Goal: Task Accomplishment & Management: Manage account settings

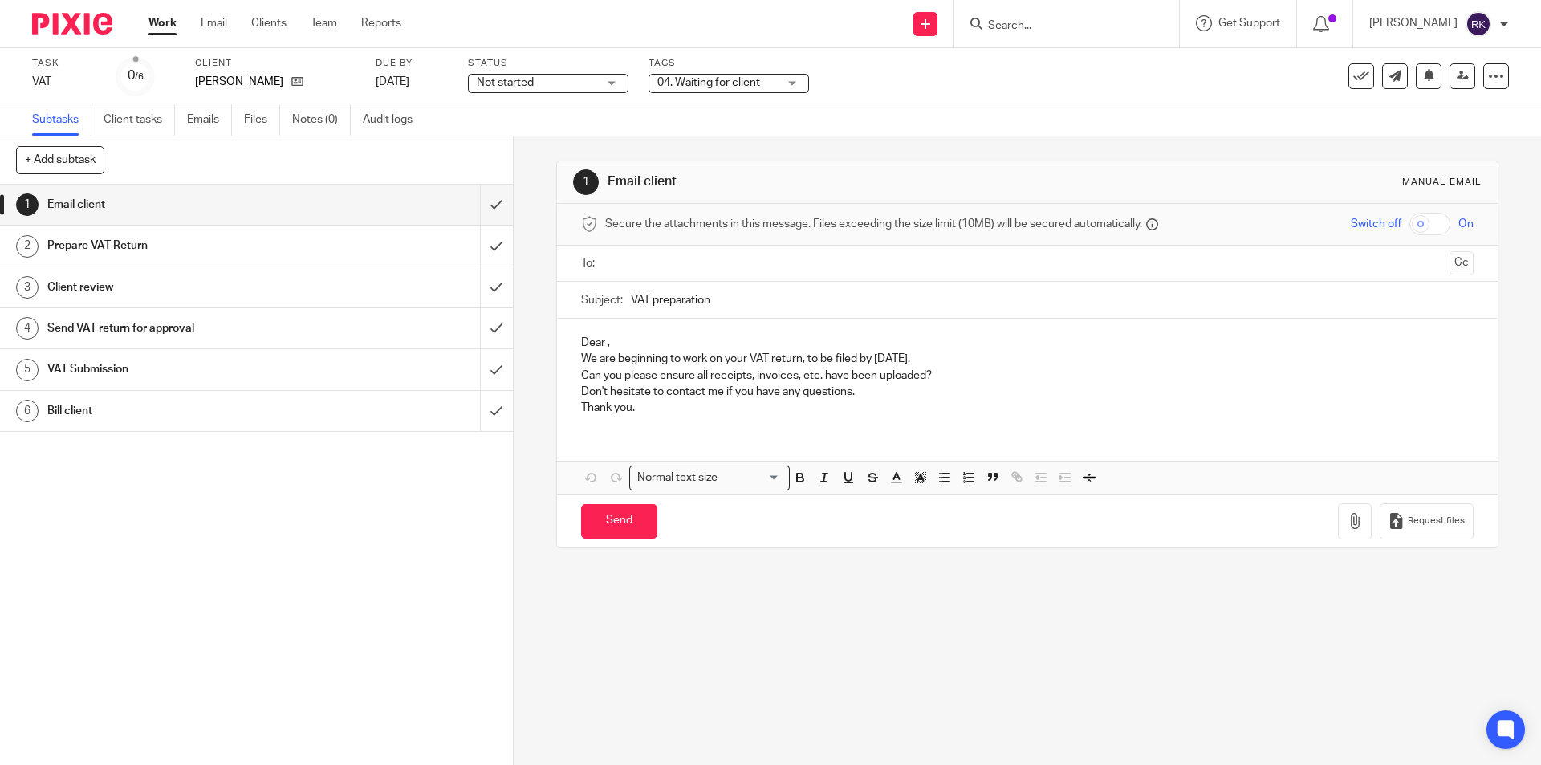
click at [1008, 25] on input "Search" at bounding box center [1059, 26] width 145 height 14
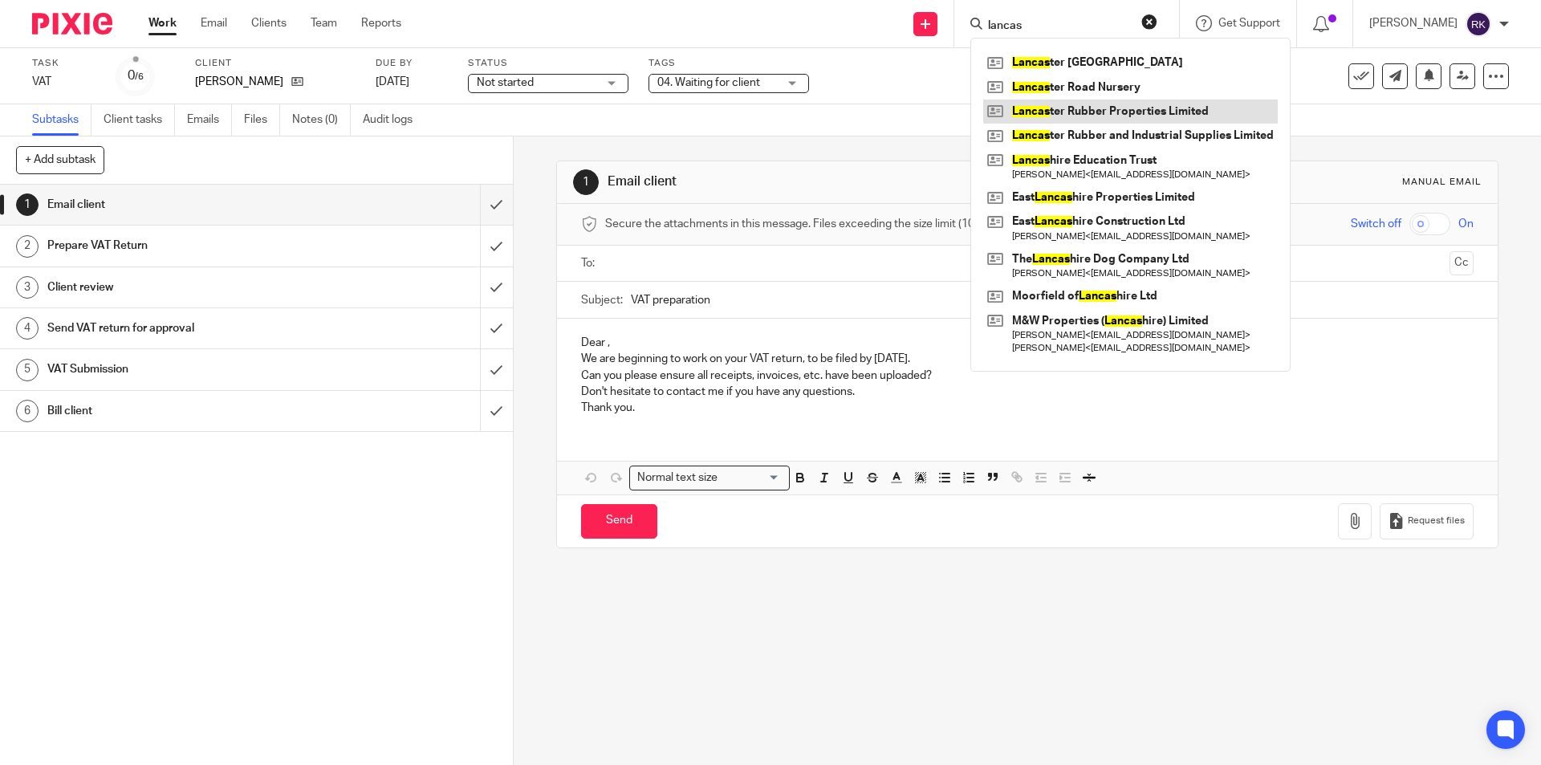
type input "lancas"
click at [1150, 116] on link at bounding box center [1130, 112] width 295 height 24
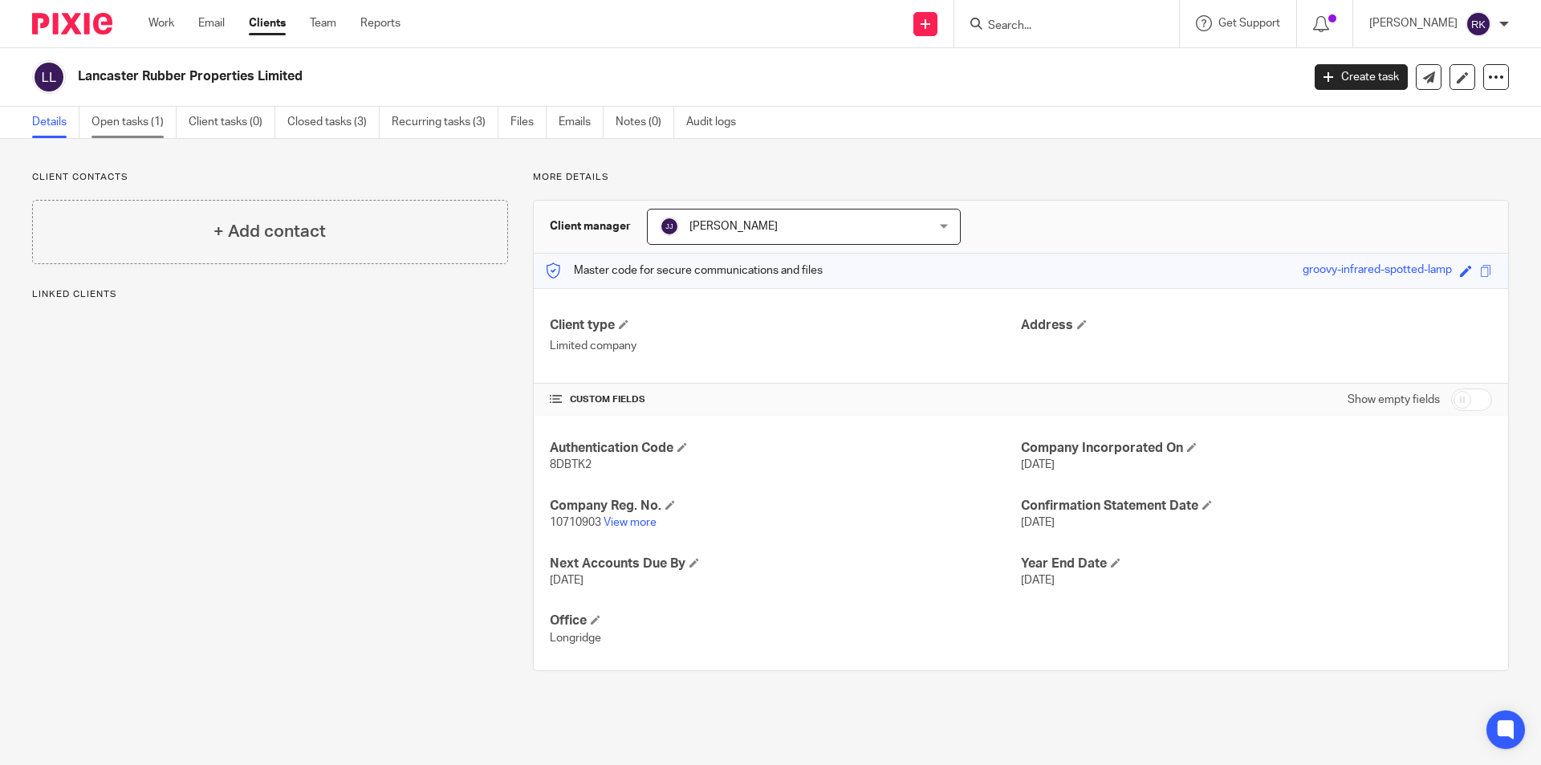
click at [140, 131] on link "Open tasks (1)" at bounding box center [134, 122] width 85 height 31
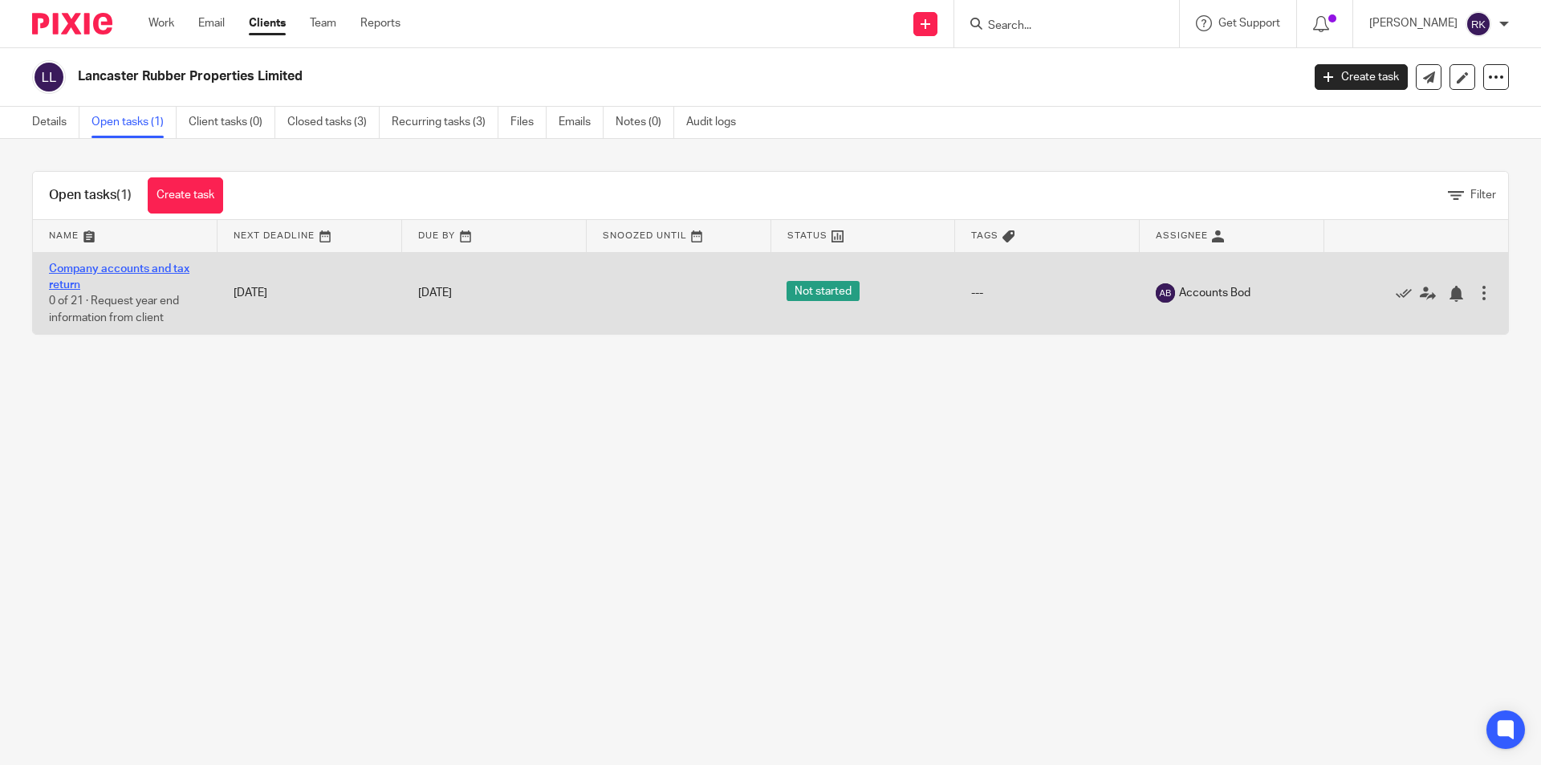
click at [134, 271] on link "Company accounts and tax return" at bounding box center [119, 276] width 140 height 27
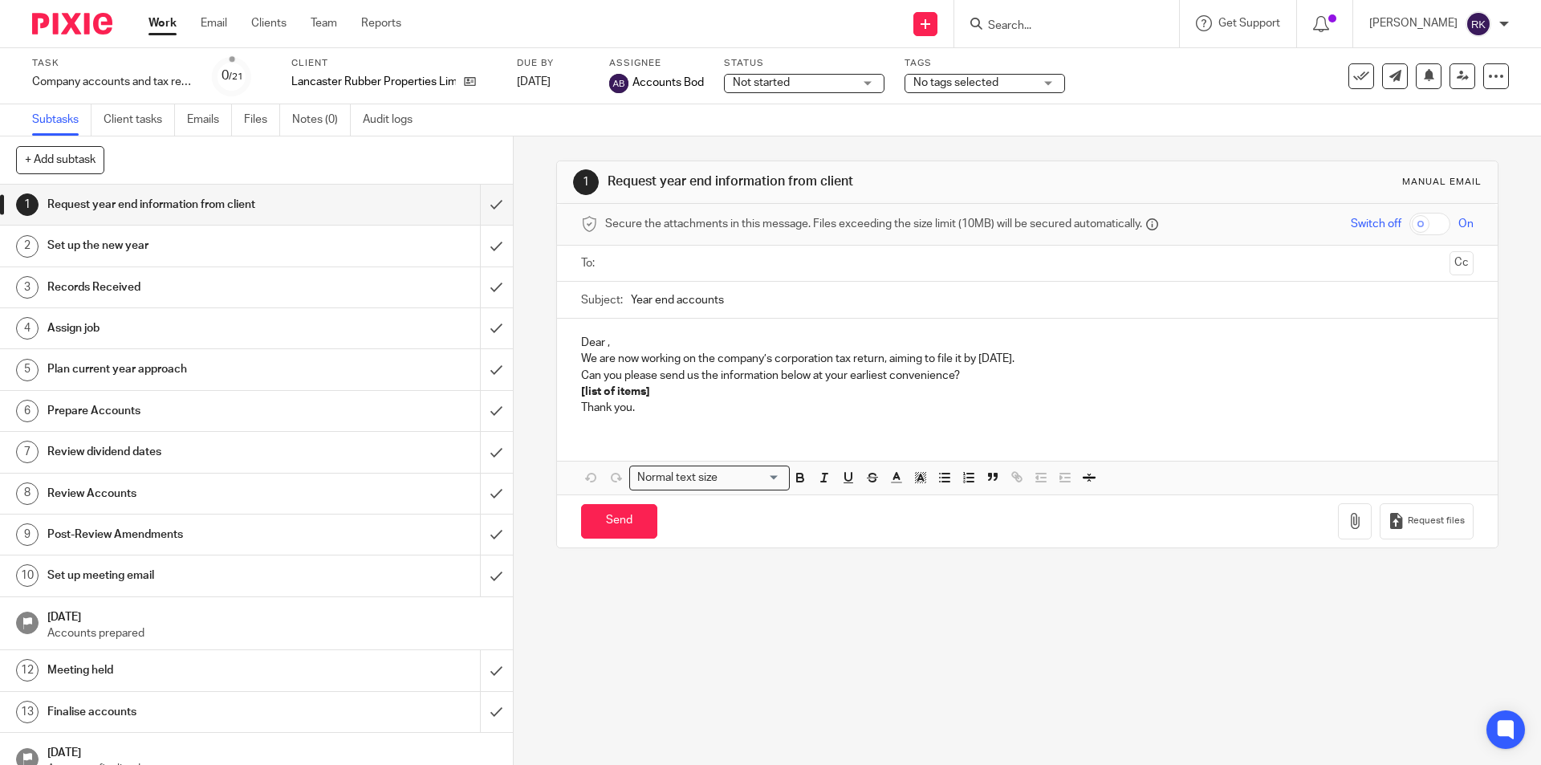
click at [938, 86] on span "No tags selected" at bounding box center [956, 82] width 85 height 11
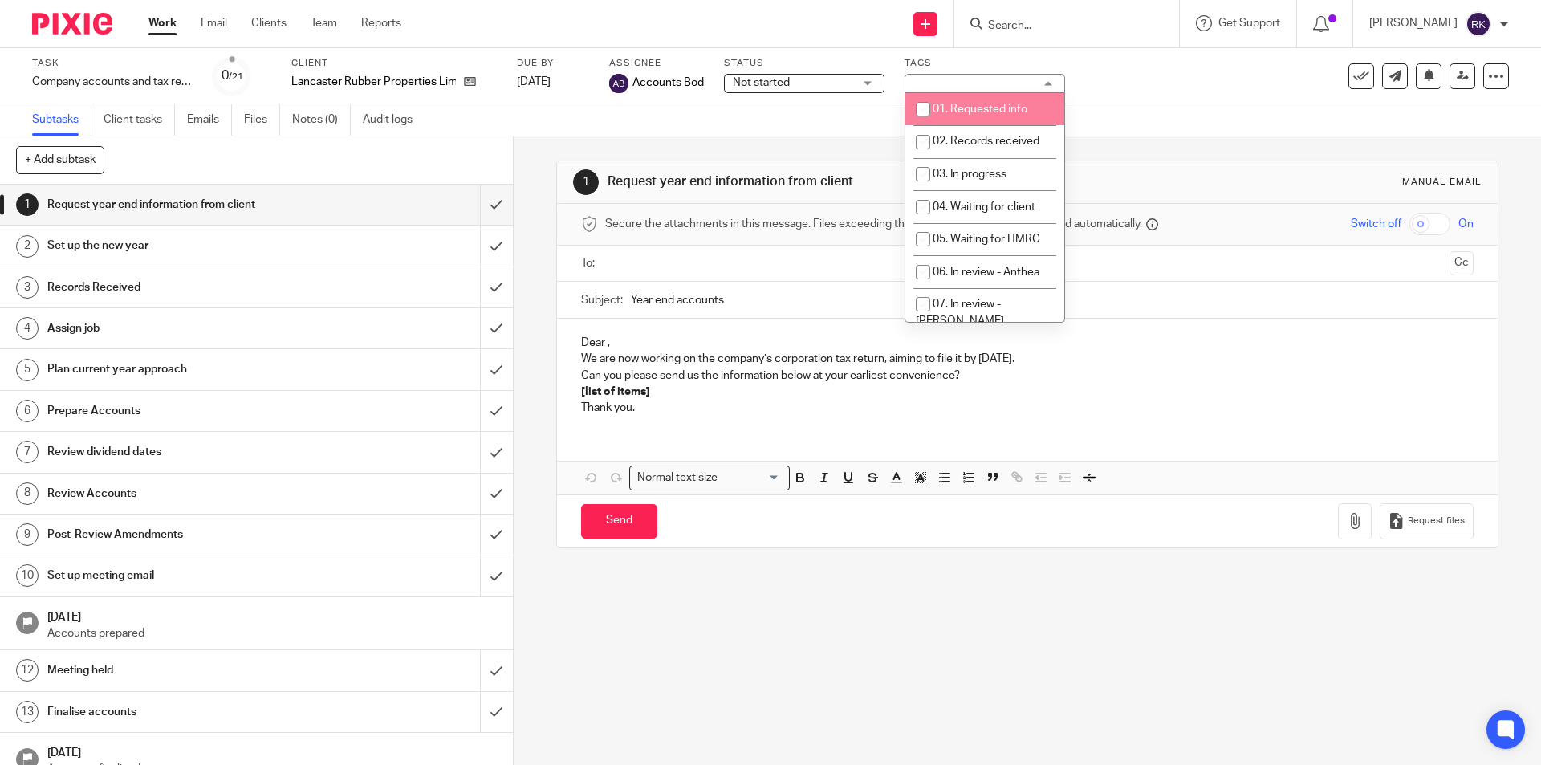
click at [943, 114] on span "01. Requested info" at bounding box center [980, 109] width 95 height 11
checkbox input "true"
click at [1040, 20] on input "Search" at bounding box center [1059, 26] width 145 height 14
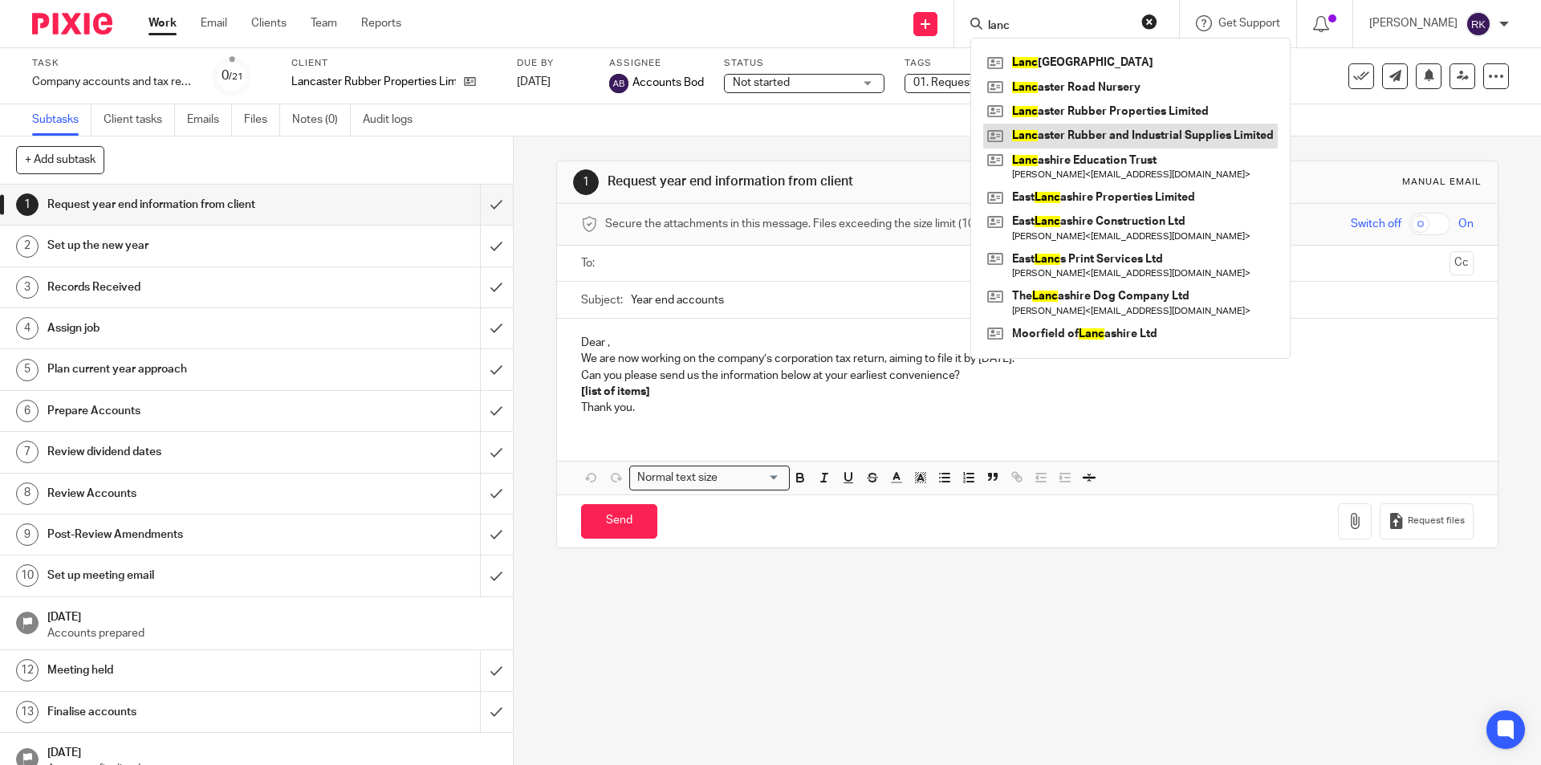
type input "lanc"
click at [1092, 136] on link at bounding box center [1130, 136] width 295 height 24
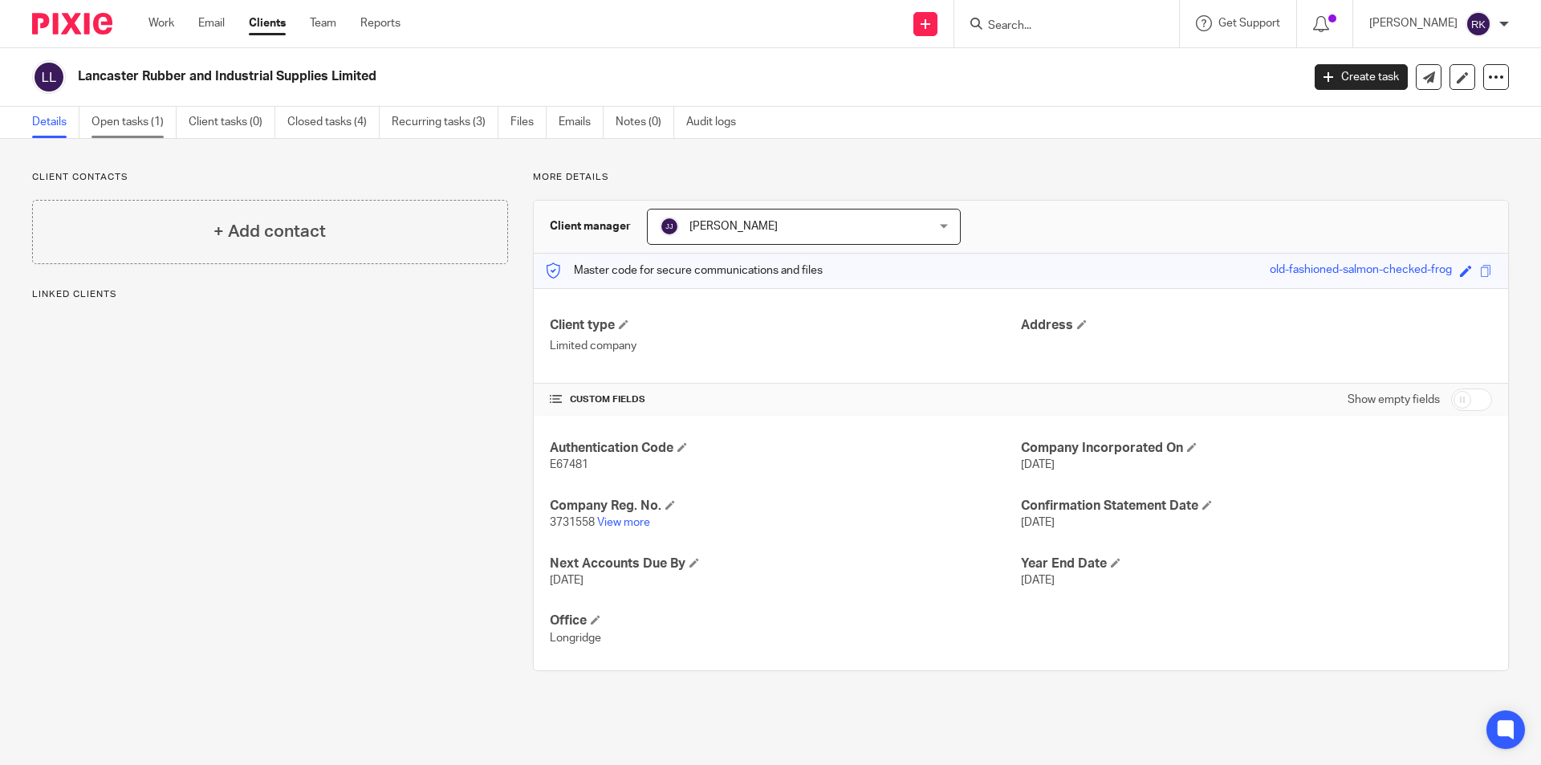
click at [134, 118] on link "Open tasks (1)" at bounding box center [134, 122] width 85 height 31
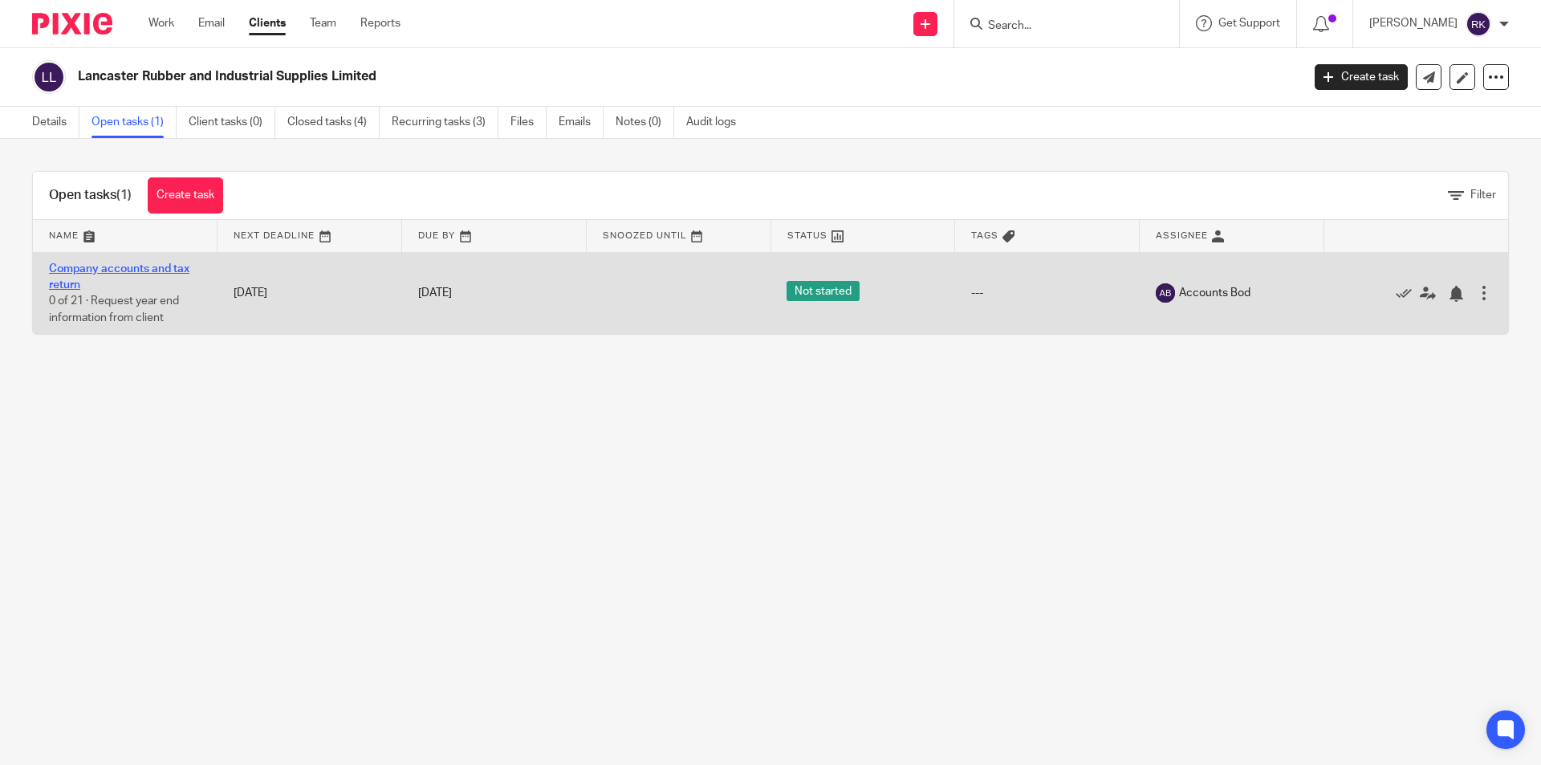
click at [110, 265] on link "Company accounts and tax return" at bounding box center [119, 276] width 140 height 27
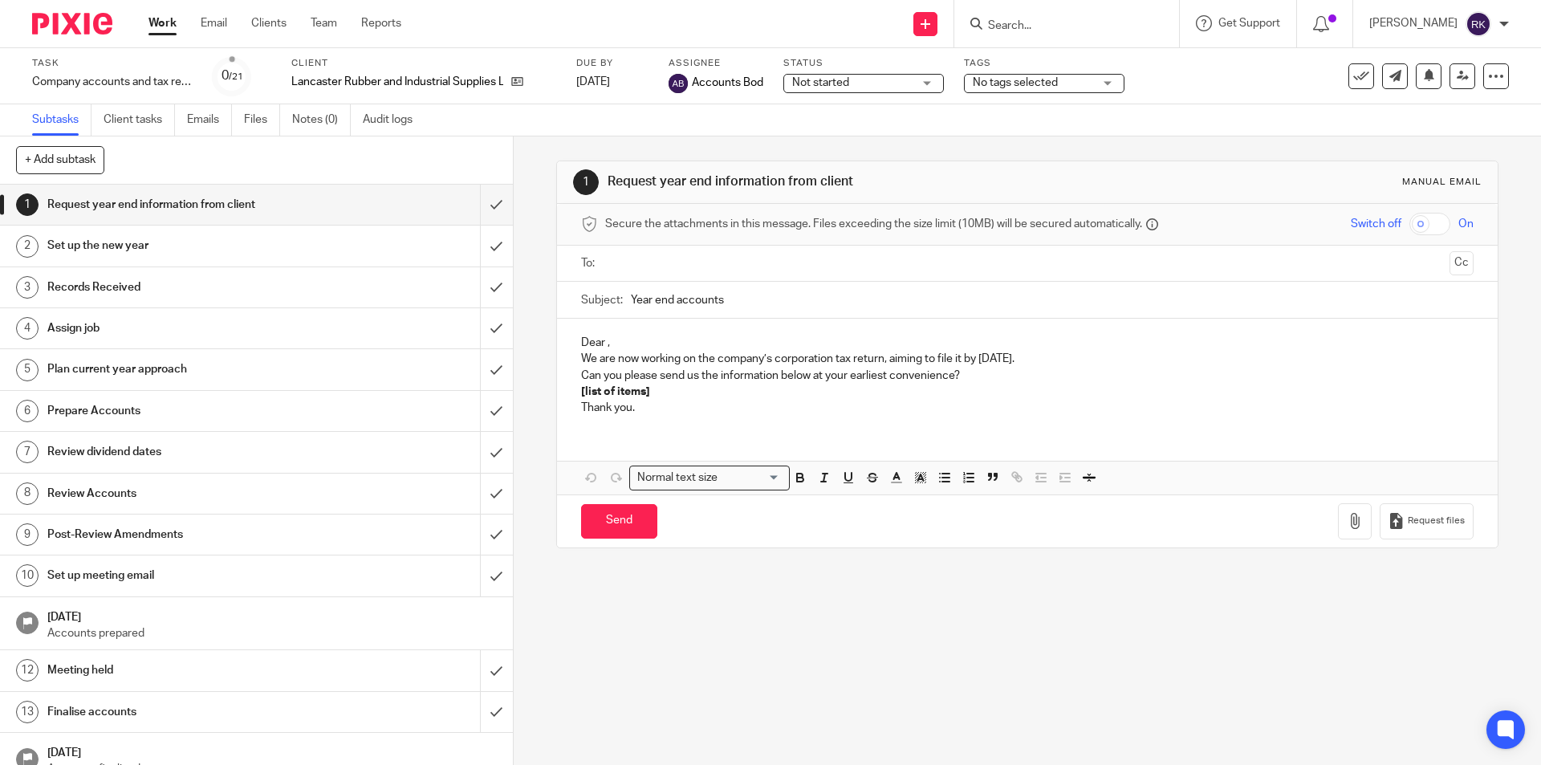
click at [1054, 75] on span "No tags selected" at bounding box center [1033, 83] width 120 height 17
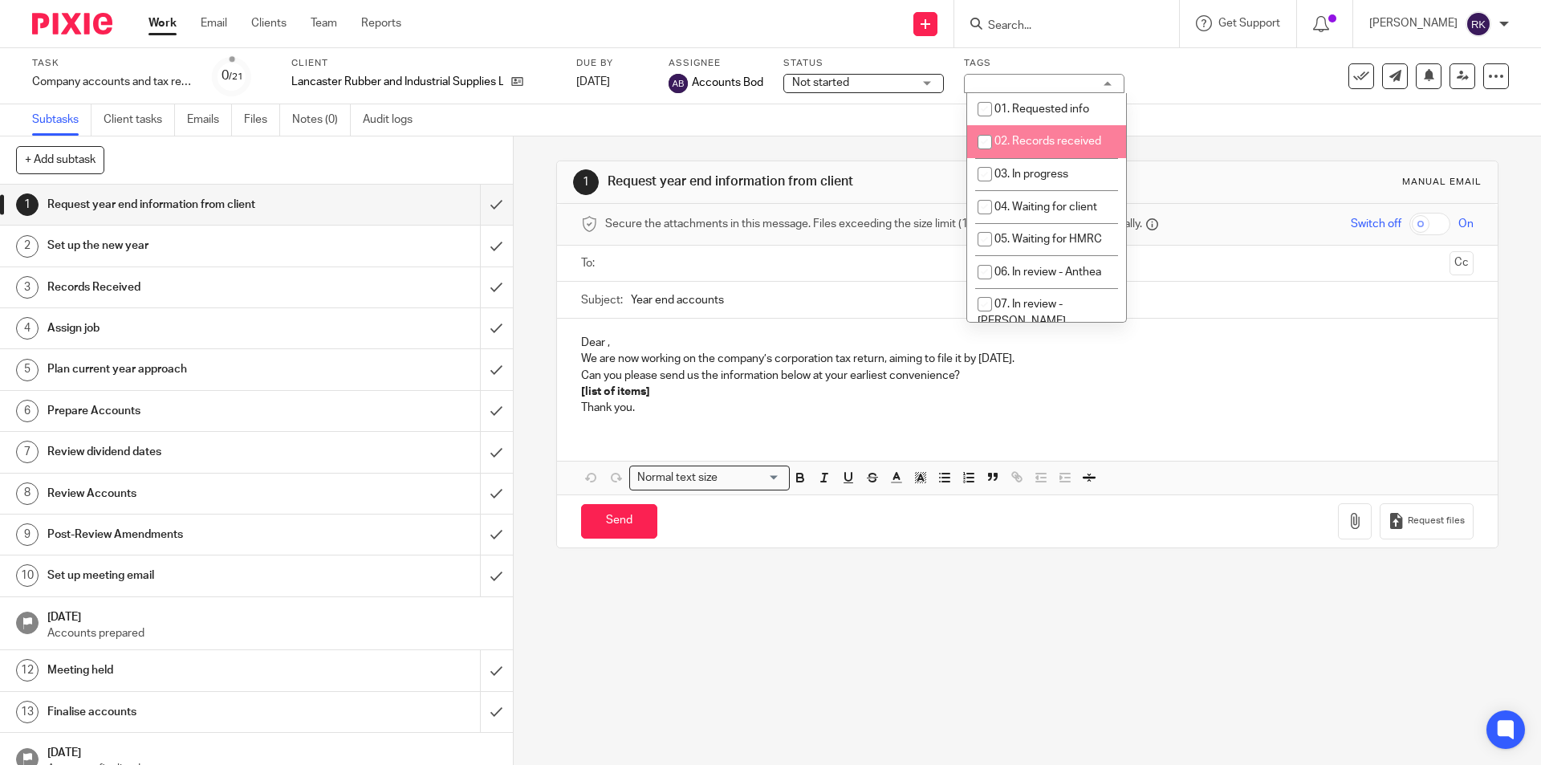
click at [1042, 139] on span "02. Records received" at bounding box center [1048, 141] width 107 height 11
checkbox input "true"
click at [1073, 103] on li "01. Requested info" at bounding box center [1046, 109] width 159 height 33
checkbox input "true"
click at [1041, 137] on span "02. Records received" at bounding box center [1048, 141] width 107 height 11
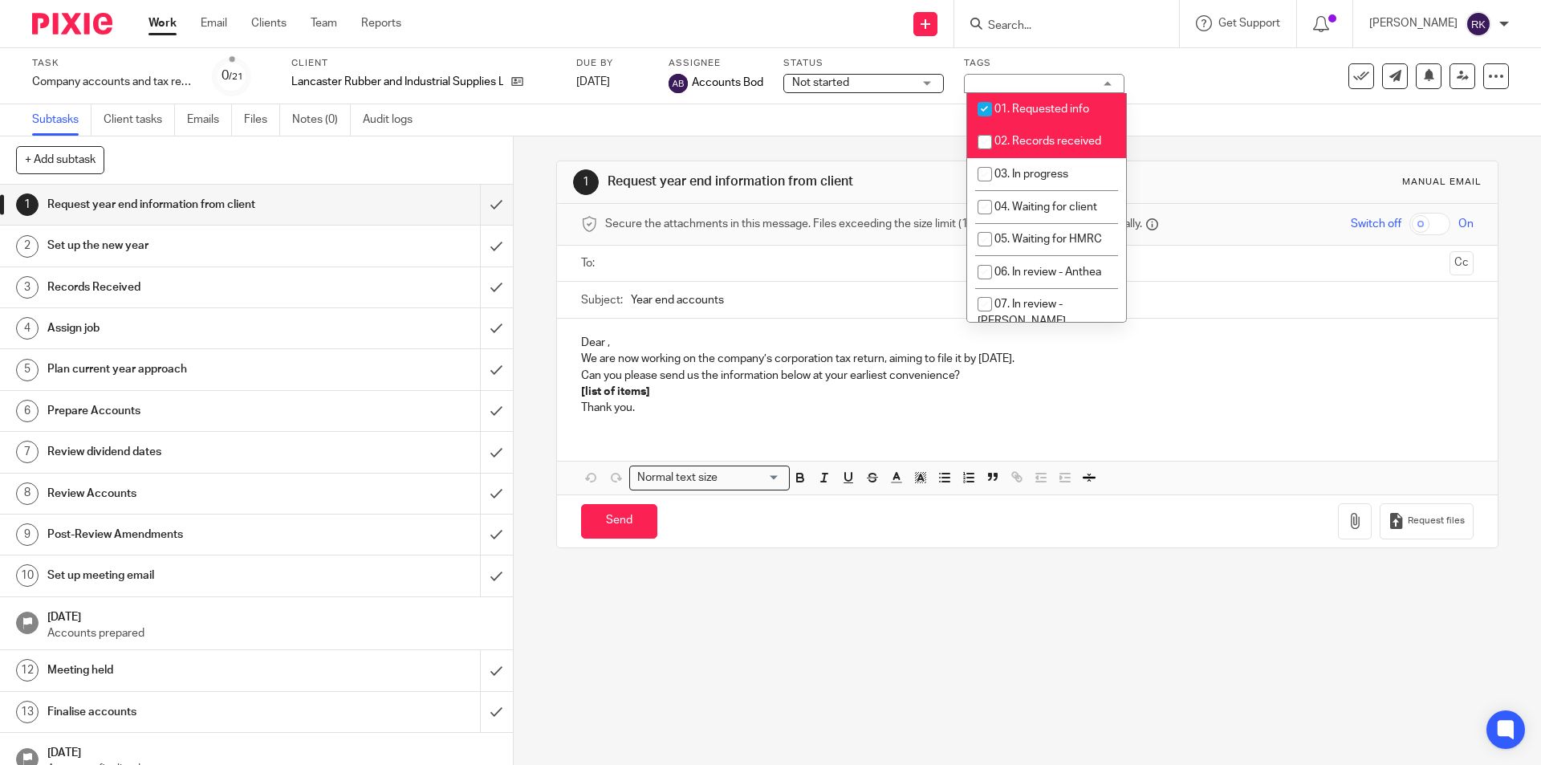
checkbox input "false"
click at [1161, 72] on div "Task Company accounts and tax return Save Company accounts and tax return 0 /21…" at bounding box center [647, 76] width 1231 height 39
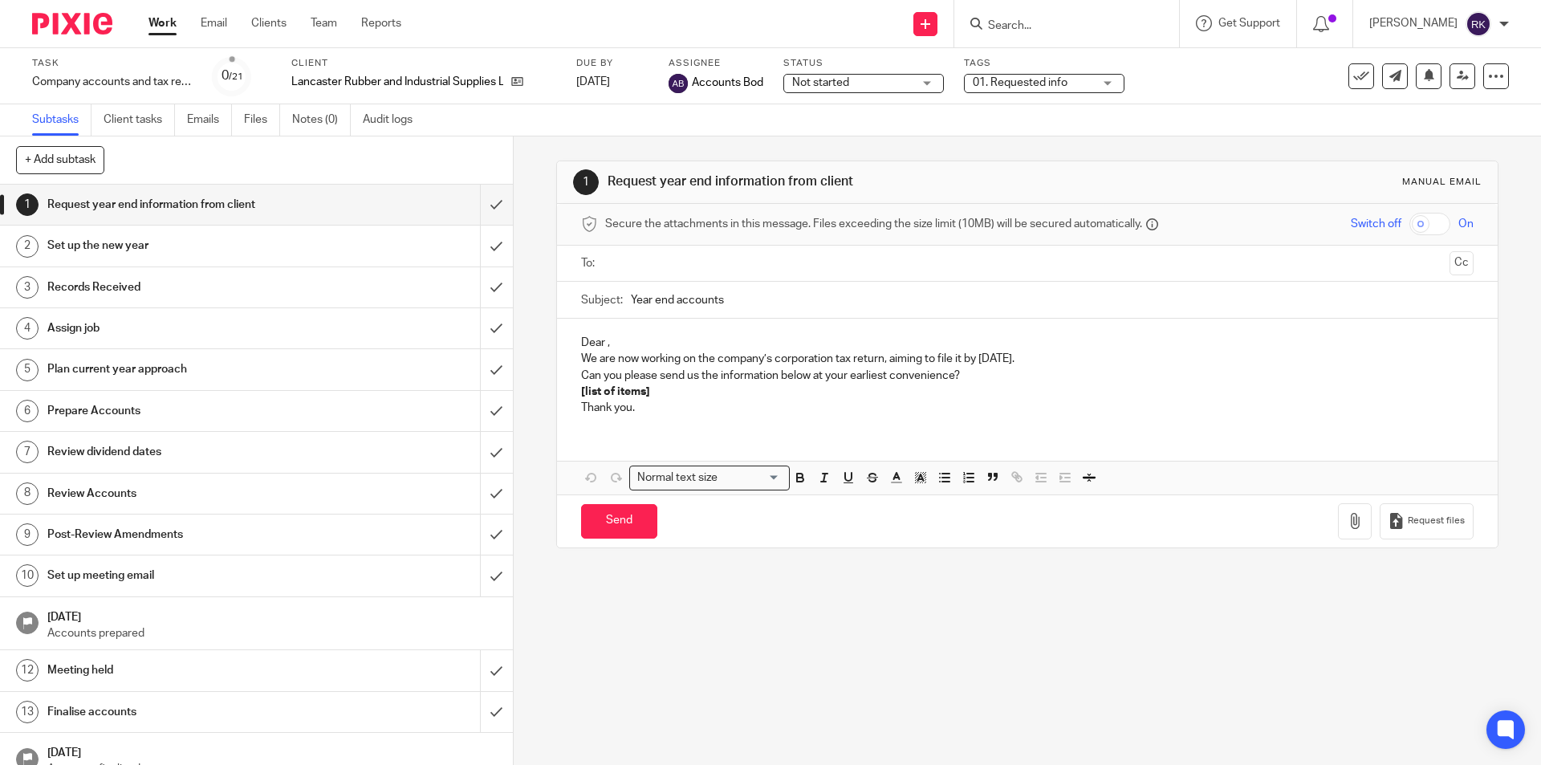
click at [1016, 24] on input "Search" at bounding box center [1059, 26] width 145 height 14
type input "lunes"
click at [1063, 55] on link at bounding box center [1082, 63] width 199 height 24
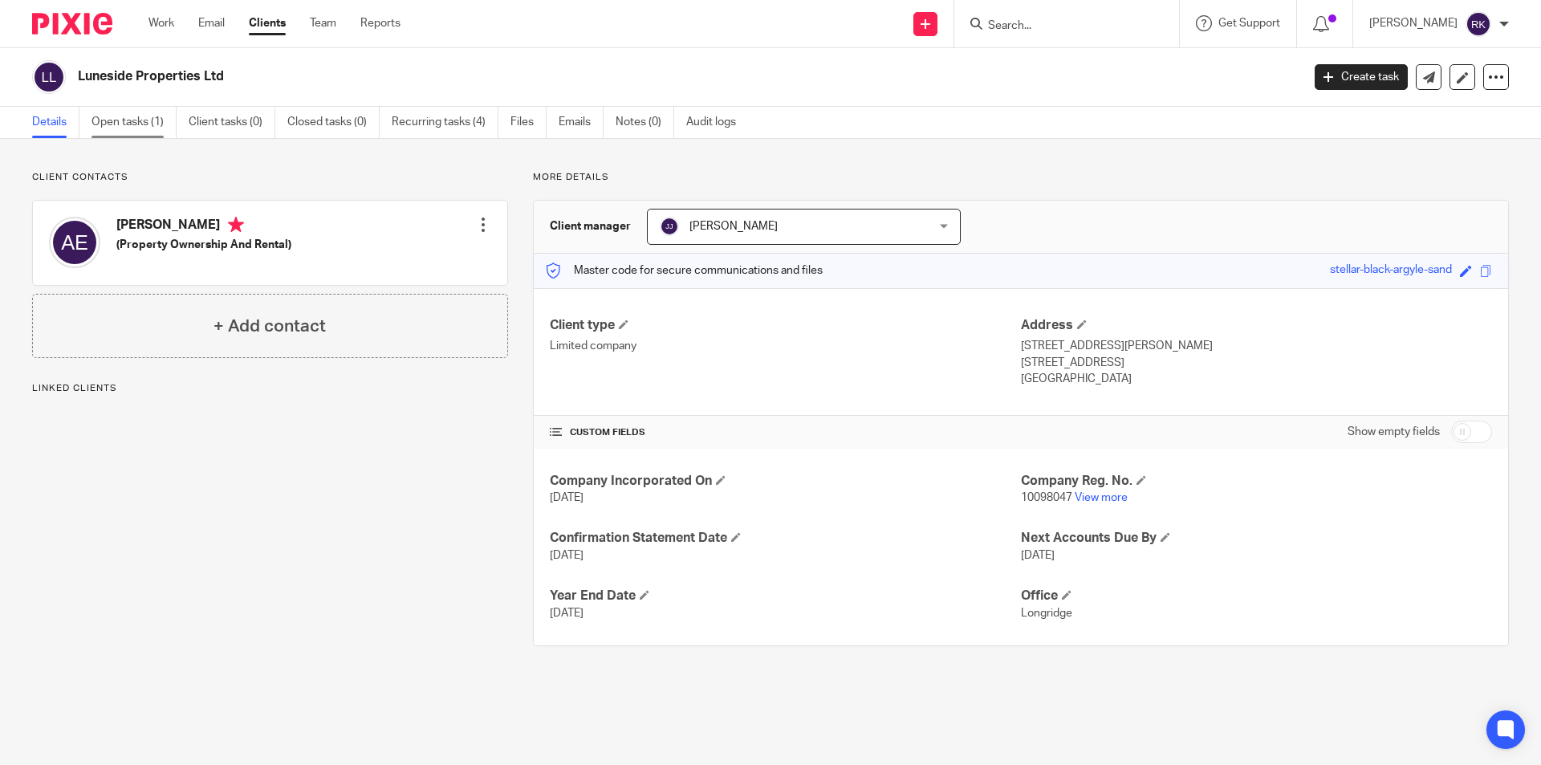
click at [153, 120] on link "Open tasks (1)" at bounding box center [134, 122] width 85 height 31
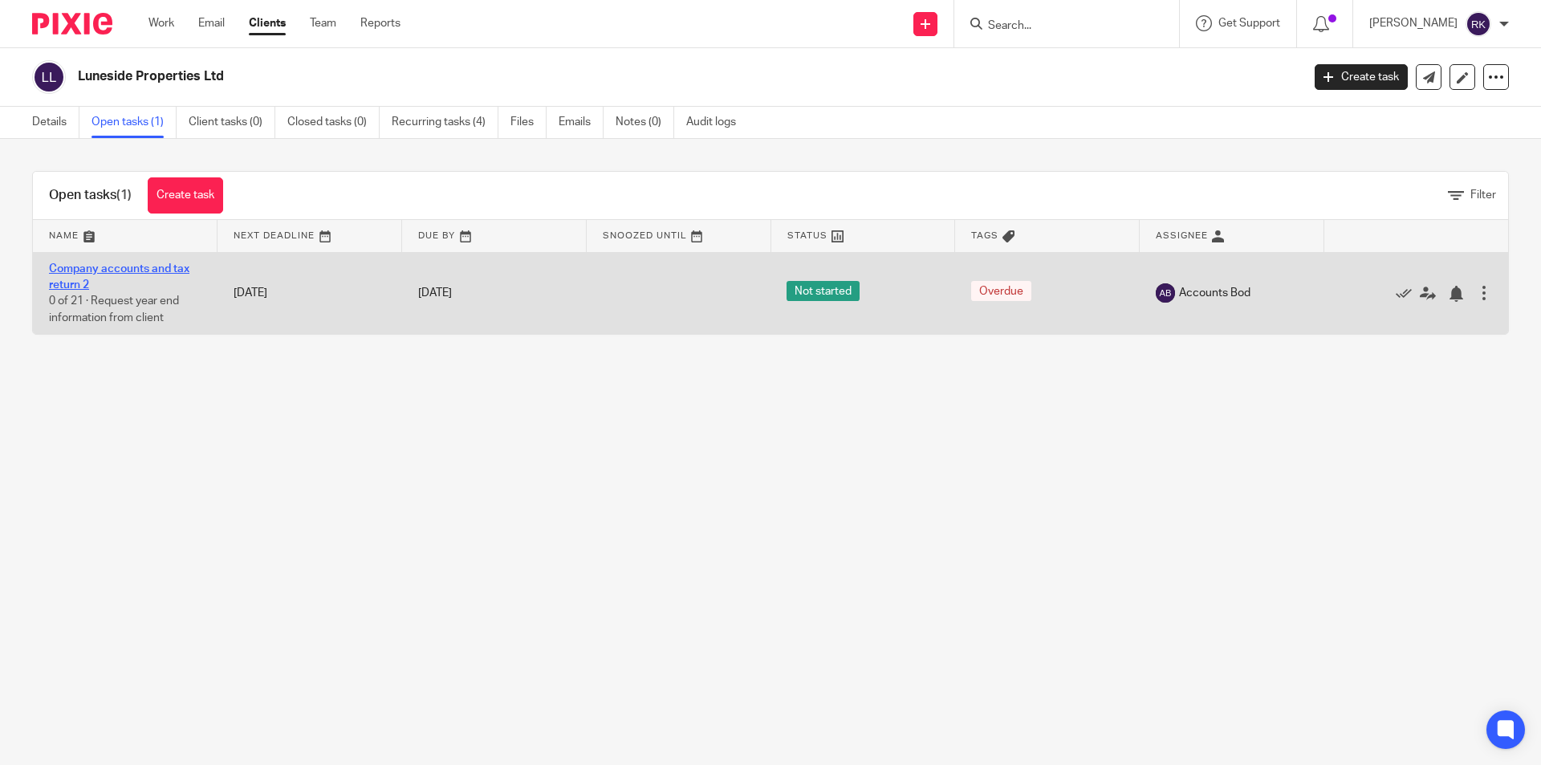
click at [145, 267] on link "Company accounts and tax return 2" at bounding box center [119, 276] width 140 height 27
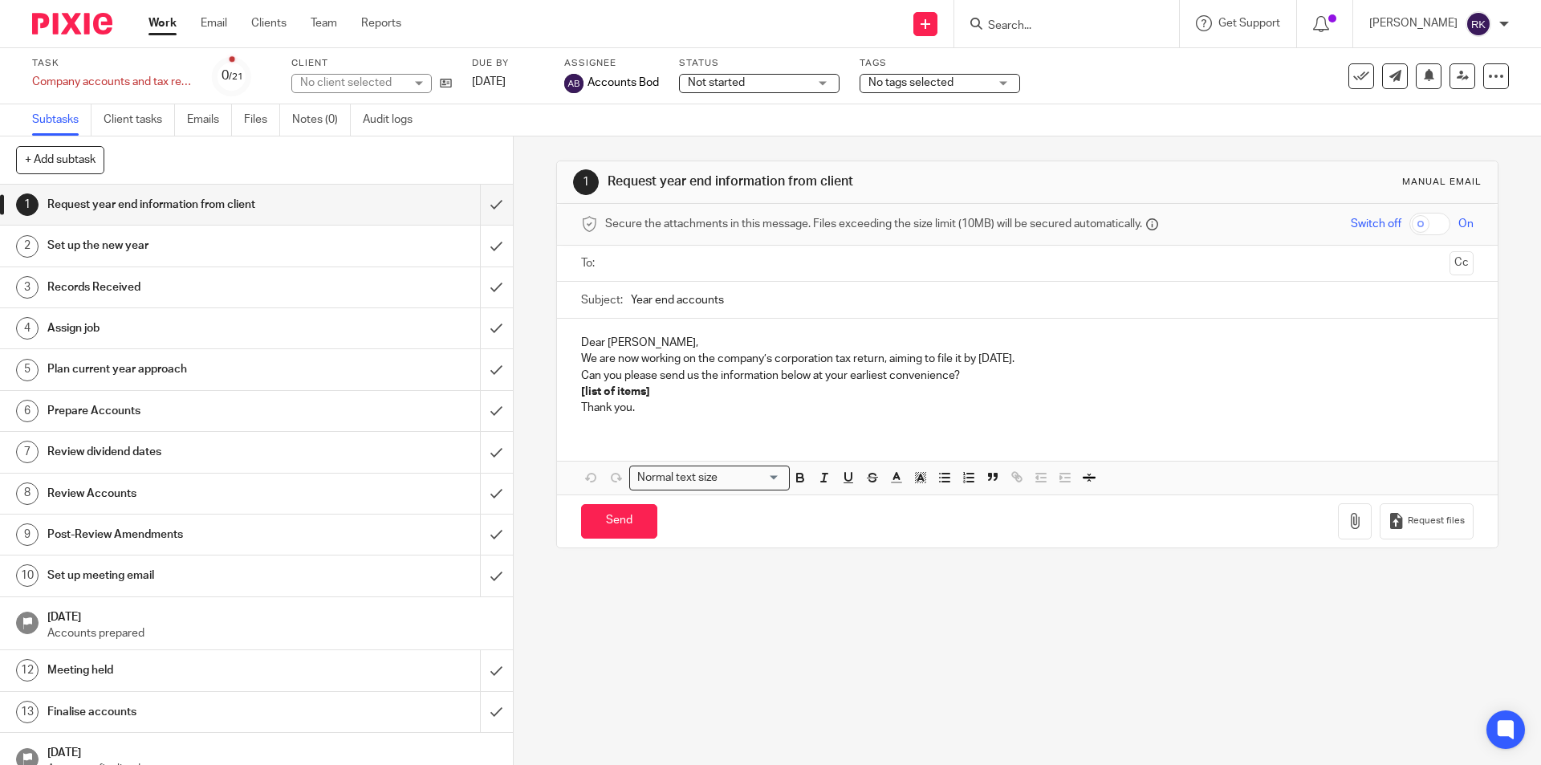
click at [876, 85] on span "No tags selected" at bounding box center [911, 82] width 85 height 11
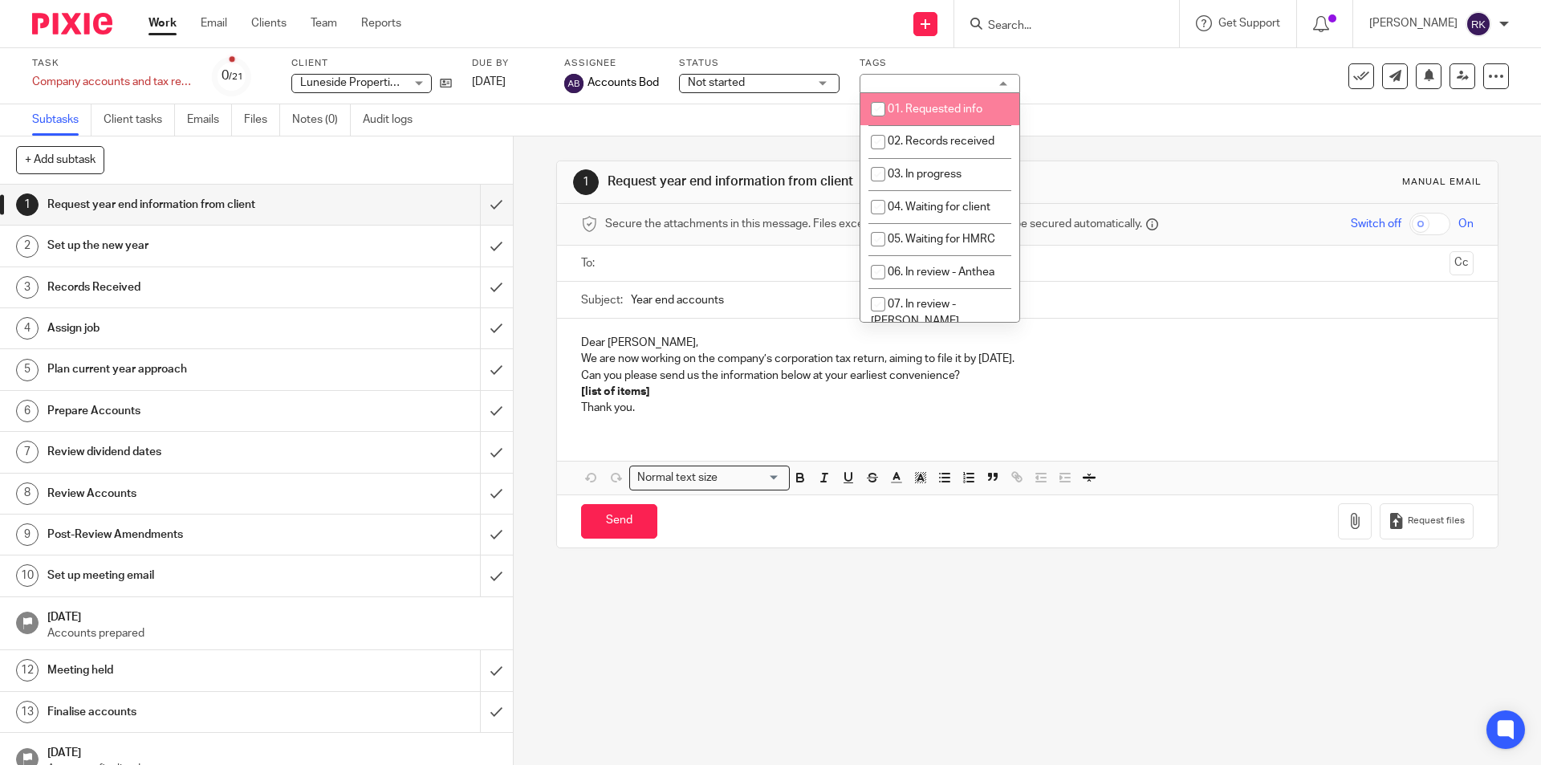
click at [897, 113] on span "01. Requested info" at bounding box center [935, 109] width 95 height 11
checkbox input "true"
click at [1032, 83] on div "Task Company accounts and tax return 2 Save Company accounts and tax return 2 0…" at bounding box center [647, 76] width 1231 height 39
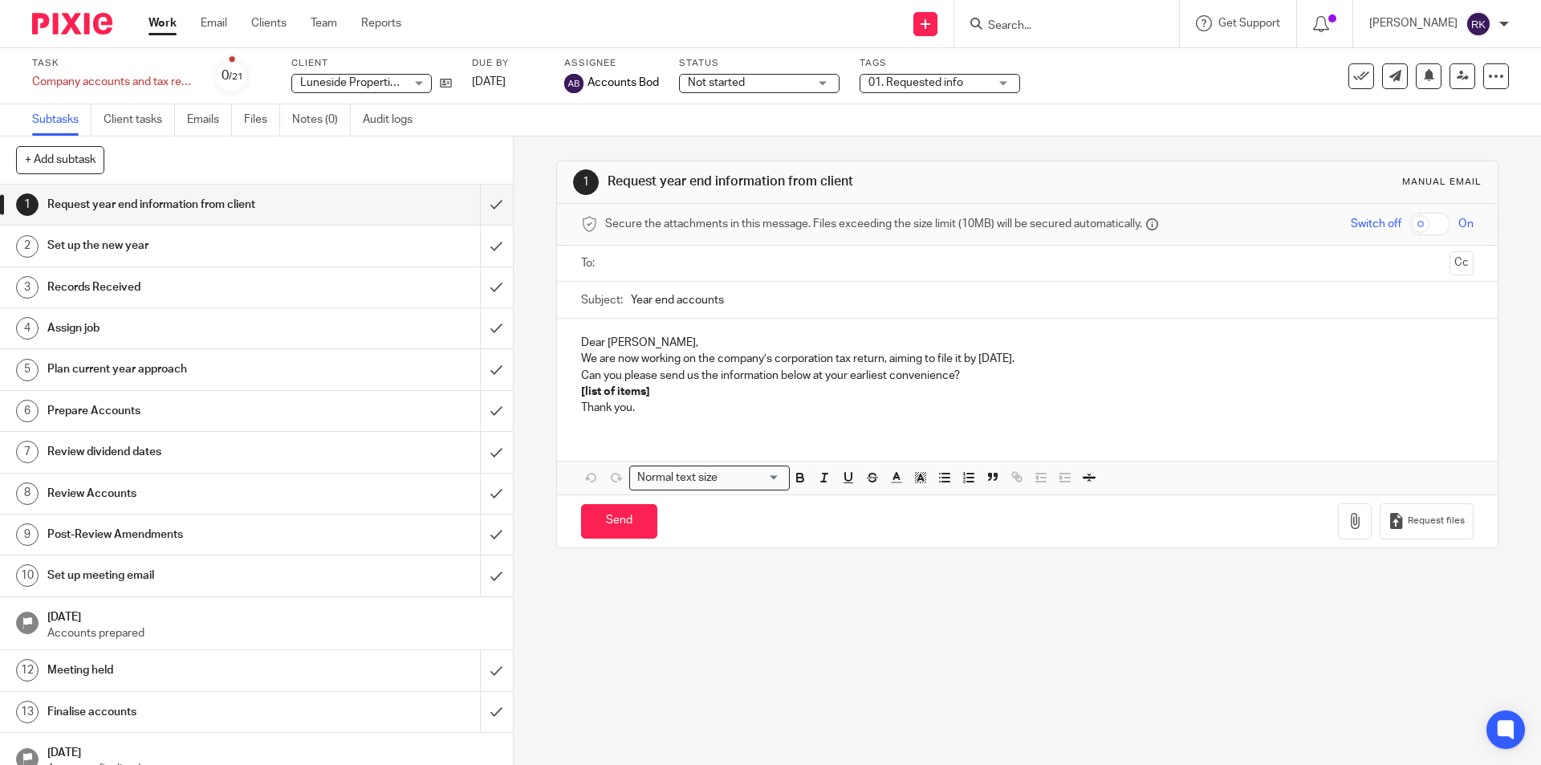
click at [1016, 22] on input "Search" at bounding box center [1059, 26] width 145 height 14
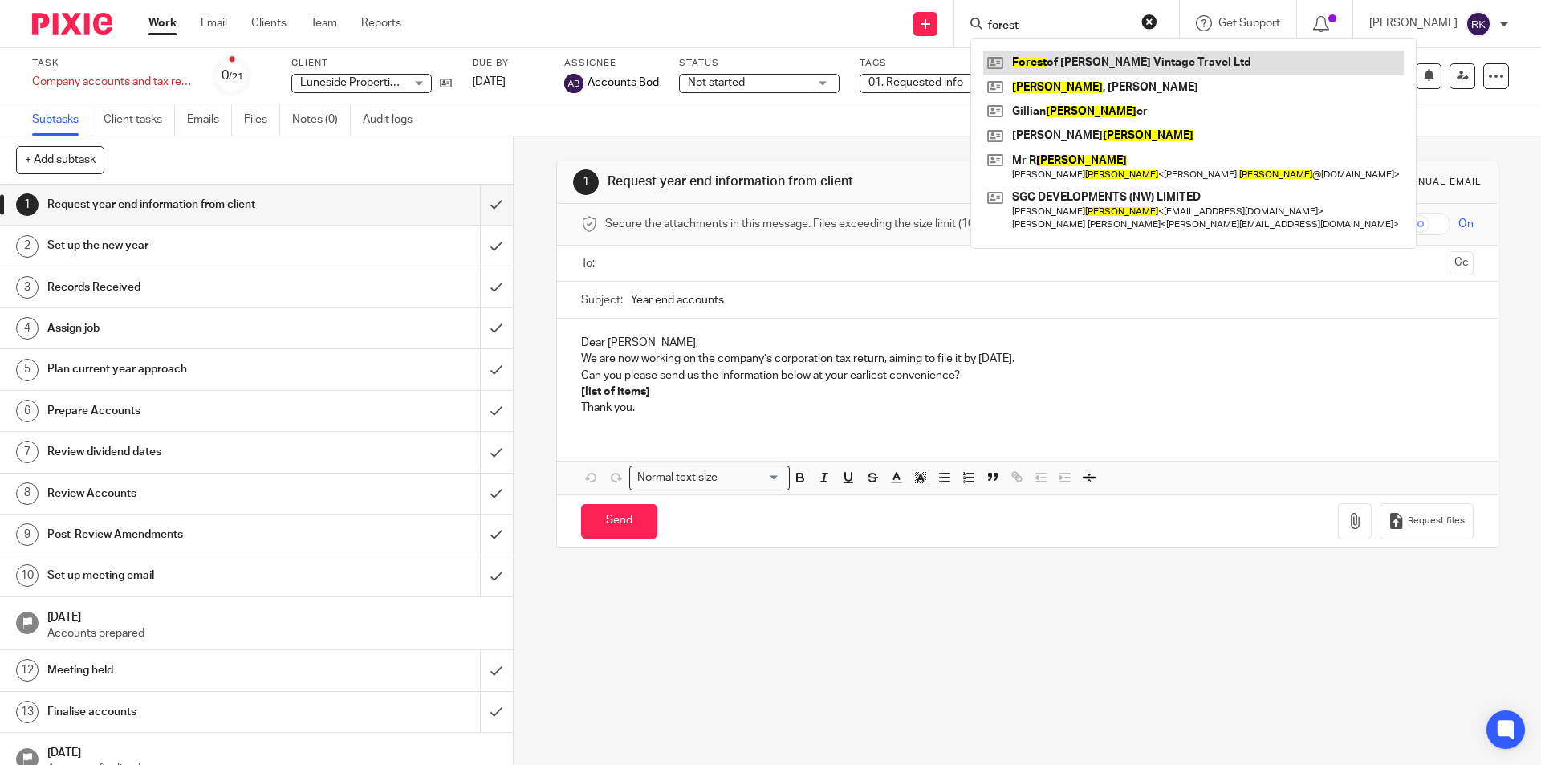
type input "forest"
click at [1030, 67] on link at bounding box center [1193, 63] width 421 height 24
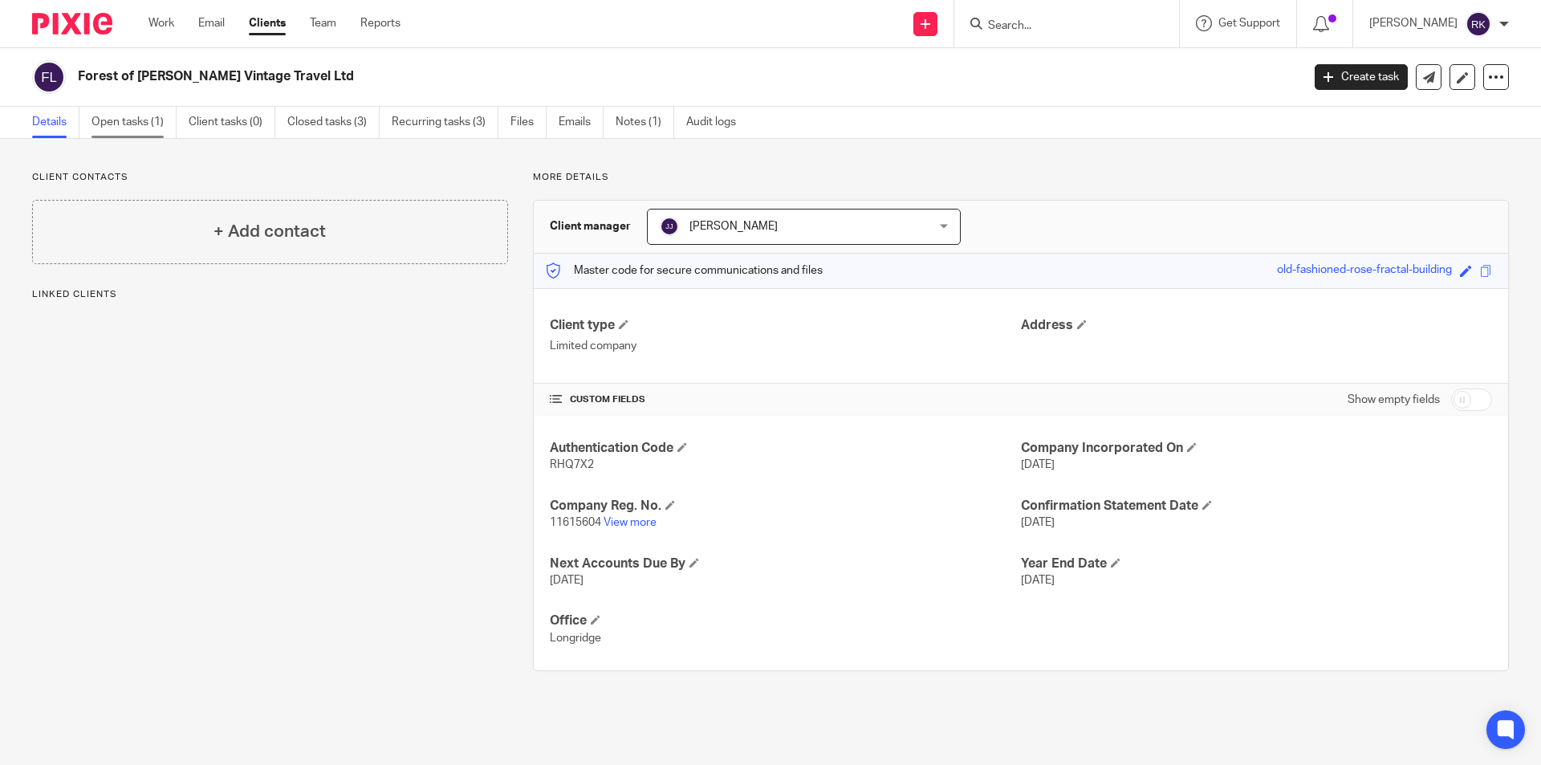
click at [151, 120] on link "Open tasks (1)" at bounding box center [134, 122] width 85 height 31
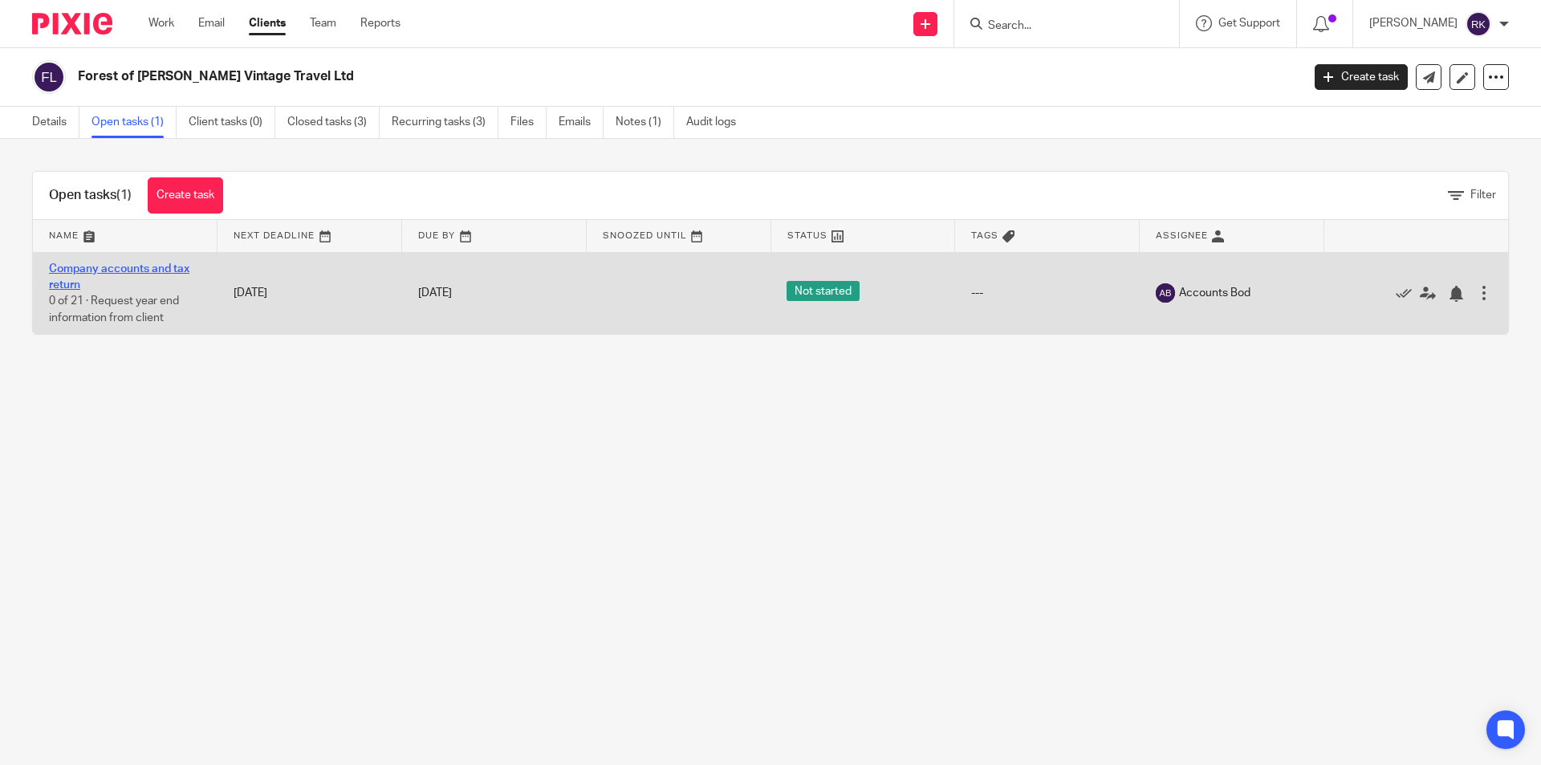
click at [129, 270] on link "Company accounts and tax return" at bounding box center [119, 276] width 140 height 27
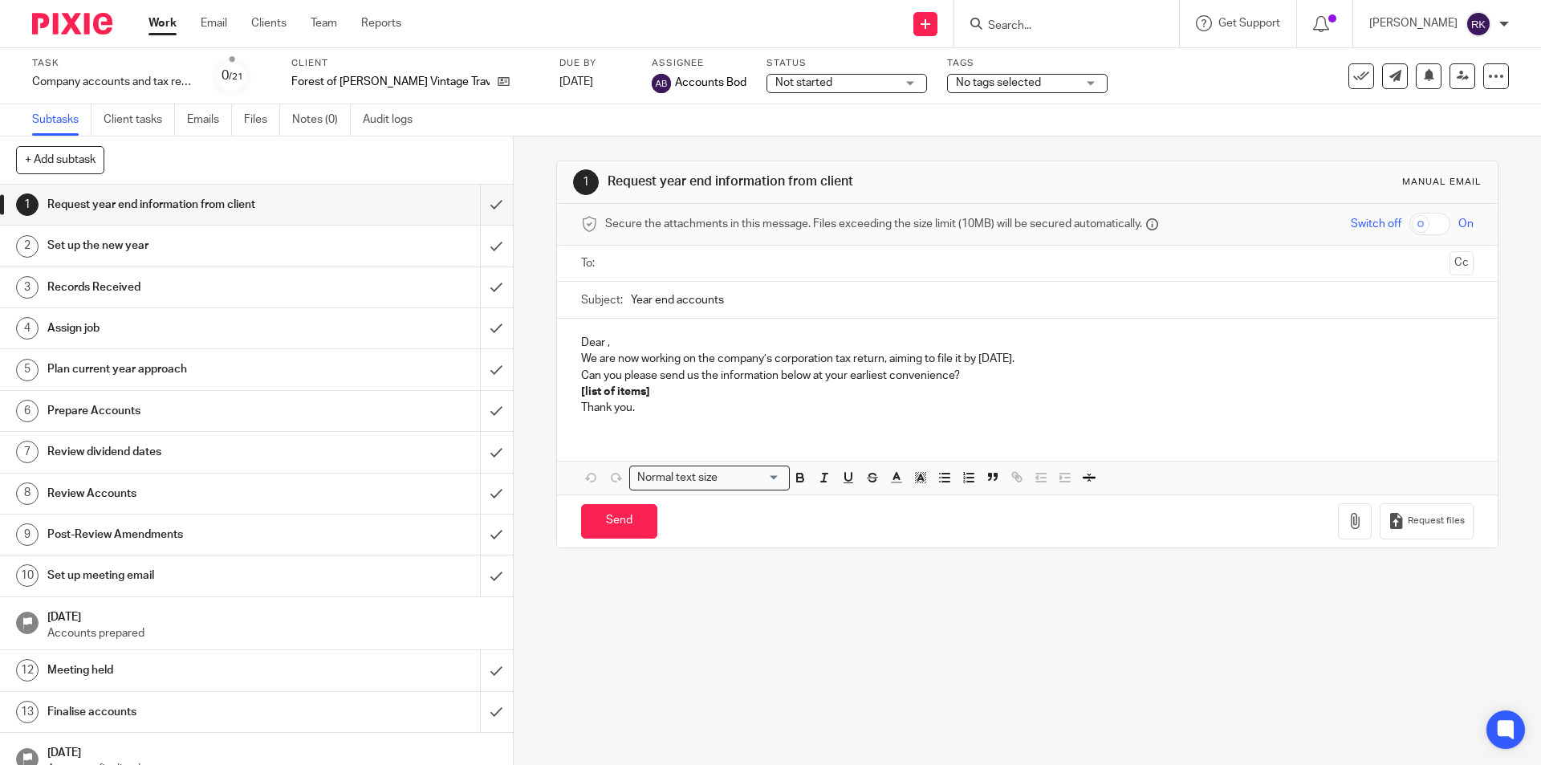
click at [1009, 87] on span "No tags selected" at bounding box center [1016, 83] width 120 height 17
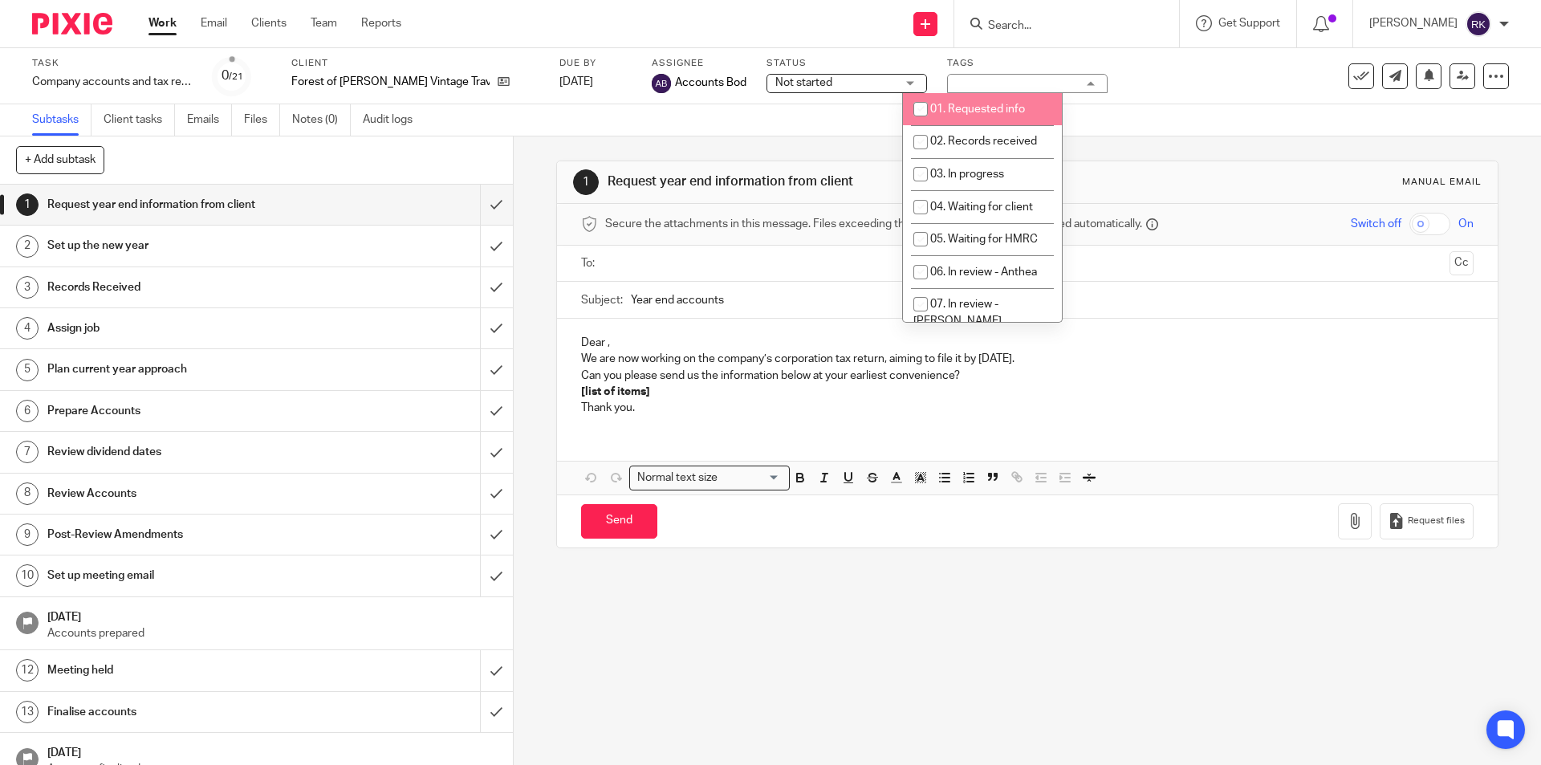
click at [1004, 114] on span "01. Requested info" at bounding box center [977, 109] width 95 height 11
checkbox input "true"
click at [1111, 88] on div "Task Company accounts and tax return Save Company accounts and tax return 0 /21…" at bounding box center [647, 76] width 1231 height 39
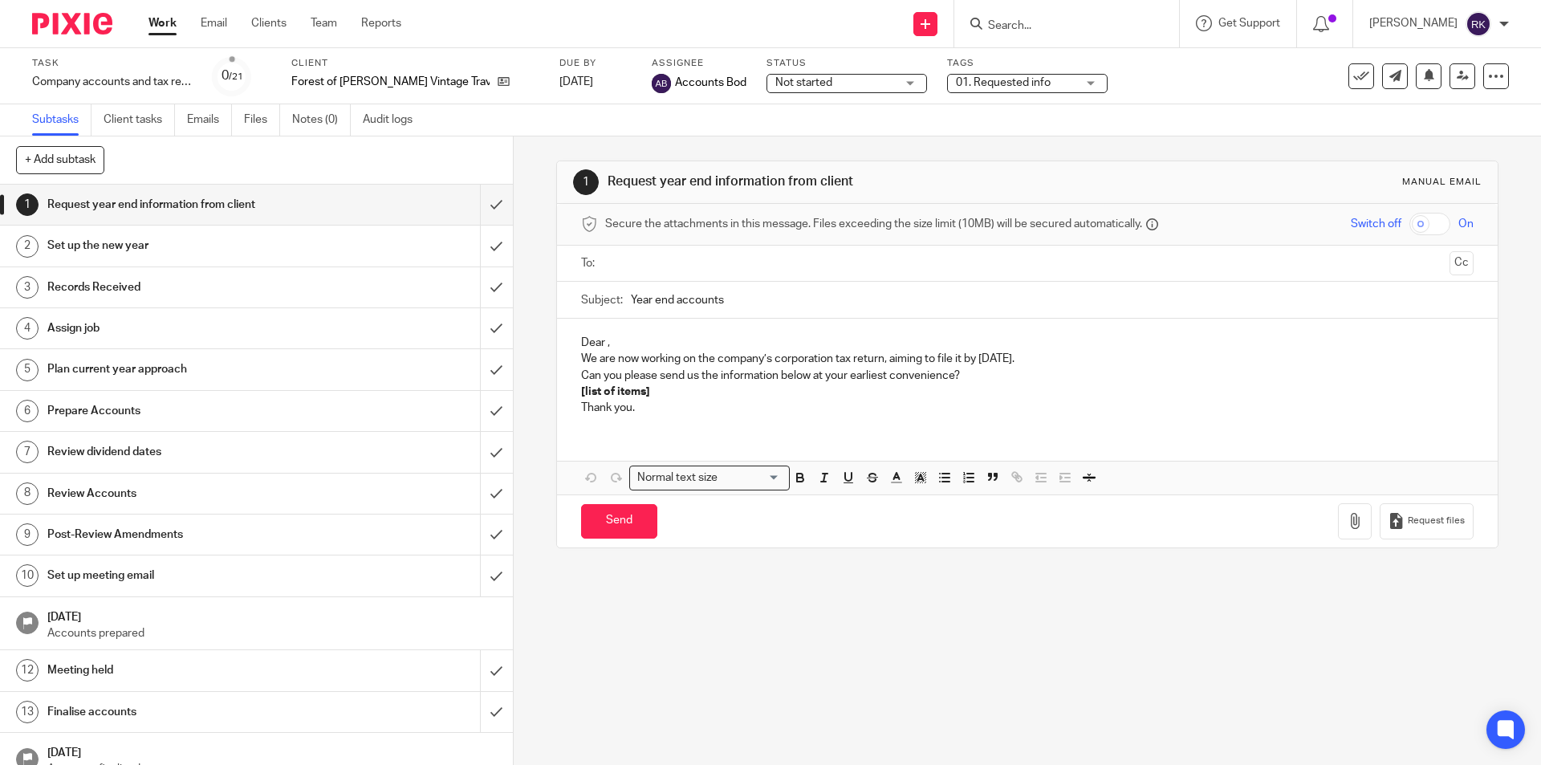
click at [1057, 9] on div at bounding box center [1067, 23] width 225 height 47
click at [1044, 20] on input "Search" at bounding box center [1059, 26] width 145 height 14
click at [1044, 22] on input "Search" at bounding box center [1059, 26] width 145 height 14
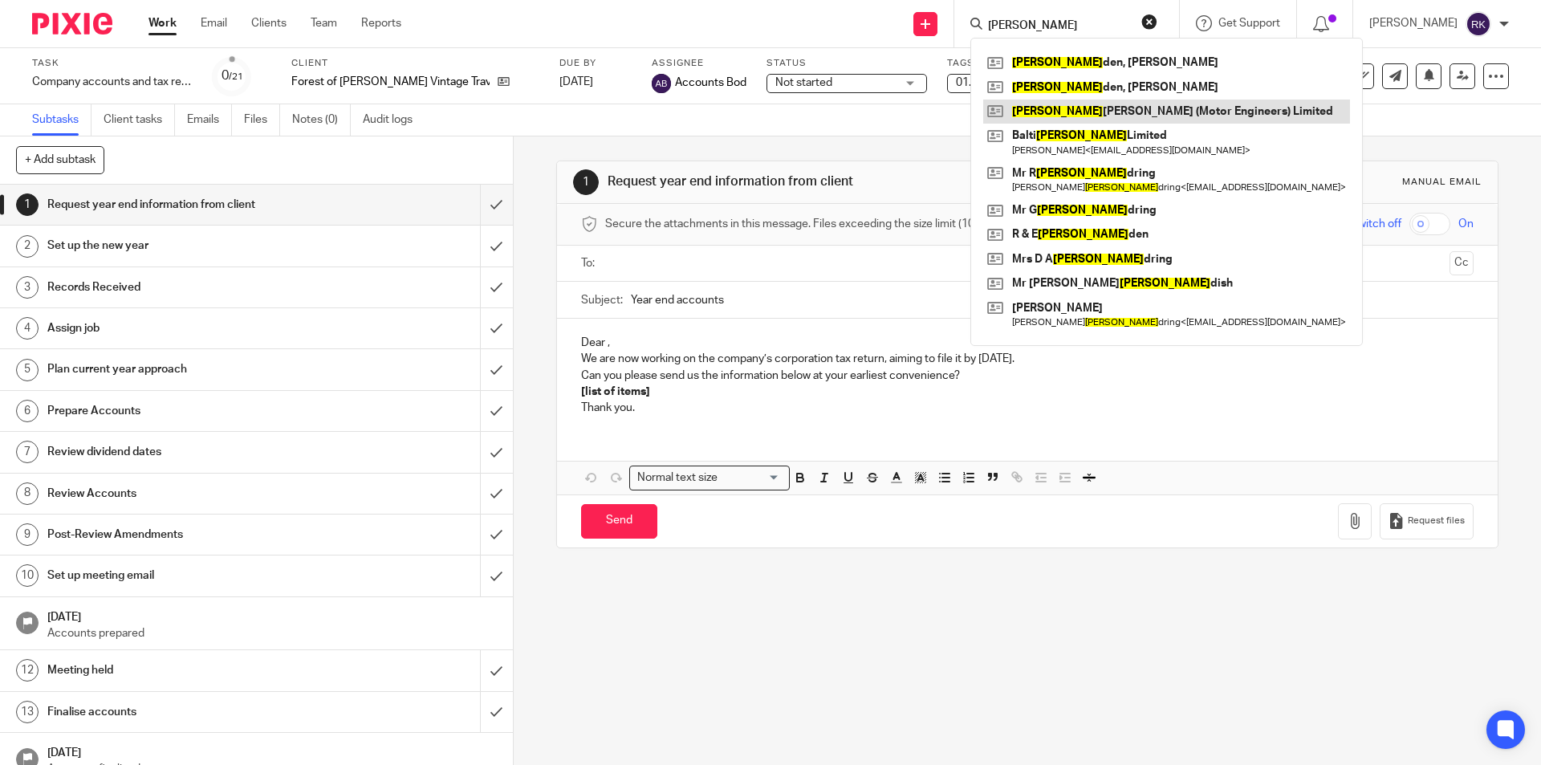
type input "[PERSON_NAME]"
click at [1045, 110] on link at bounding box center [1166, 112] width 367 height 24
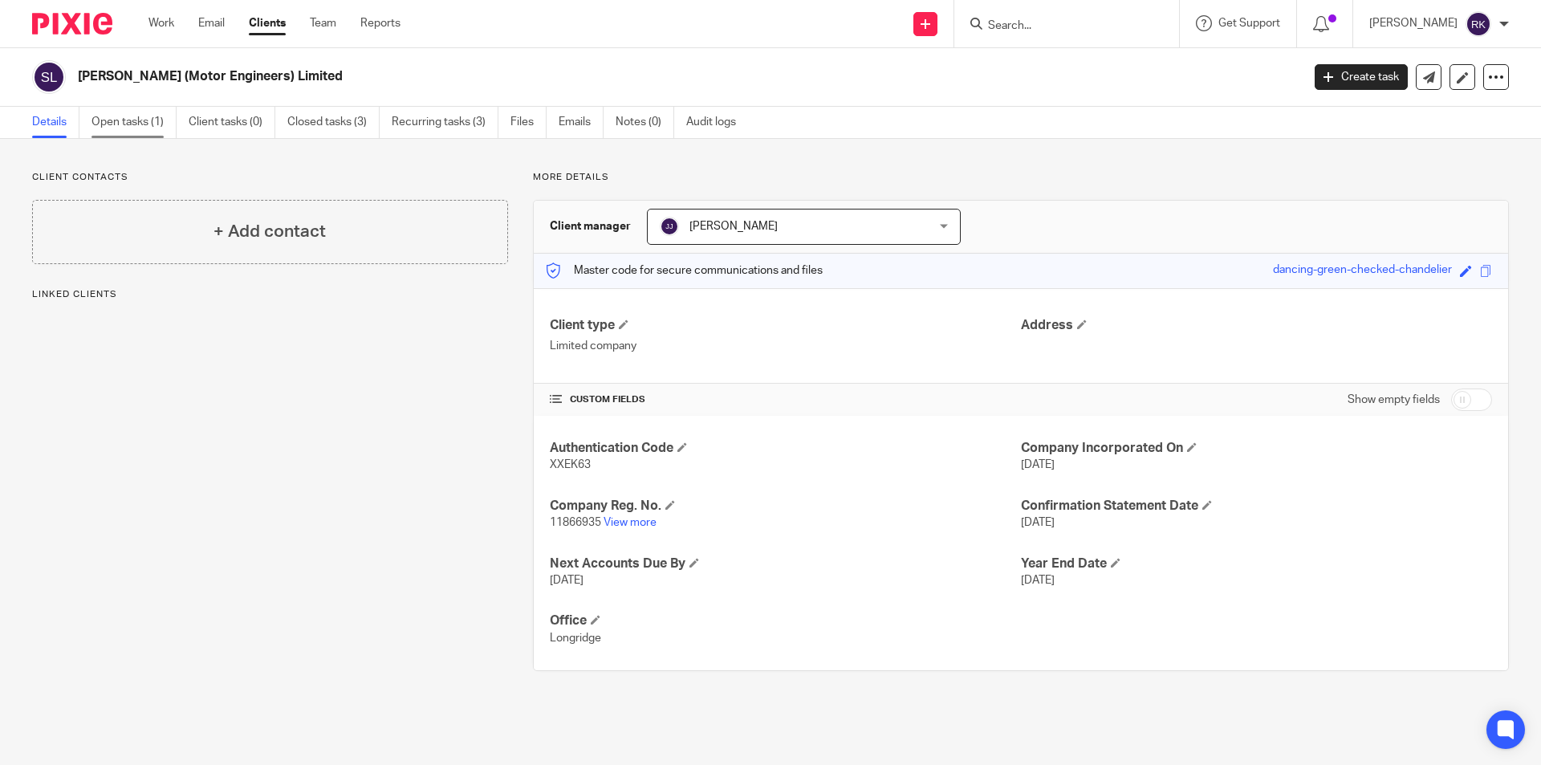
click at [127, 123] on link "Open tasks (1)" at bounding box center [134, 122] width 85 height 31
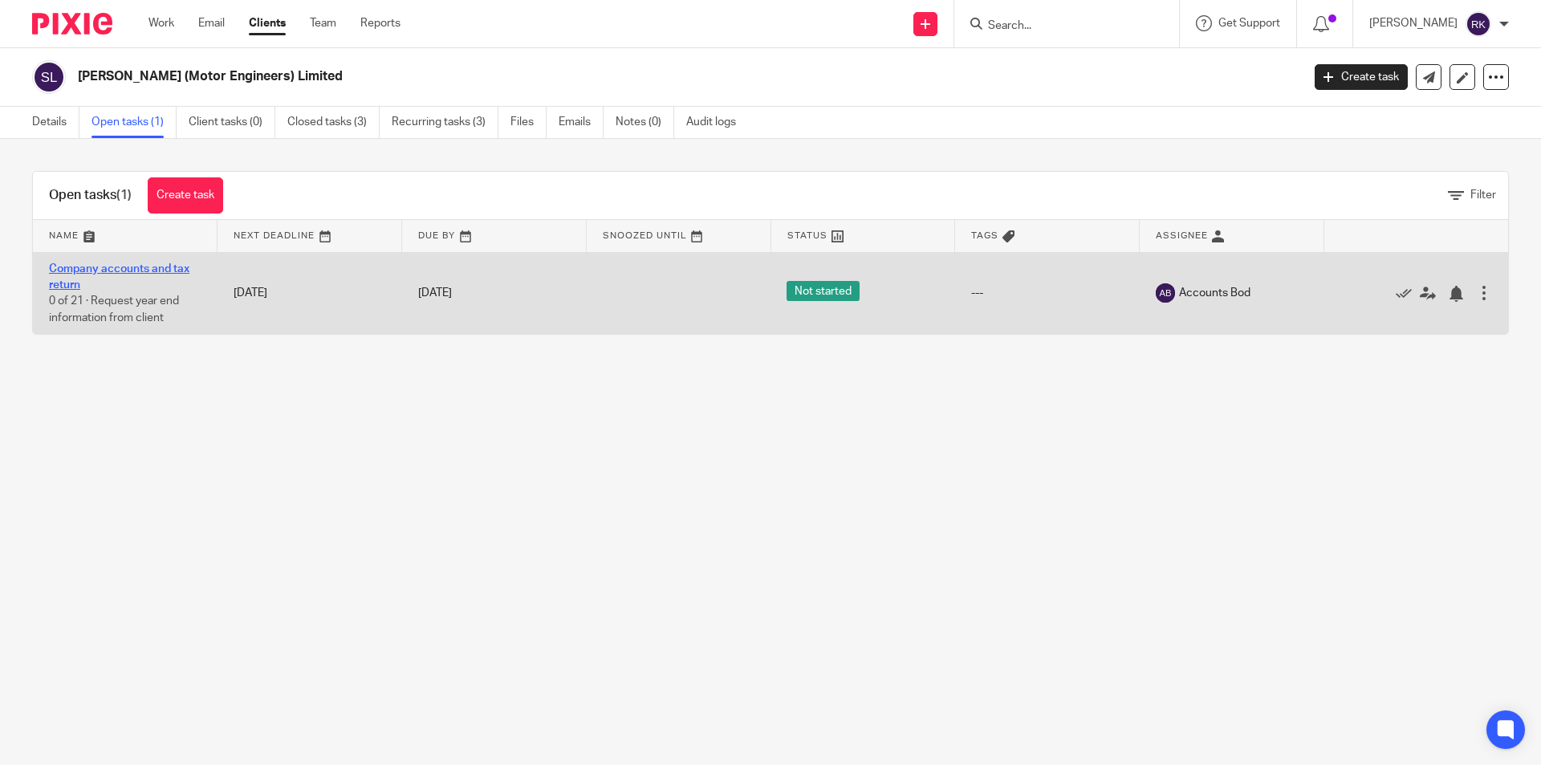
click at [76, 273] on link "Company accounts and tax return" at bounding box center [119, 276] width 140 height 27
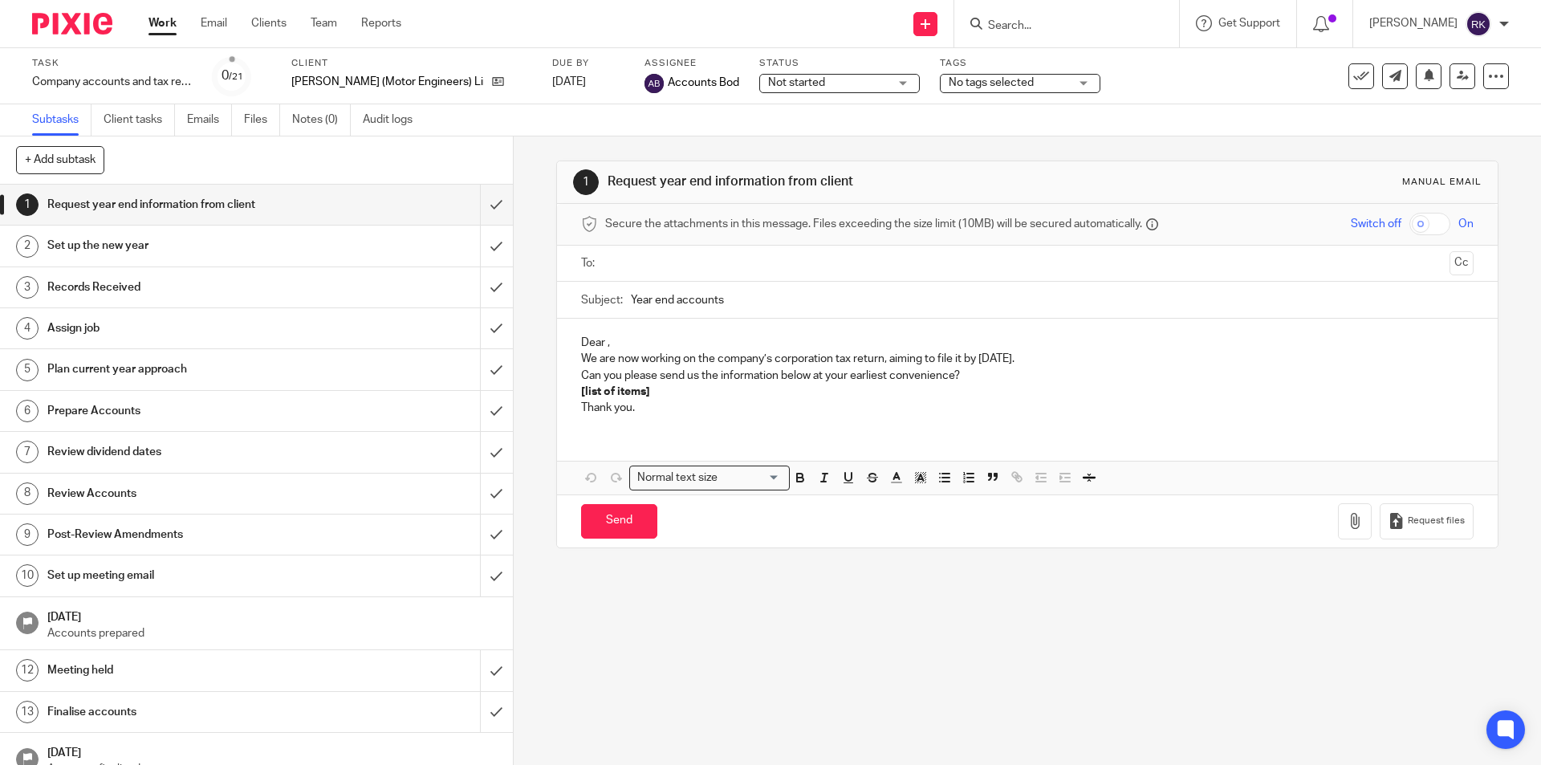
click at [996, 92] on div "No tags selected" at bounding box center [1020, 83] width 161 height 19
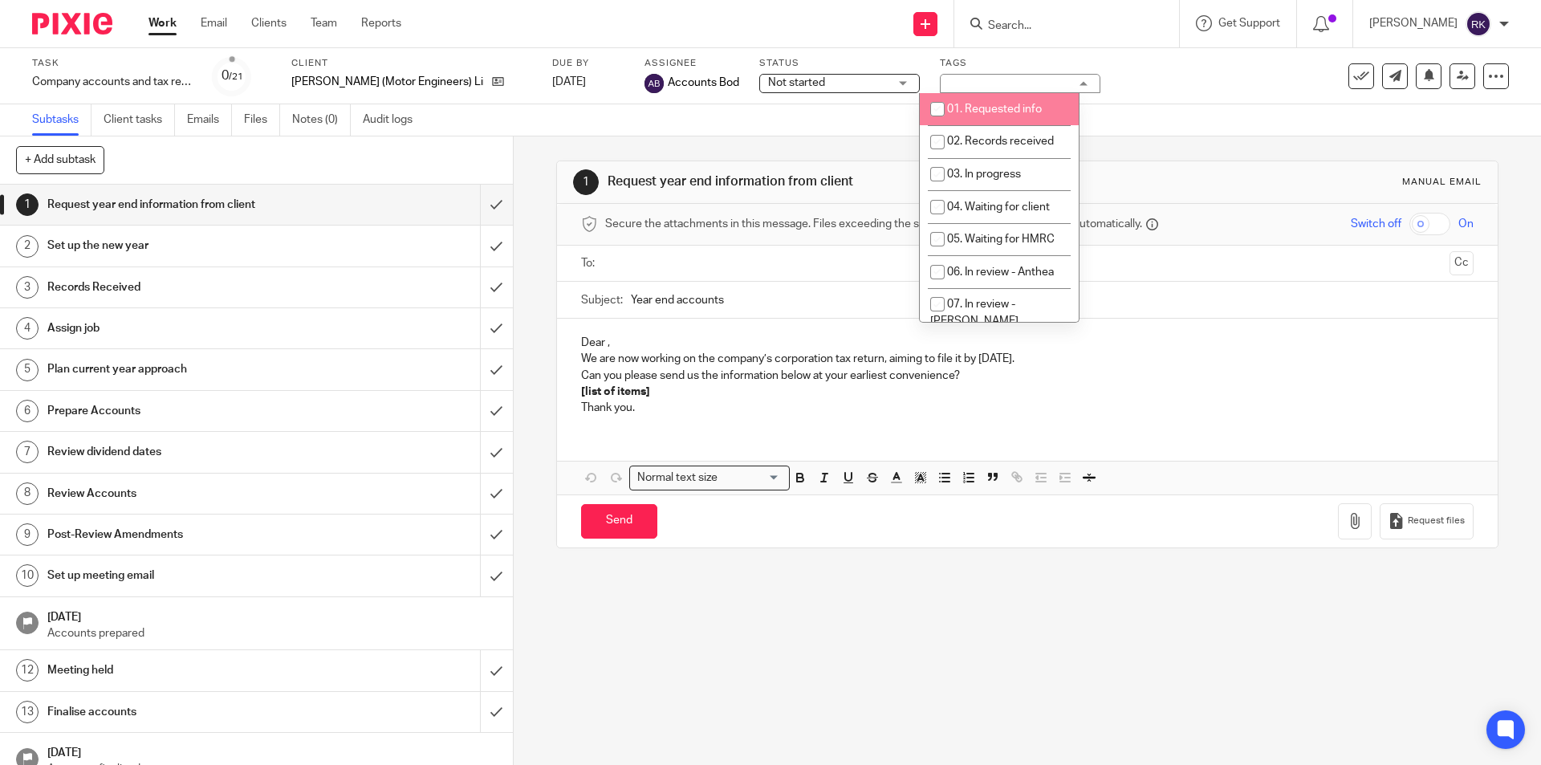
click at [994, 111] on span "01. Requested info" at bounding box center [994, 109] width 95 height 11
checkbox input "true"
click at [1133, 92] on div "Task Company accounts and tax return Save Company accounts and tax return 0 /21…" at bounding box center [647, 76] width 1231 height 39
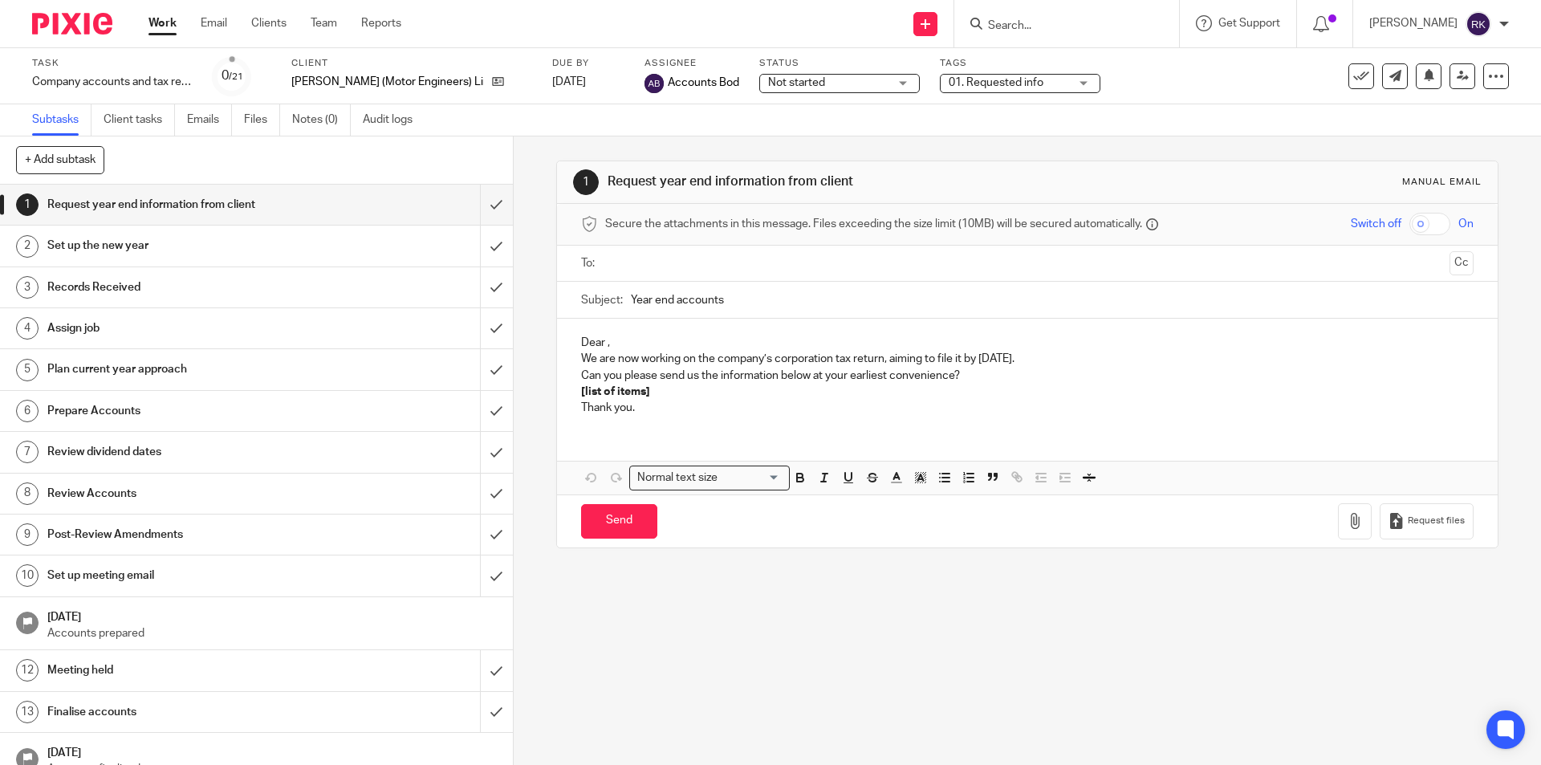
click at [1107, 31] on input "Search" at bounding box center [1059, 26] width 145 height 14
type input "gjl"
click at [1097, 60] on link at bounding box center [1082, 63] width 199 height 24
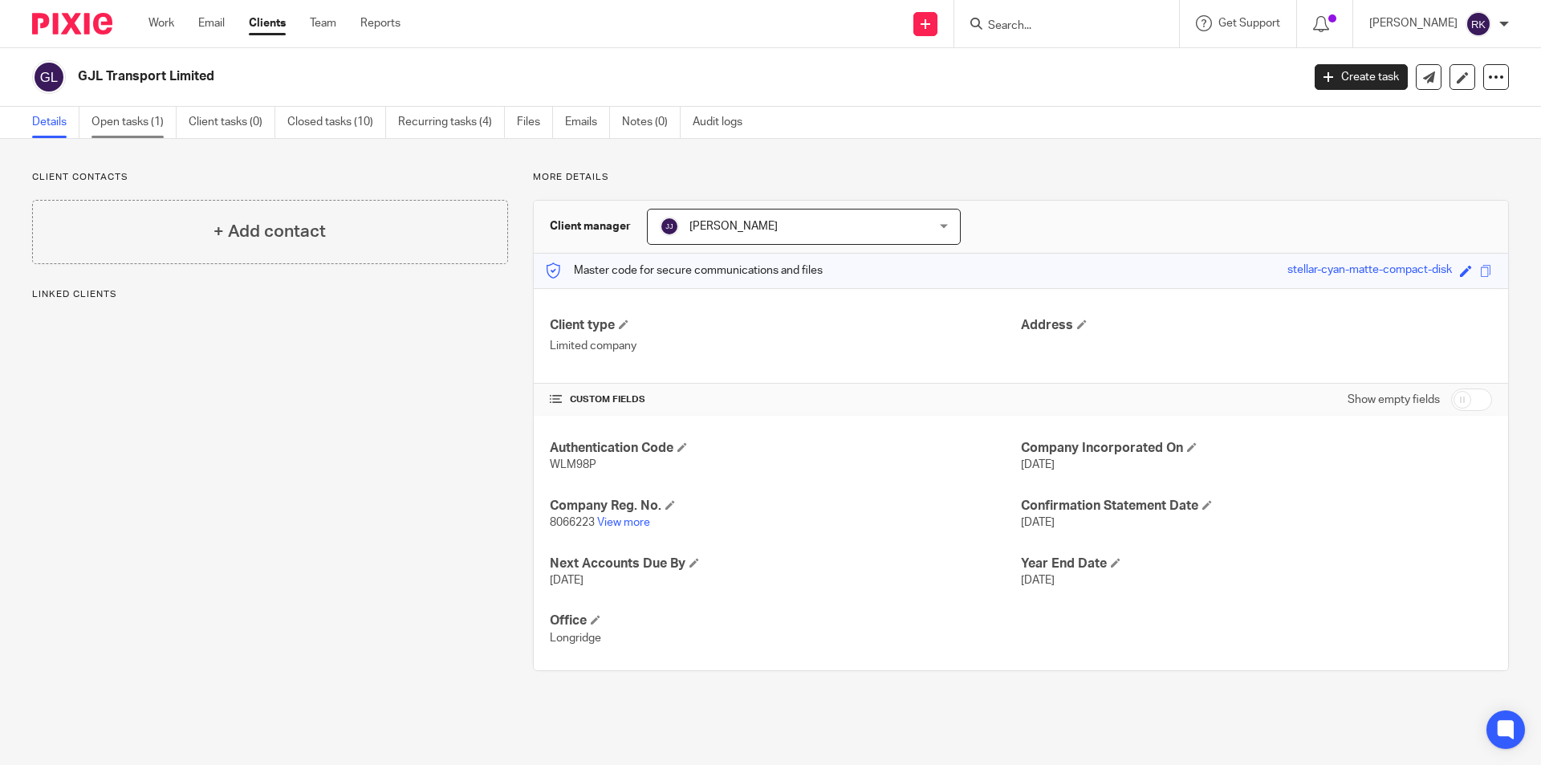
click at [149, 120] on link "Open tasks (1)" at bounding box center [134, 122] width 85 height 31
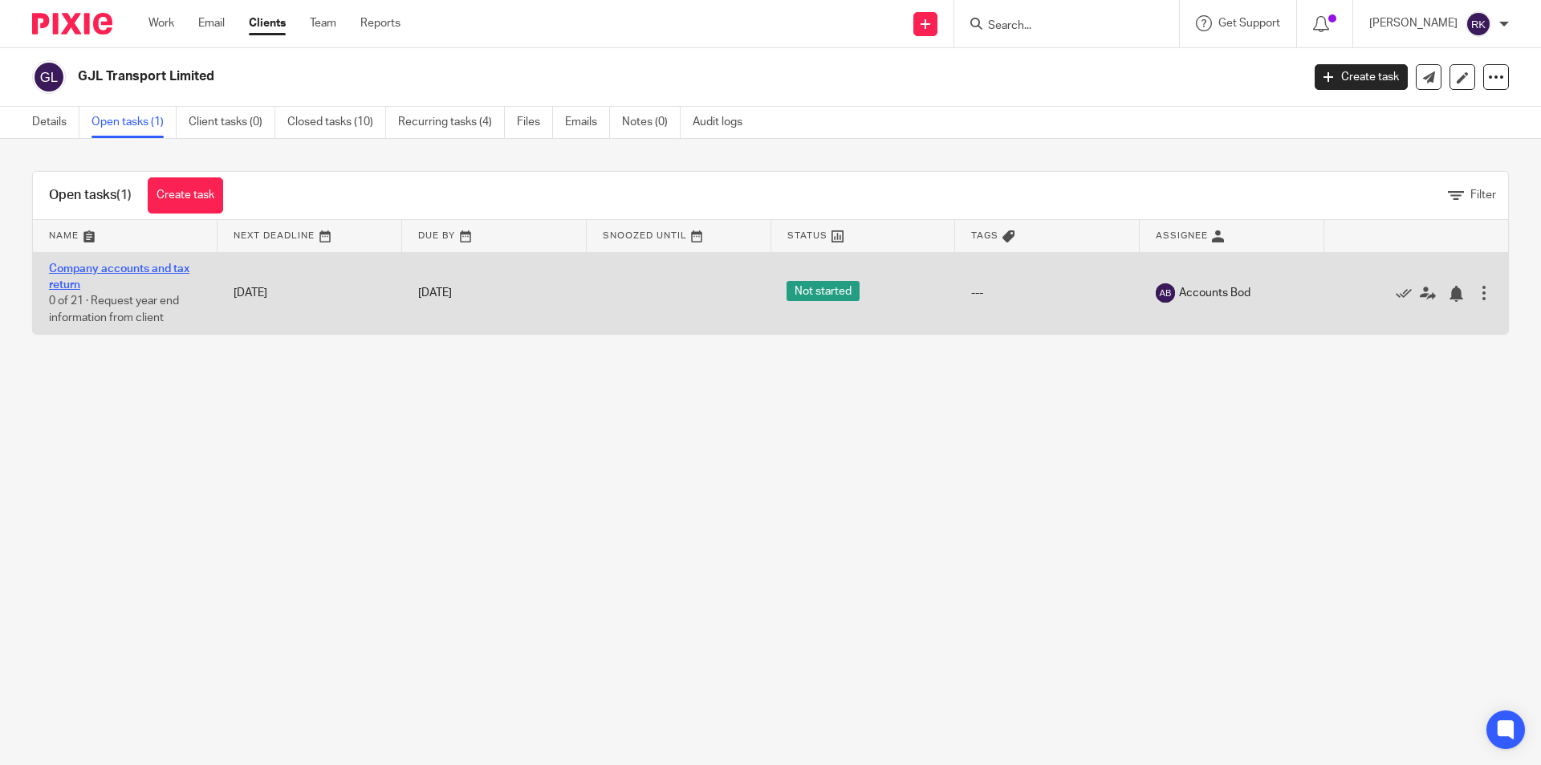
click at [153, 269] on link "Company accounts and tax return" at bounding box center [119, 276] width 140 height 27
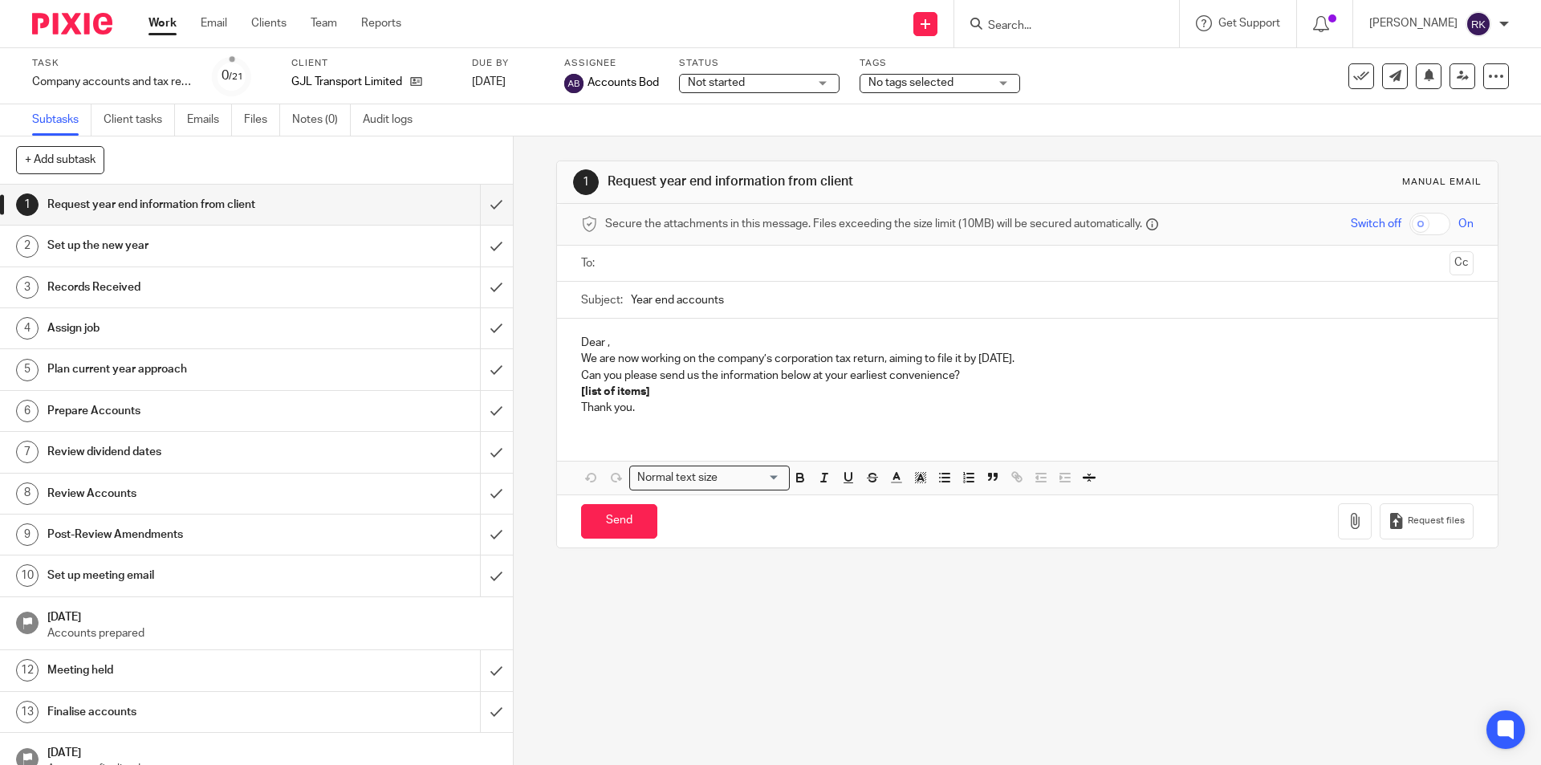
click at [922, 84] on span "No tags selected" at bounding box center [911, 82] width 85 height 11
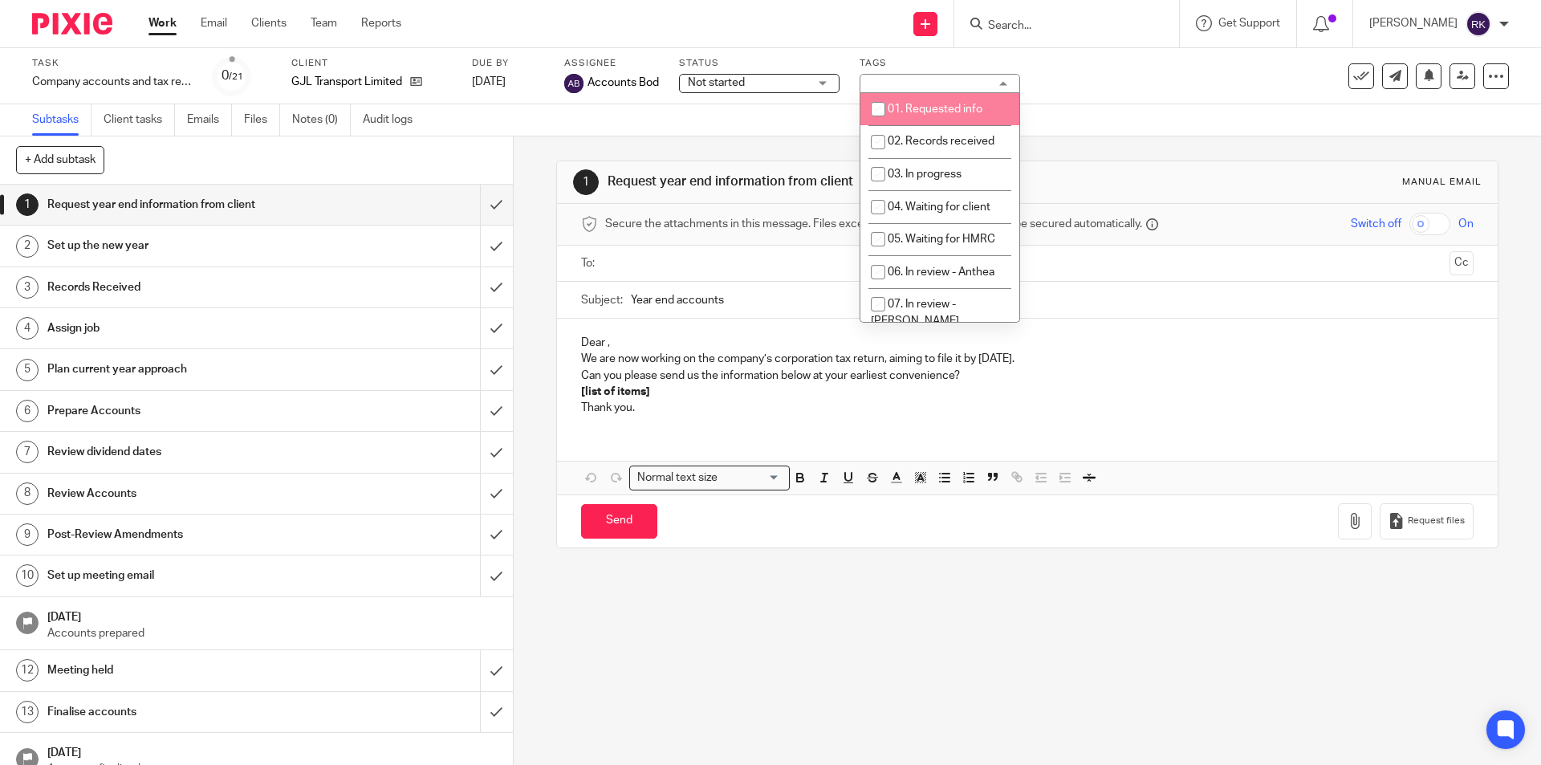
click at [922, 112] on span "01. Requested info" at bounding box center [935, 109] width 95 height 11
checkbox input "true"
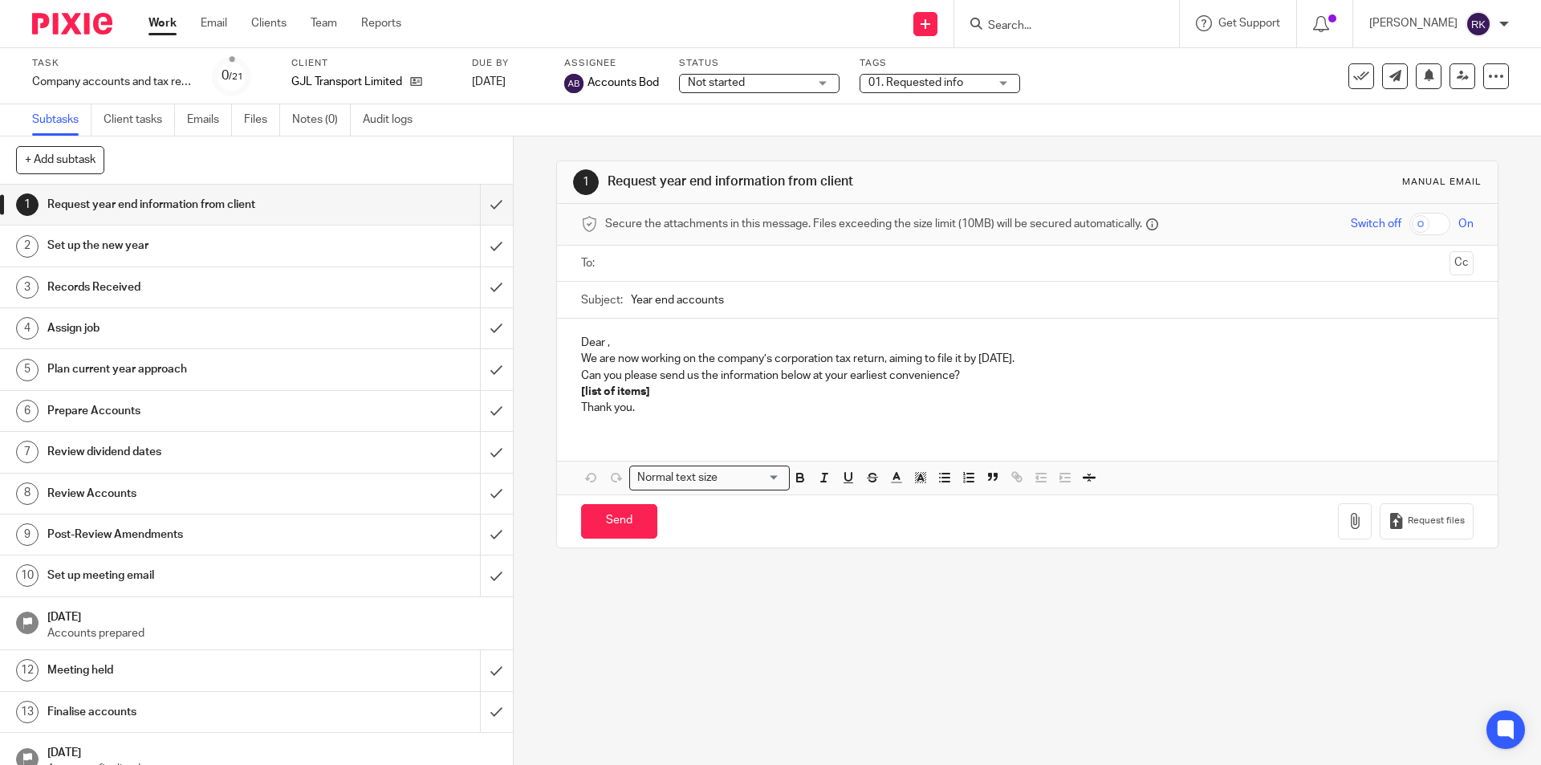
click at [1049, 71] on div "Task Company accounts and tax return Save Company accounts and tax return 0 /21…" at bounding box center [647, 76] width 1231 height 39
click at [1032, 22] on input "Search" at bounding box center [1059, 26] width 145 height 14
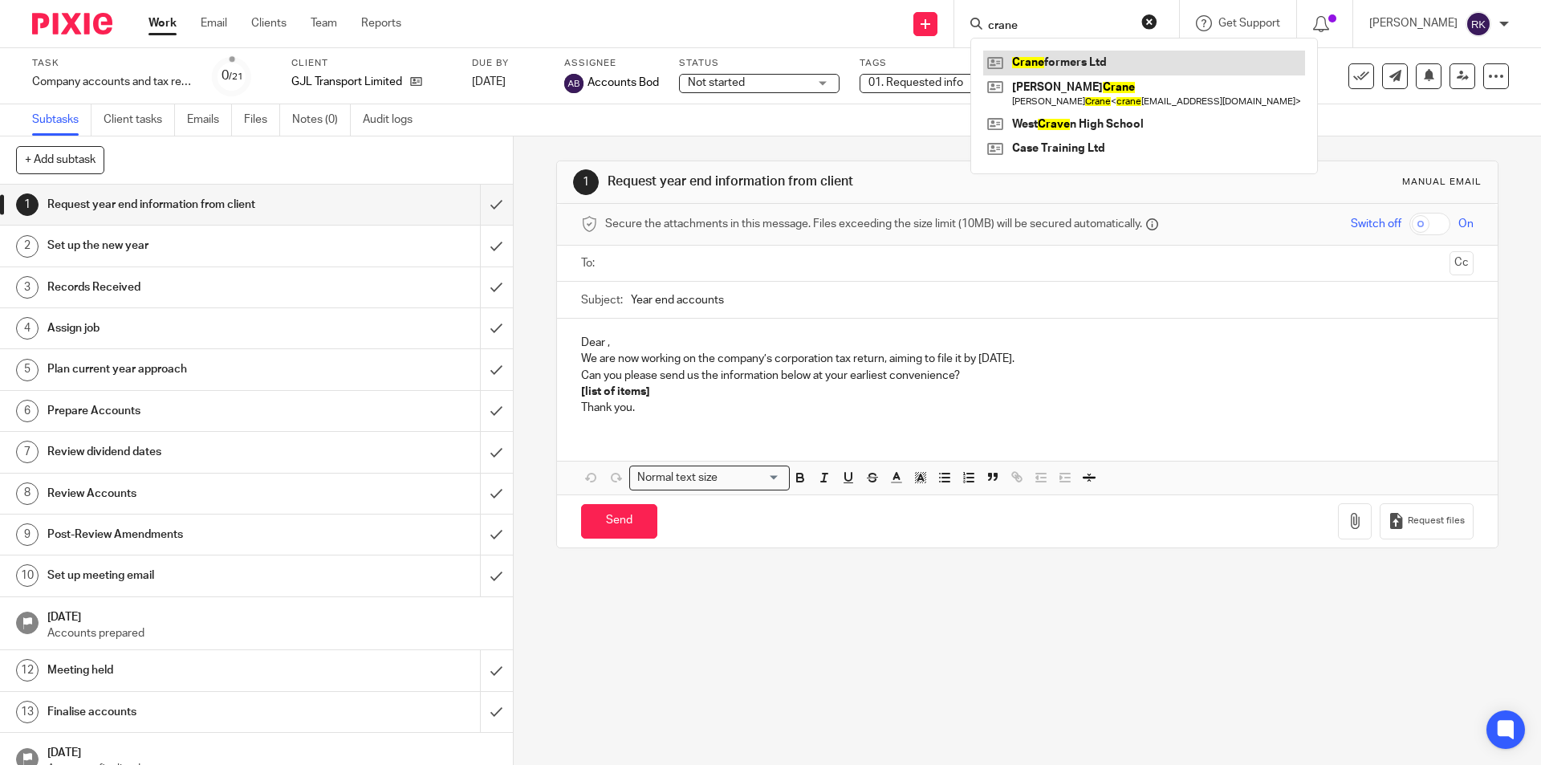
type input "crane"
click at [1048, 66] on link at bounding box center [1144, 63] width 322 height 24
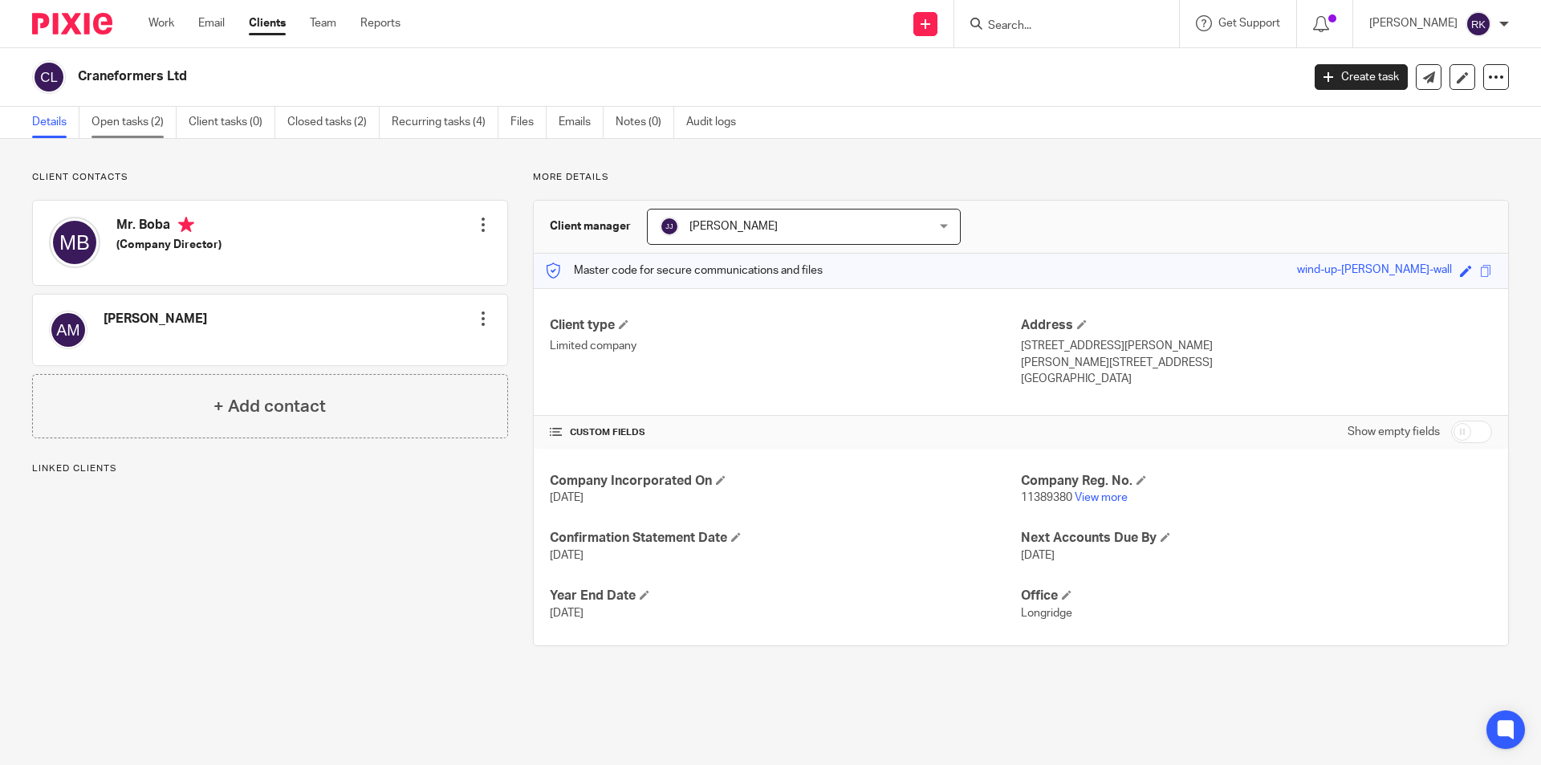
click at [128, 119] on link "Open tasks (2)" at bounding box center [134, 122] width 85 height 31
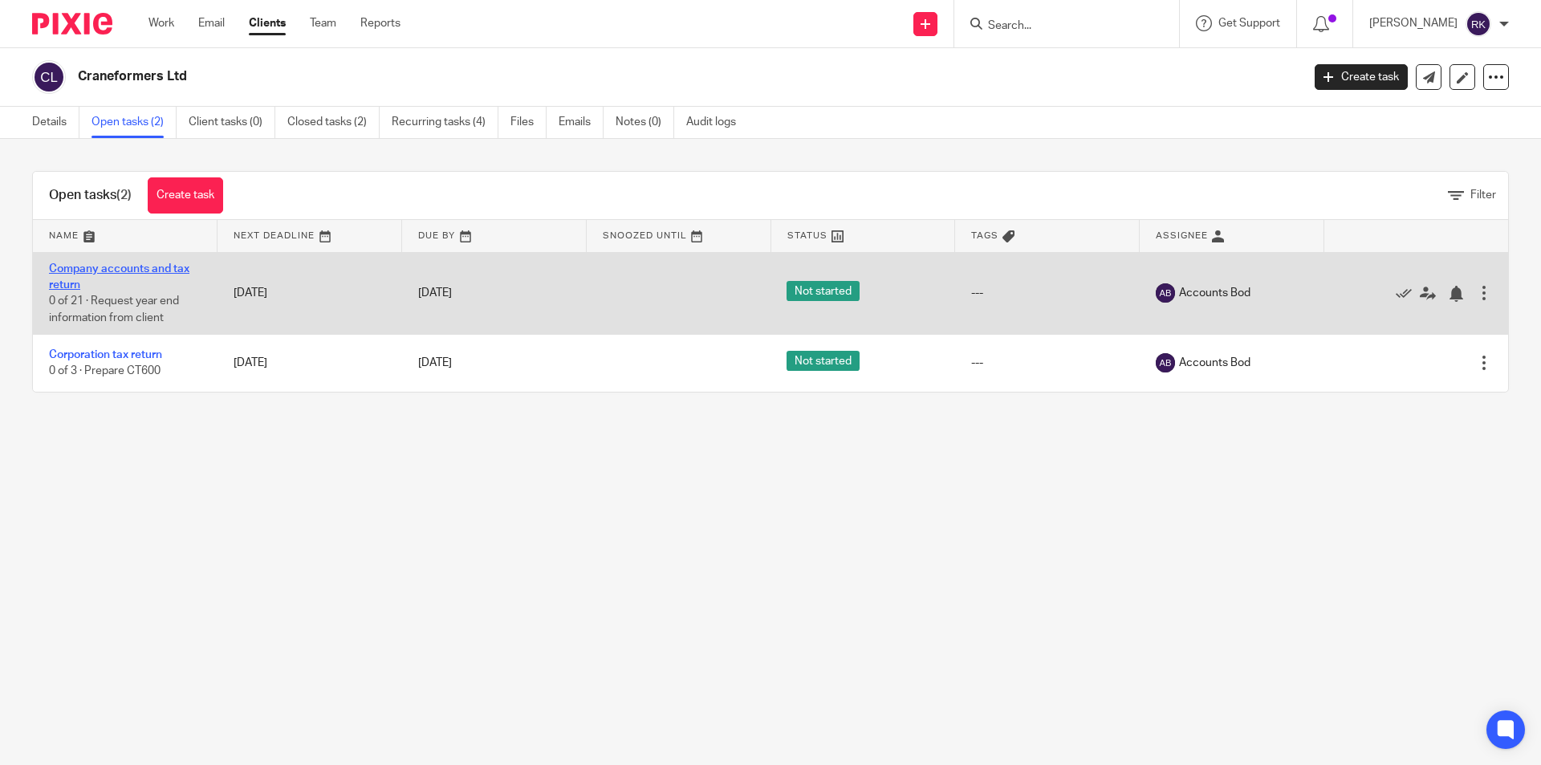
click at [107, 265] on link "Company accounts and tax return" at bounding box center [119, 276] width 140 height 27
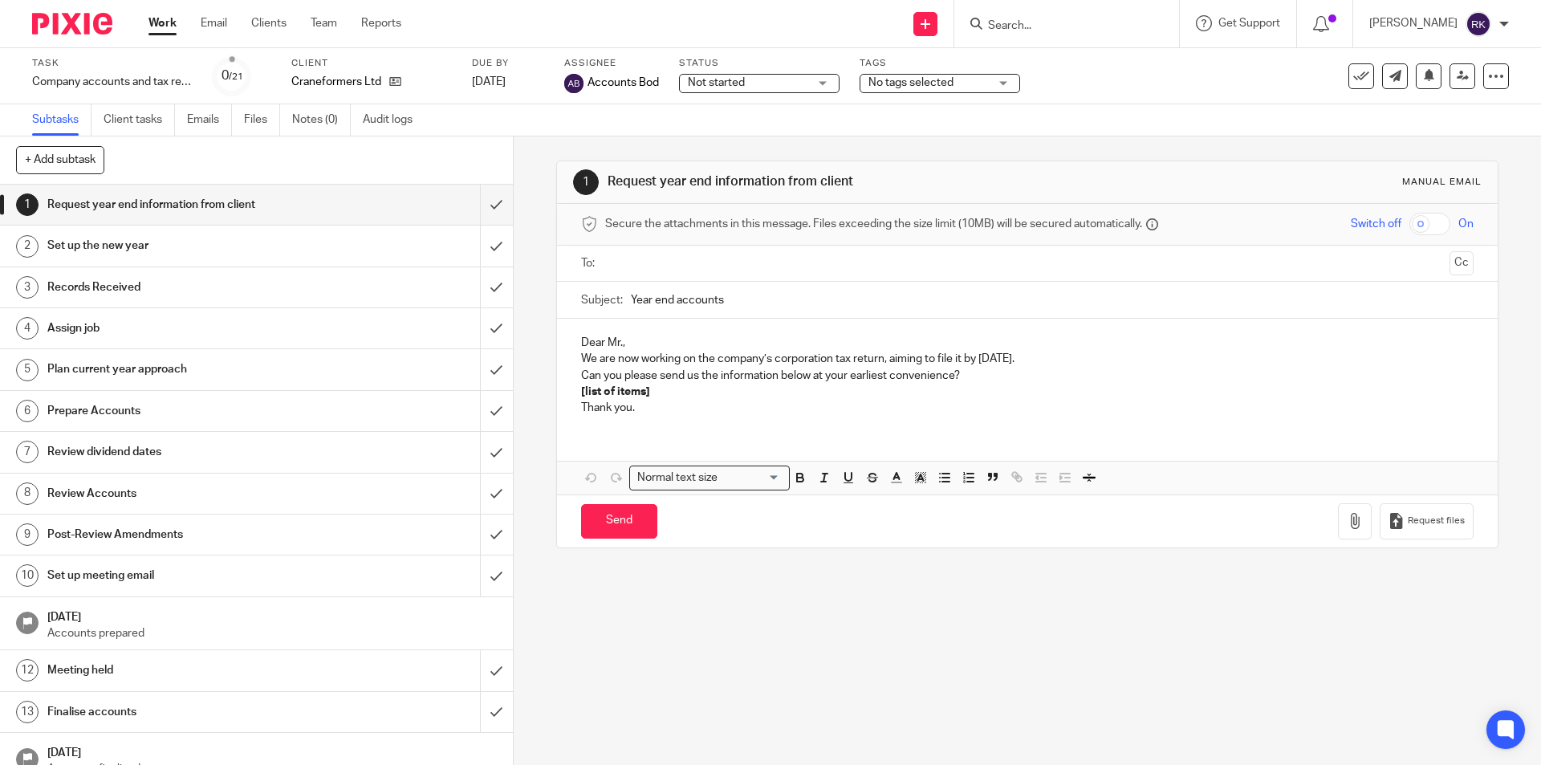
drag, startPoint x: 972, startPoint y: 90, endPoint x: 962, endPoint y: 94, distance: 11.2
click at [968, 91] on span "No tags selected" at bounding box center [929, 83] width 120 height 17
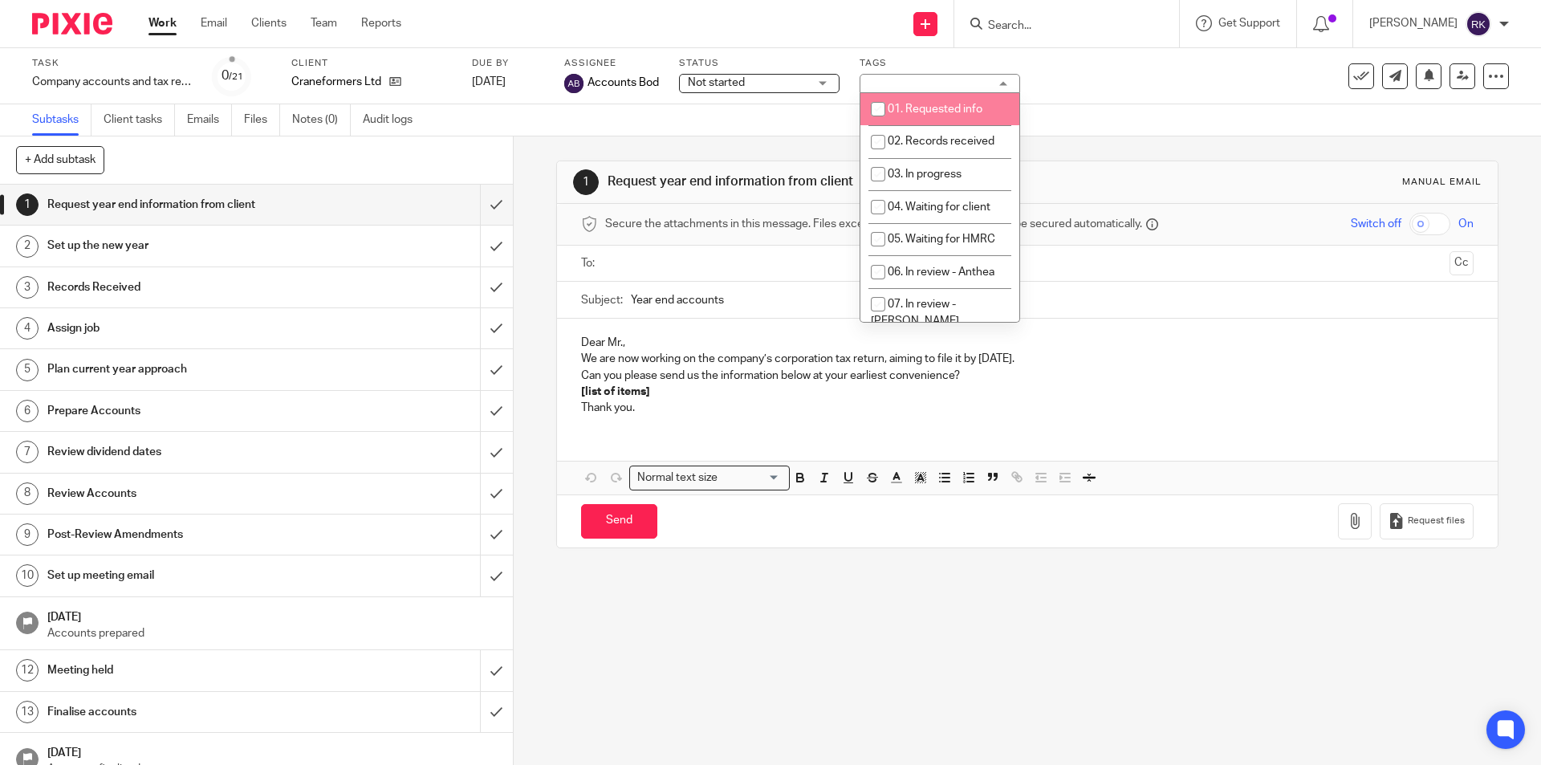
click at [951, 116] on li "01. Requested info" at bounding box center [940, 109] width 159 height 33
checkbox input "true"
click at [1072, 77] on div "Task Company accounts and tax return Save Company accounts and tax return 0 /21…" at bounding box center [647, 76] width 1231 height 39
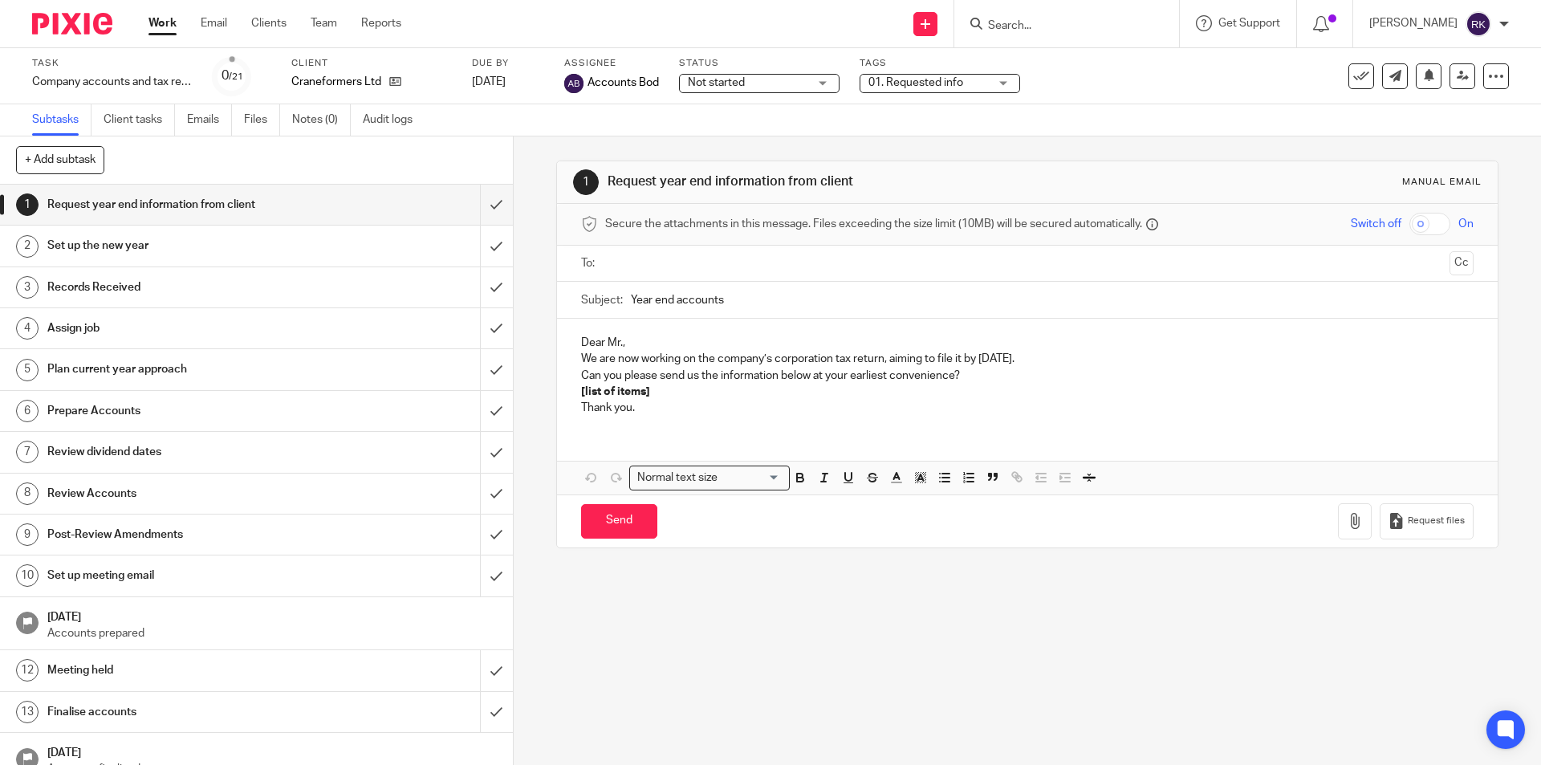
click at [1023, 31] on input "Search" at bounding box center [1059, 26] width 145 height 14
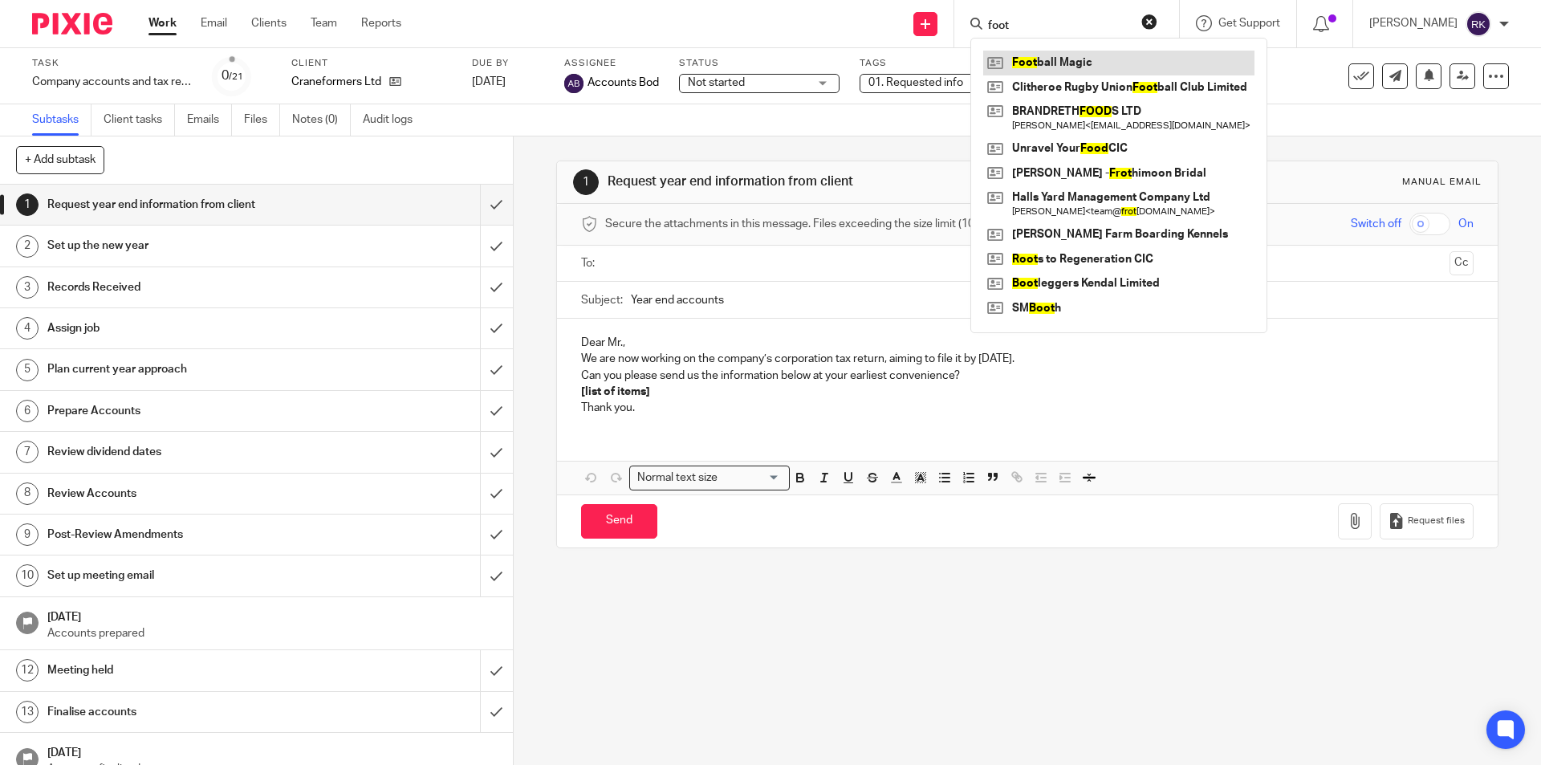
type input "foot"
click at [1081, 64] on link at bounding box center [1118, 63] width 271 height 24
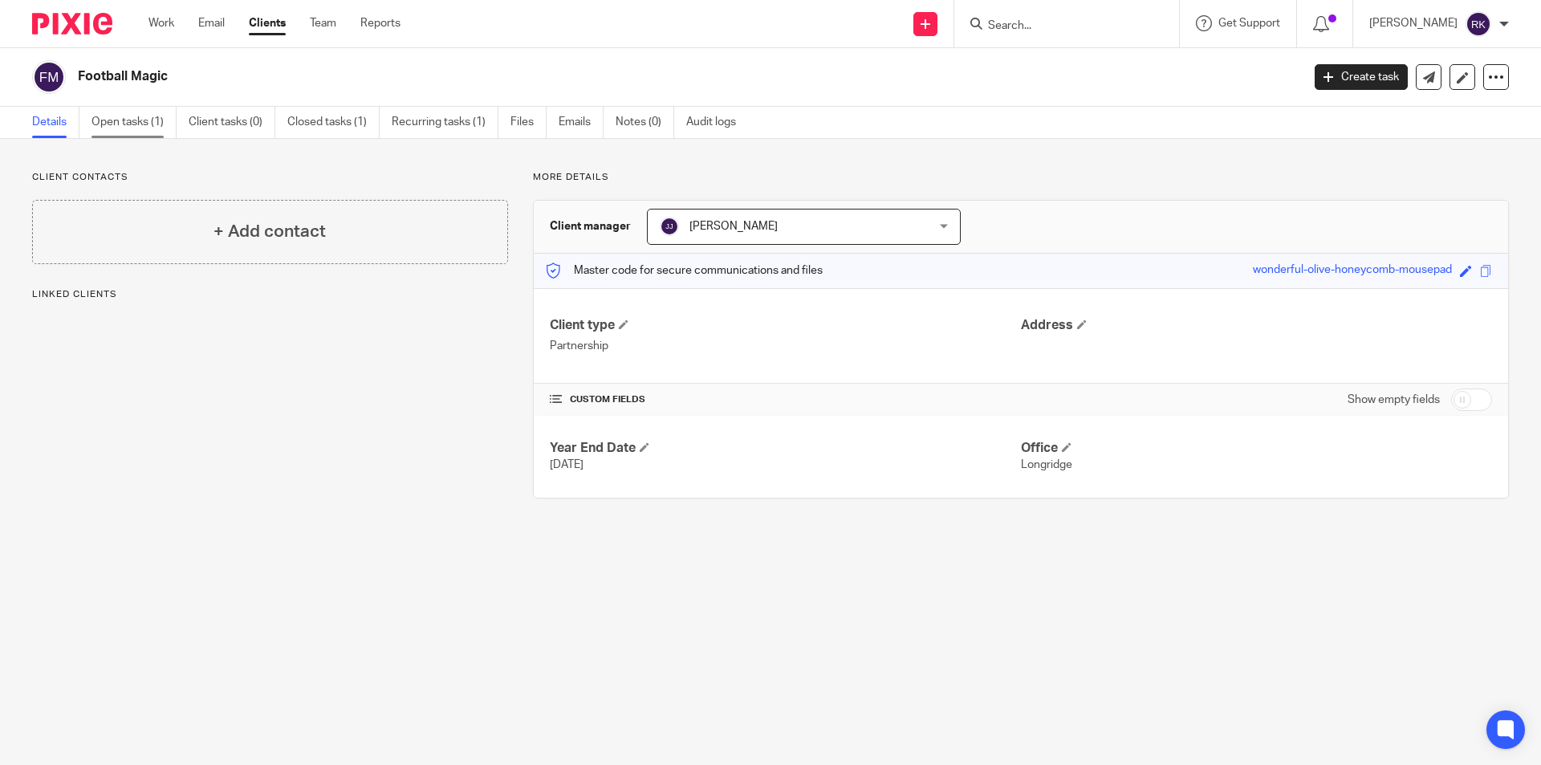
click at [160, 128] on link "Open tasks (1)" at bounding box center [134, 122] width 85 height 31
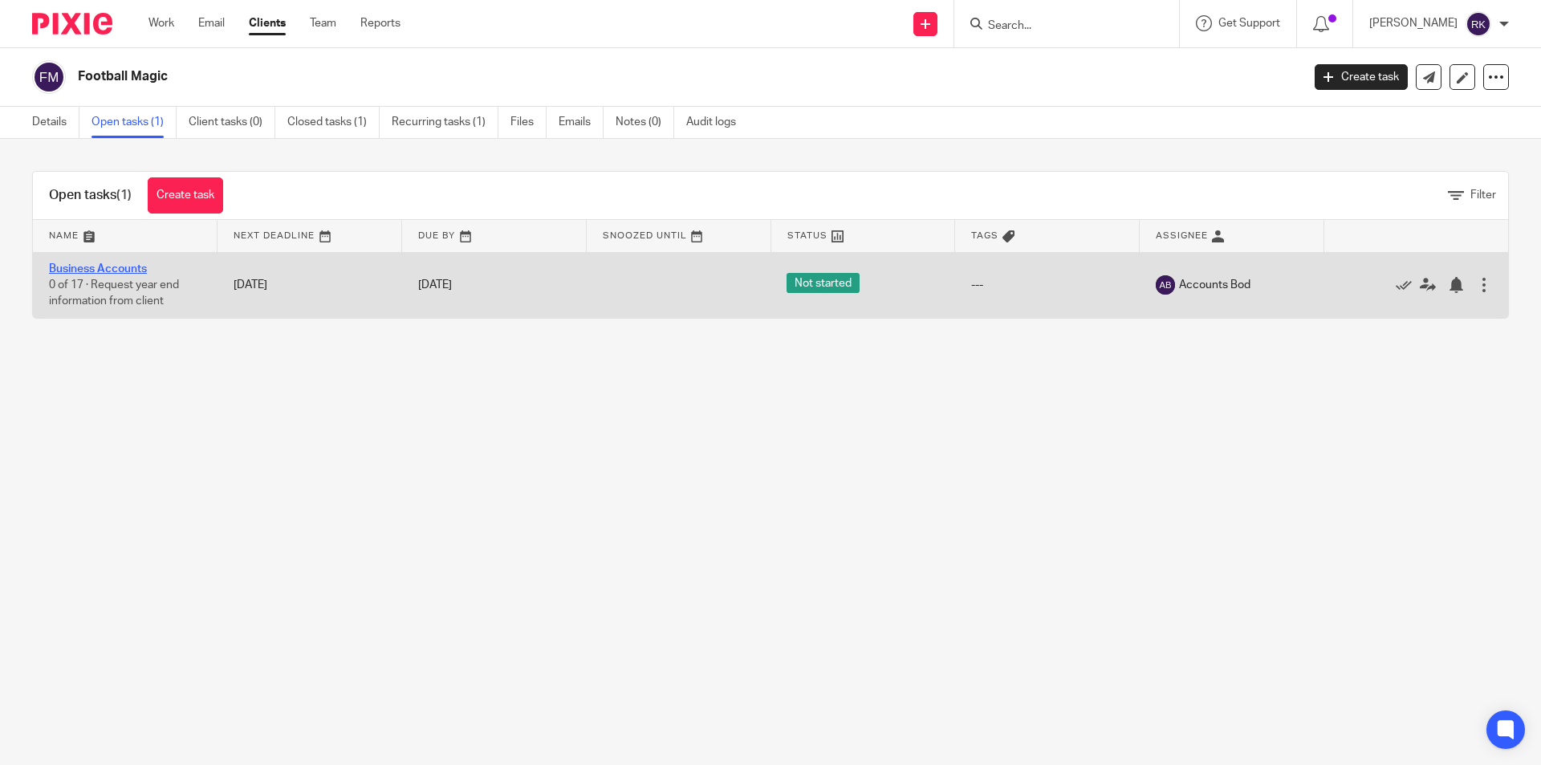
click at [83, 267] on link "Business Accounts" at bounding box center [98, 268] width 98 height 11
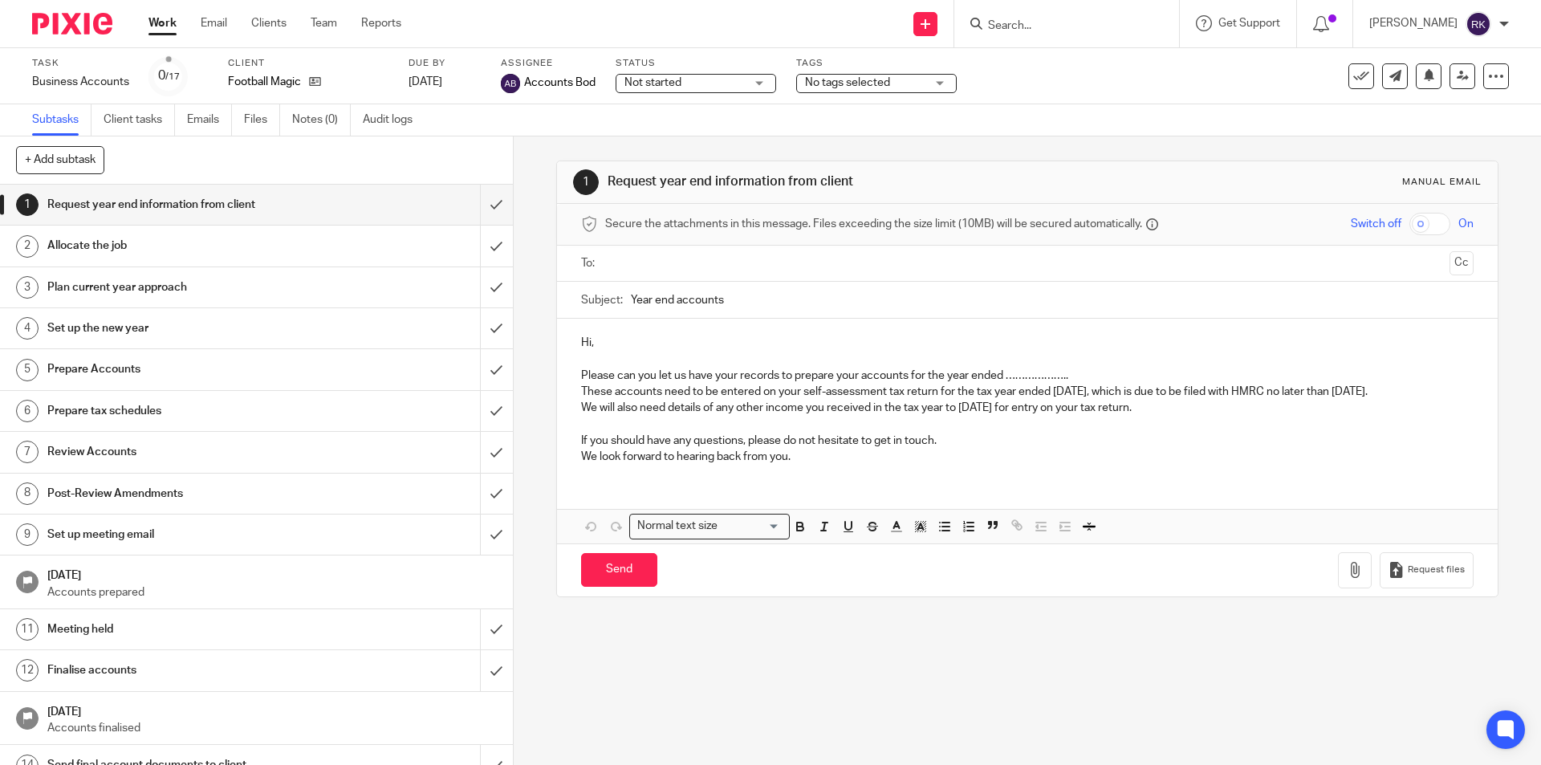
click at [806, 85] on span "No tags selected" at bounding box center [847, 82] width 85 height 11
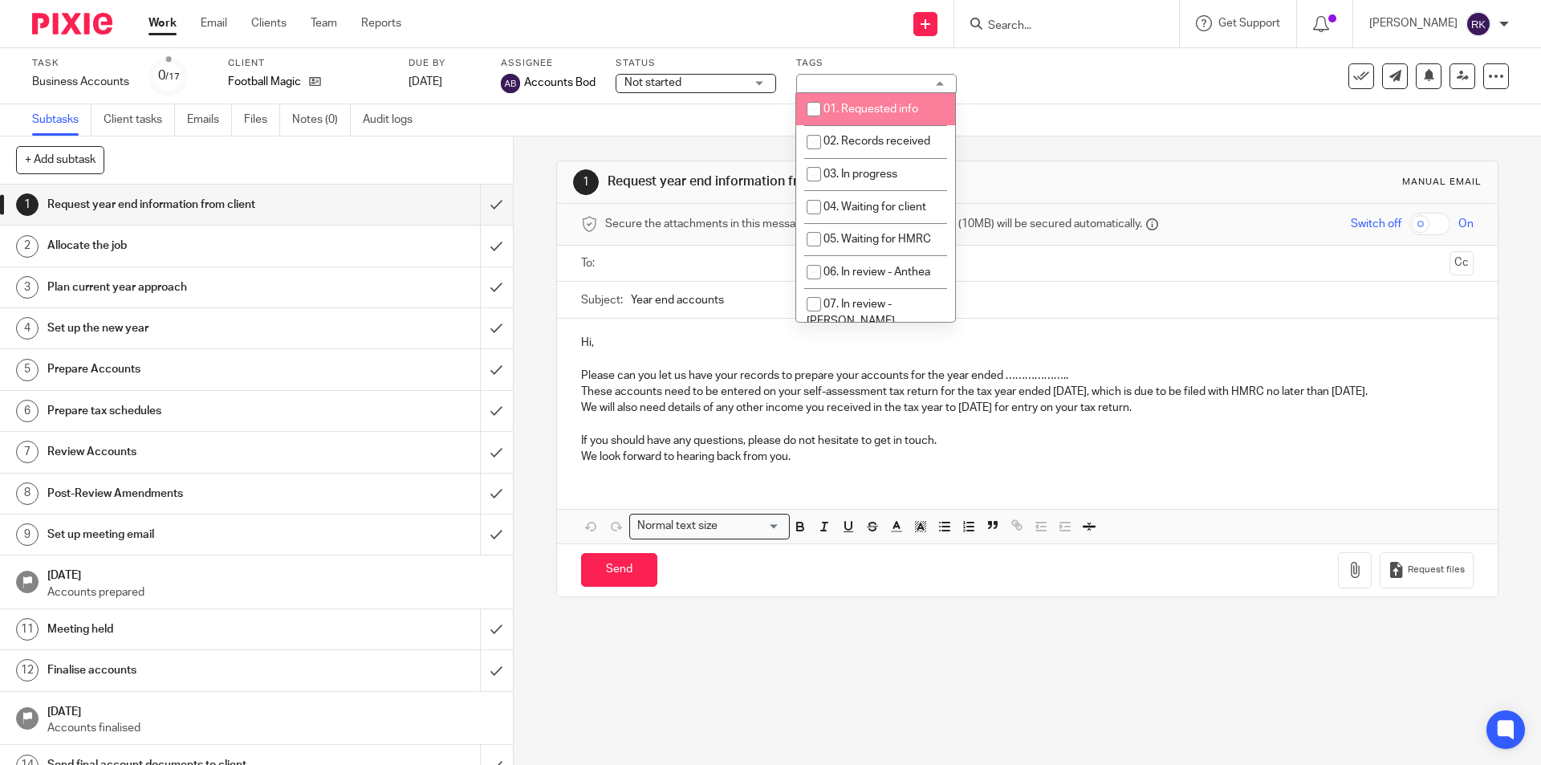
click at [822, 109] on input "checkbox" at bounding box center [814, 109] width 31 height 31
checkbox input "true"
click at [1005, 36] on div at bounding box center [1067, 23] width 225 height 47
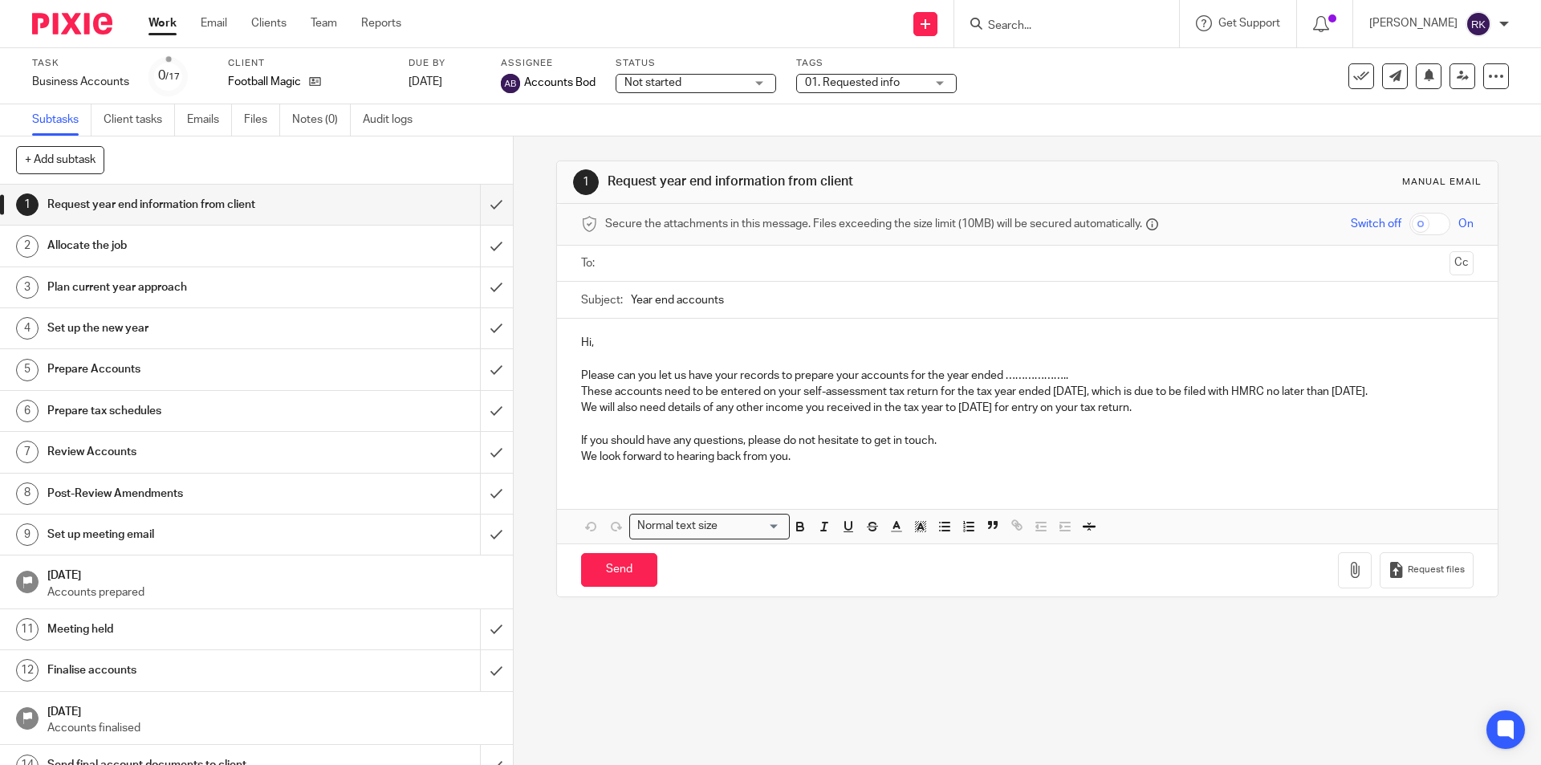
click at [1005, 36] on div at bounding box center [1067, 23] width 225 height 47
click at [1006, 21] on input "Search" at bounding box center [1059, 26] width 145 height 14
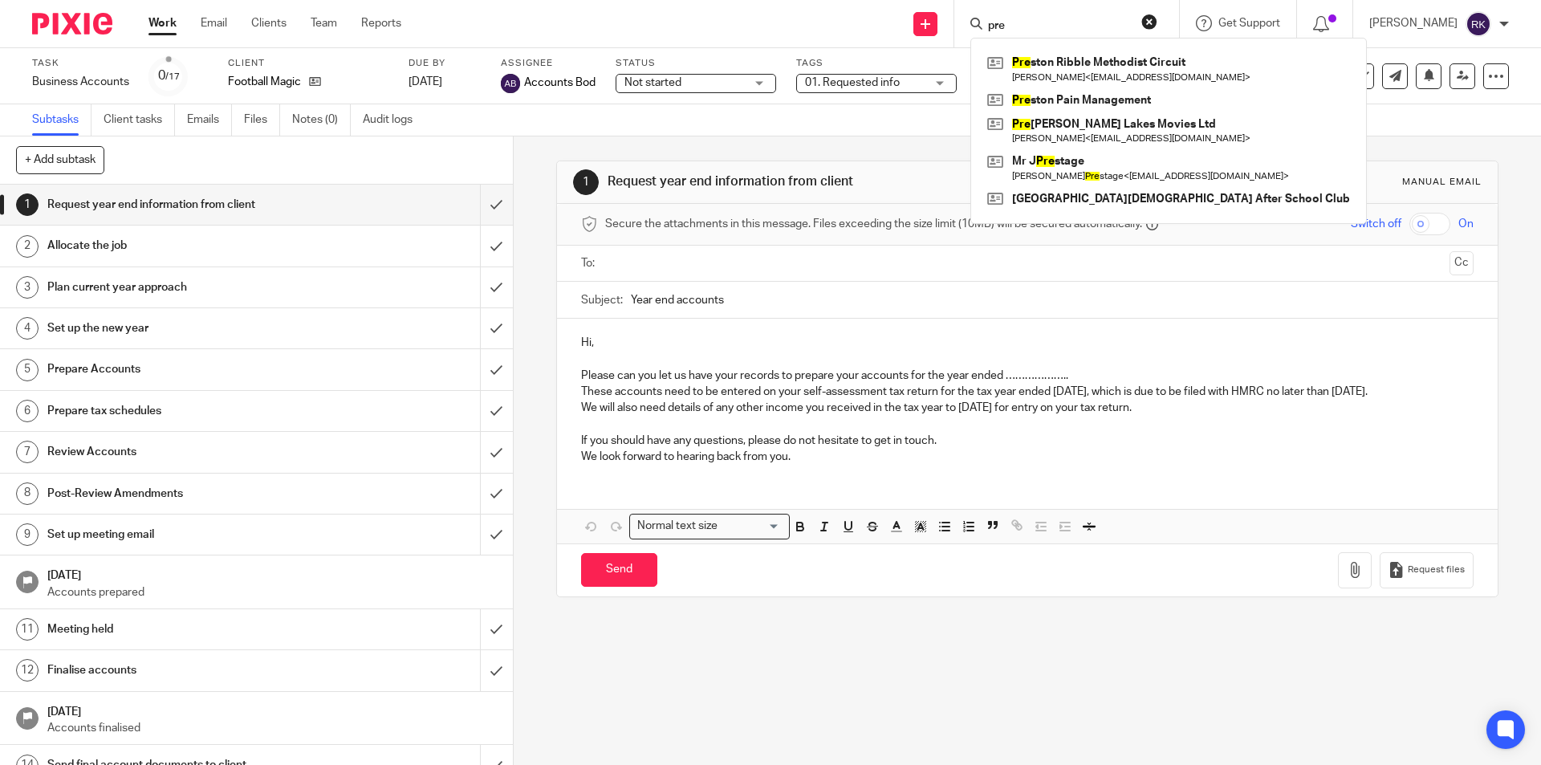
type input "pre"
click at [1018, 98] on link at bounding box center [1168, 100] width 371 height 24
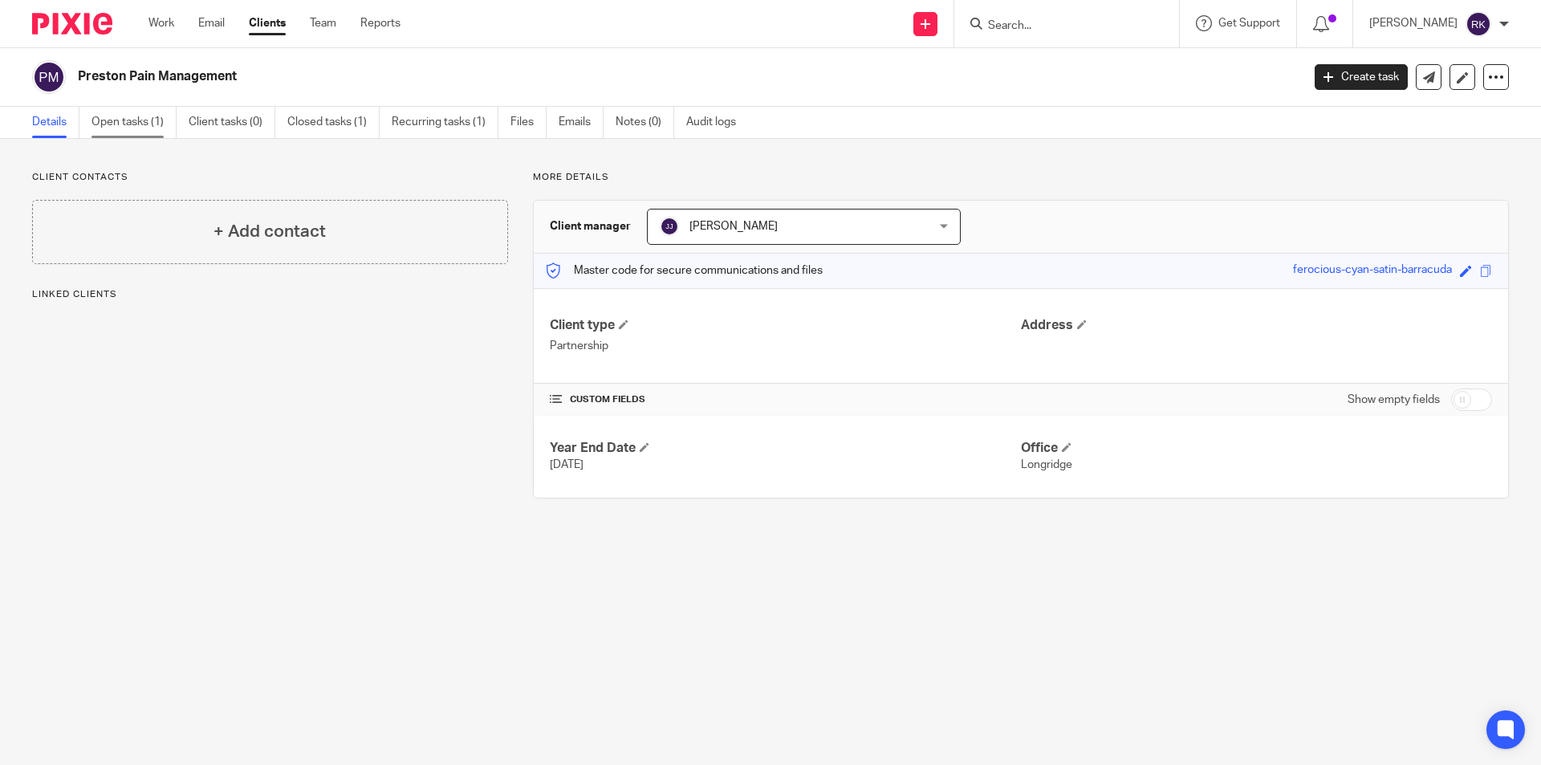
click at [135, 122] on link "Open tasks (1)" at bounding box center [134, 122] width 85 height 31
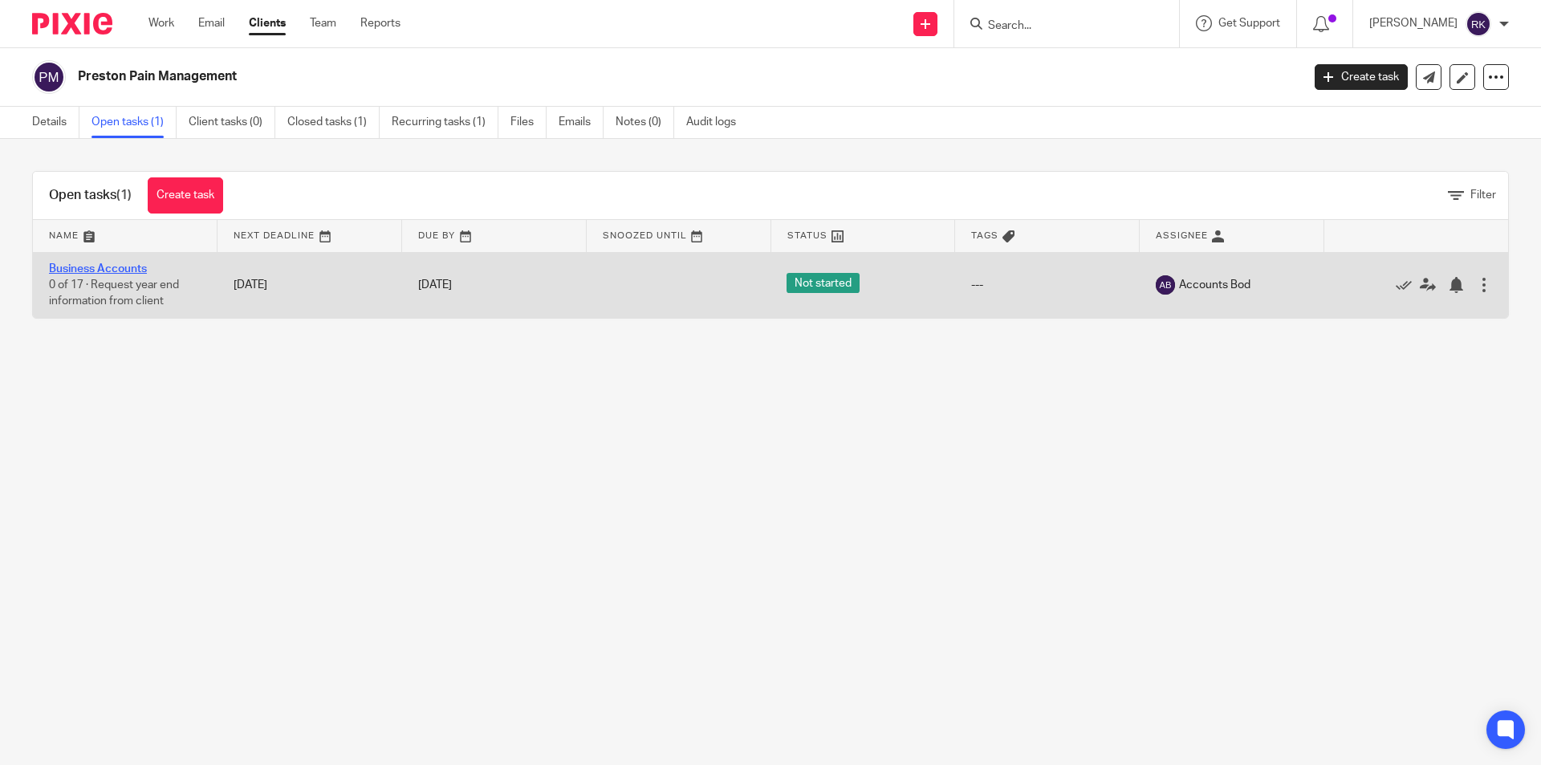
click at [105, 274] on link "Business Accounts" at bounding box center [98, 268] width 98 height 11
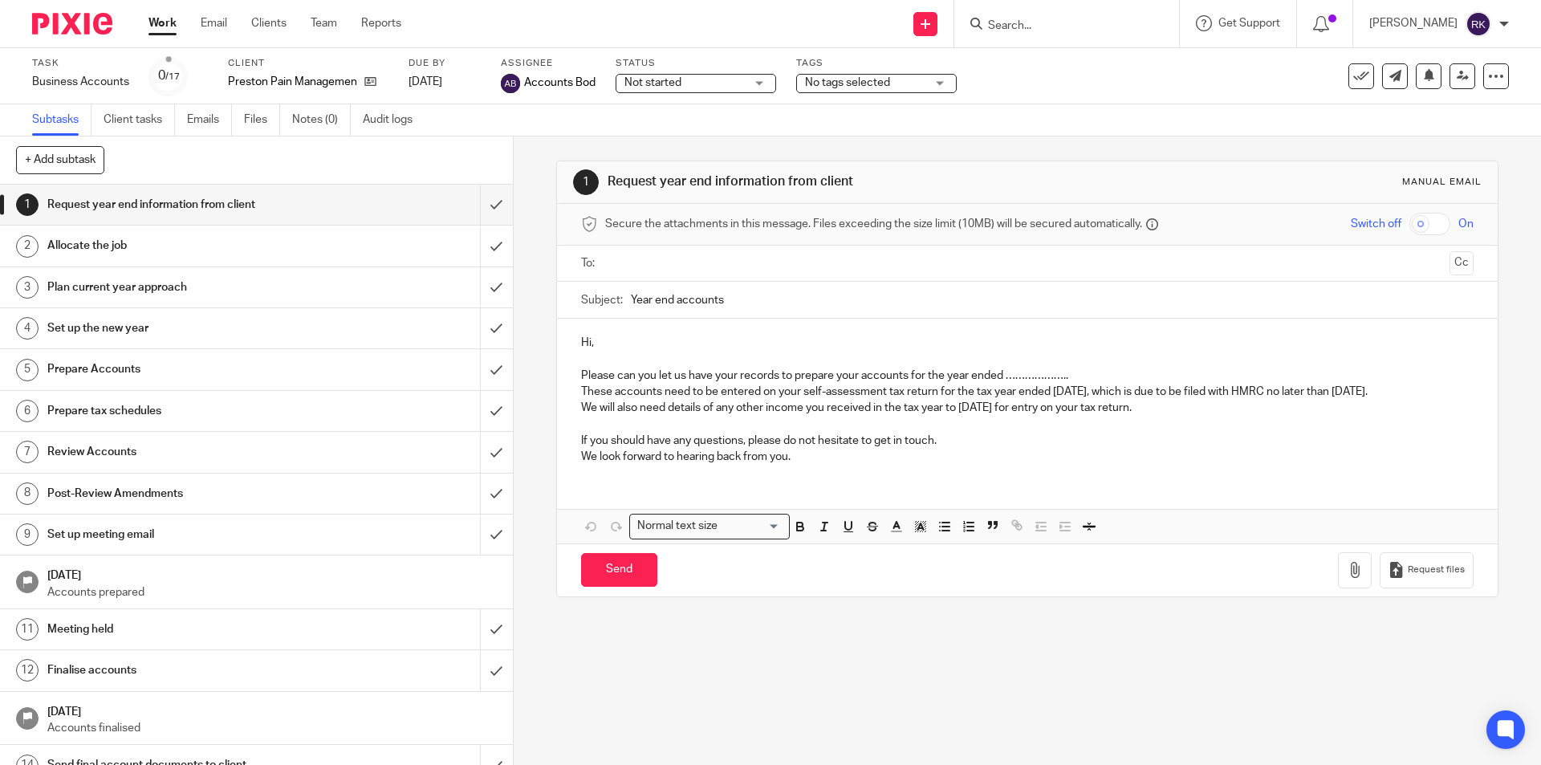
click at [838, 82] on span "No tags selected" at bounding box center [847, 82] width 85 height 11
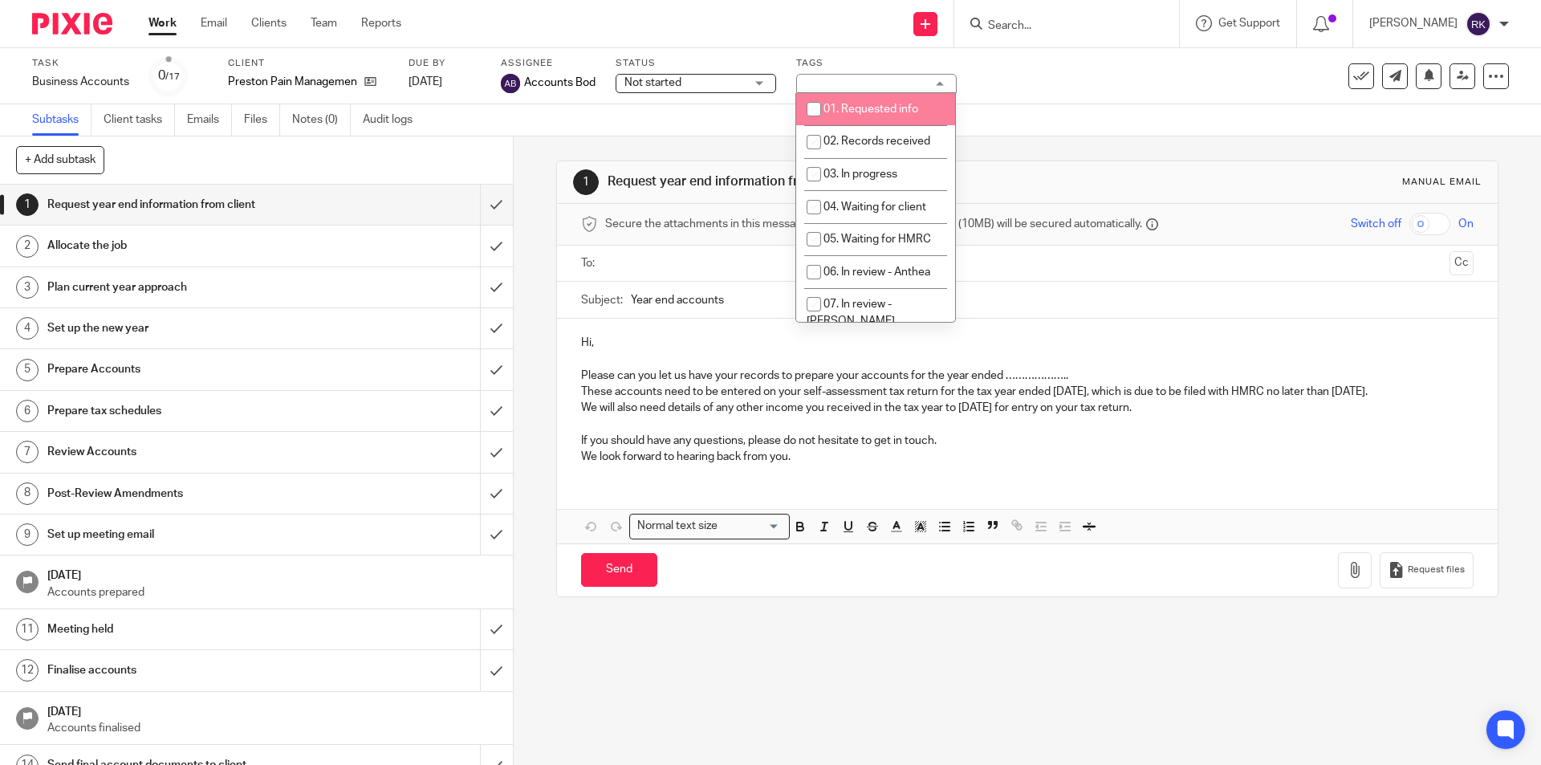
click at [840, 119] on li "01. Requested info" at bounding box center [875, 109] width 159 height 33
checkbox input "true"
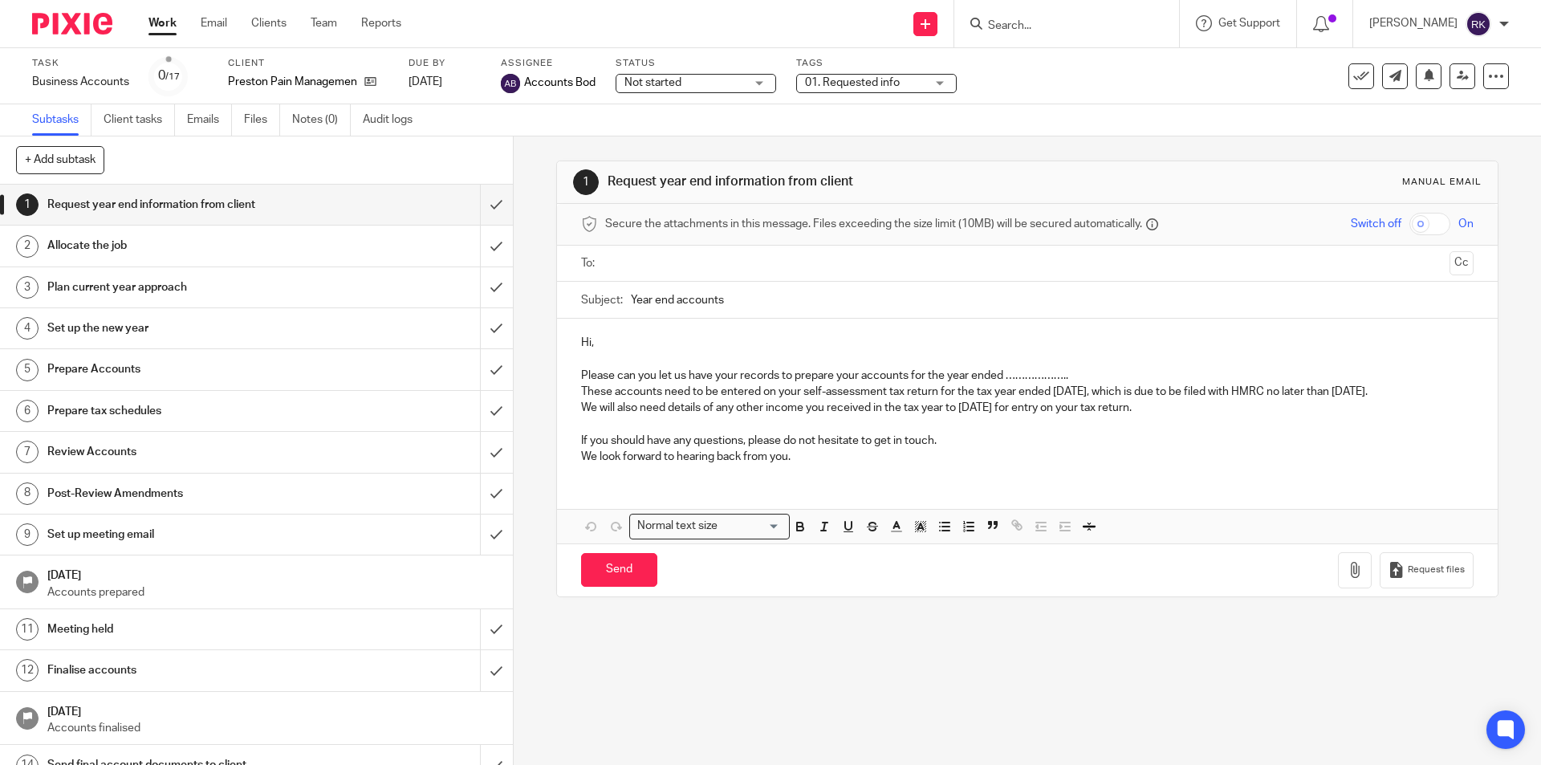
click at [1018, 74] on div "Task Business Accounts Save Business Accounts 0 /17 Client Preston Pain Managem…" at bounding box center [647, 76] width 1231 height 39
click at [1004, 21] on input "Search" at bounding box center [1059, 26] width 145 height 14
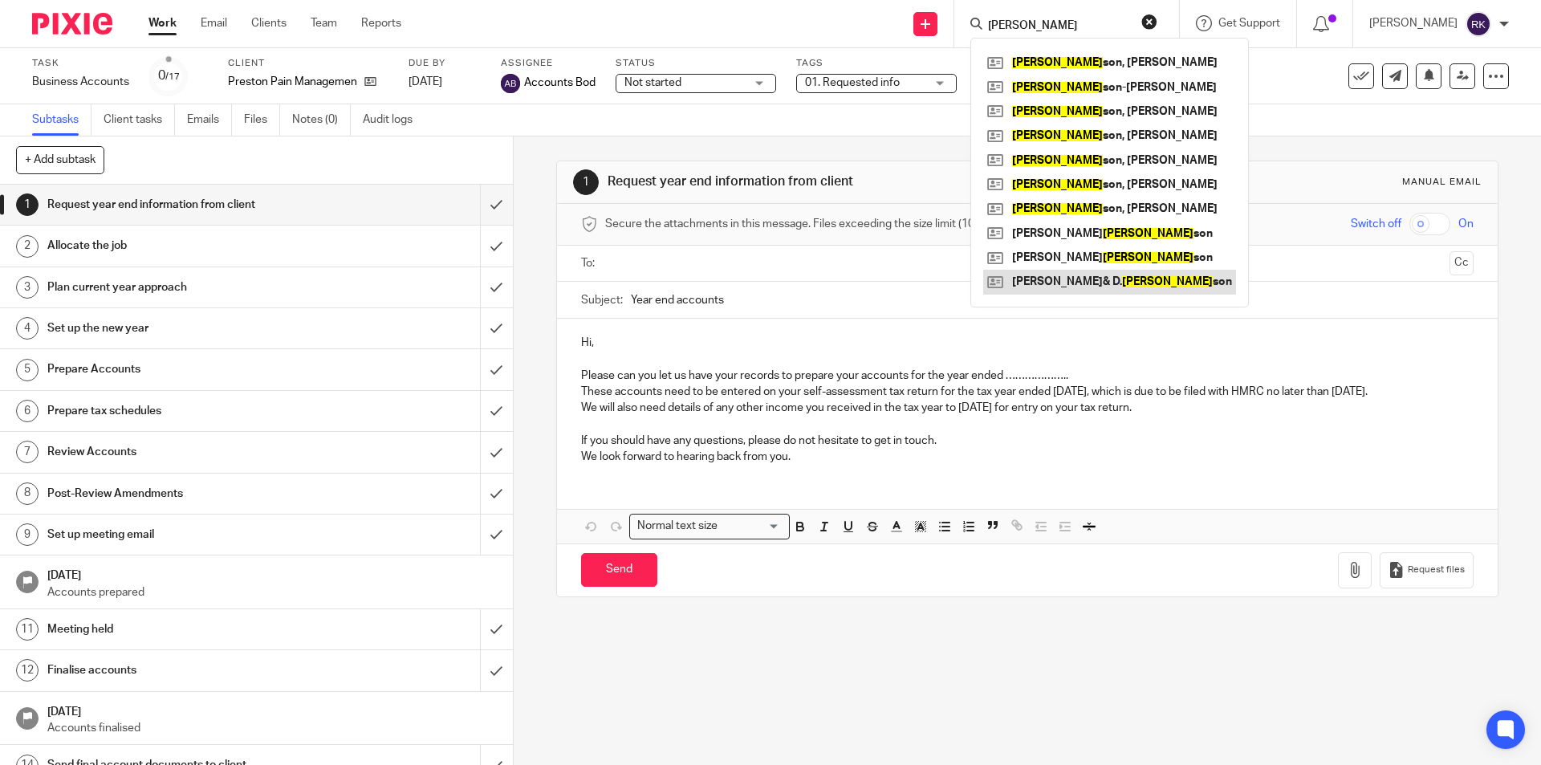
type input "robin"
click at [1044, 276] on link at bounding box center [1109, 282] width 253 height 24
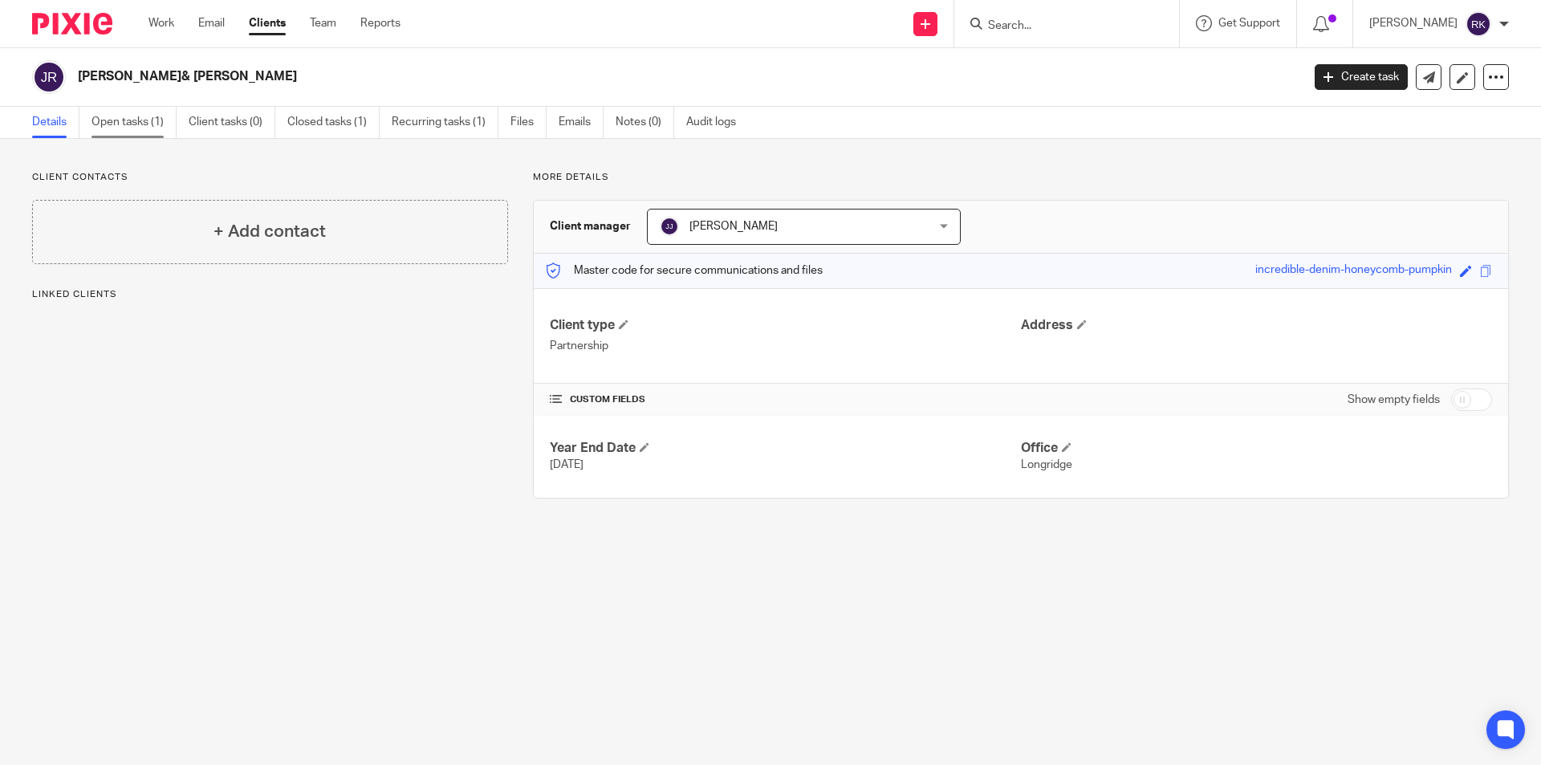
click at [157, 115] on link "Open tasks (1)" at bounding box center [134, 122] width 85 height 31
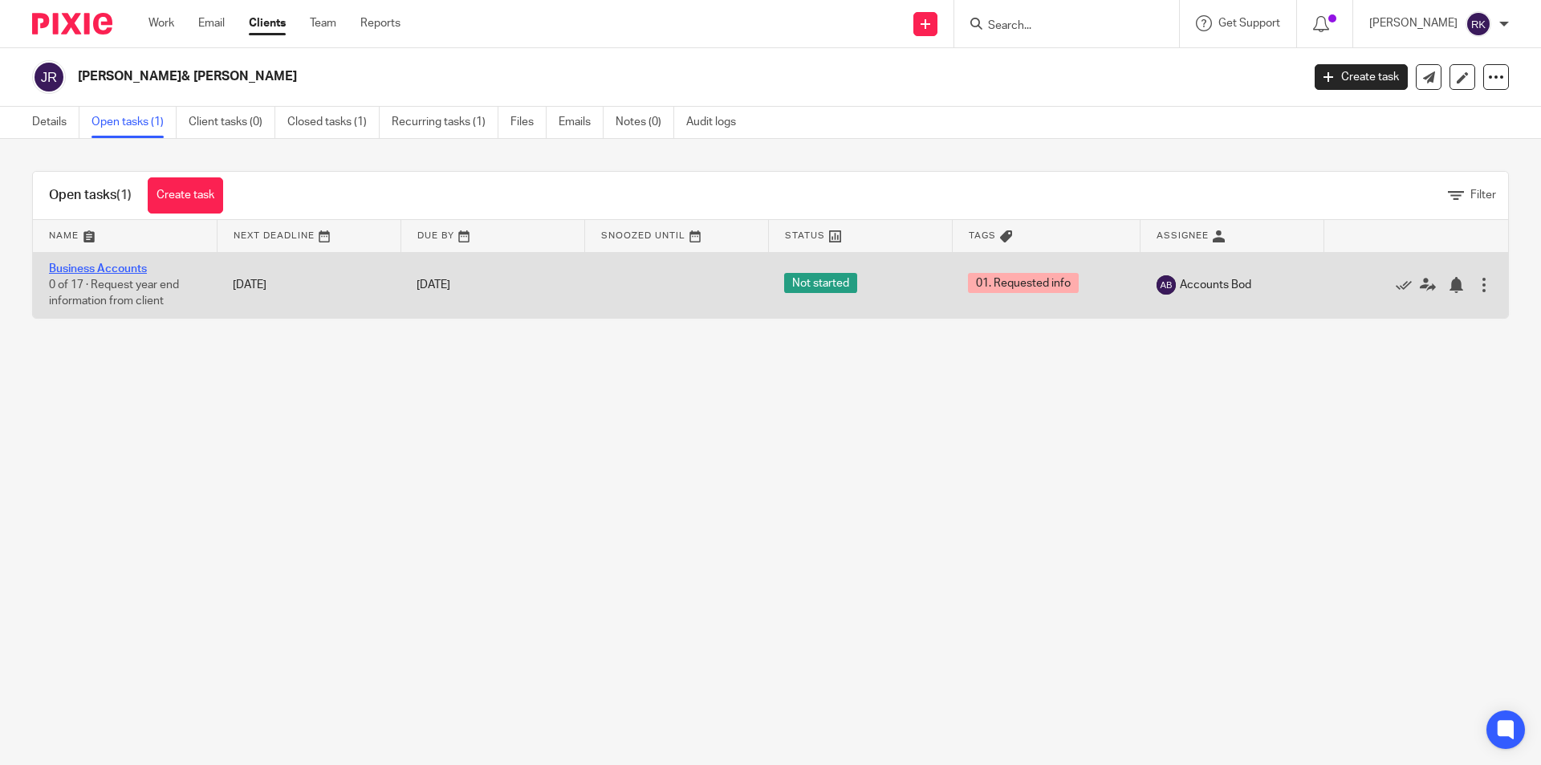
click at [136, 269] on link "Business Accounts" at bounding box center [98, 268] width 98 height 11
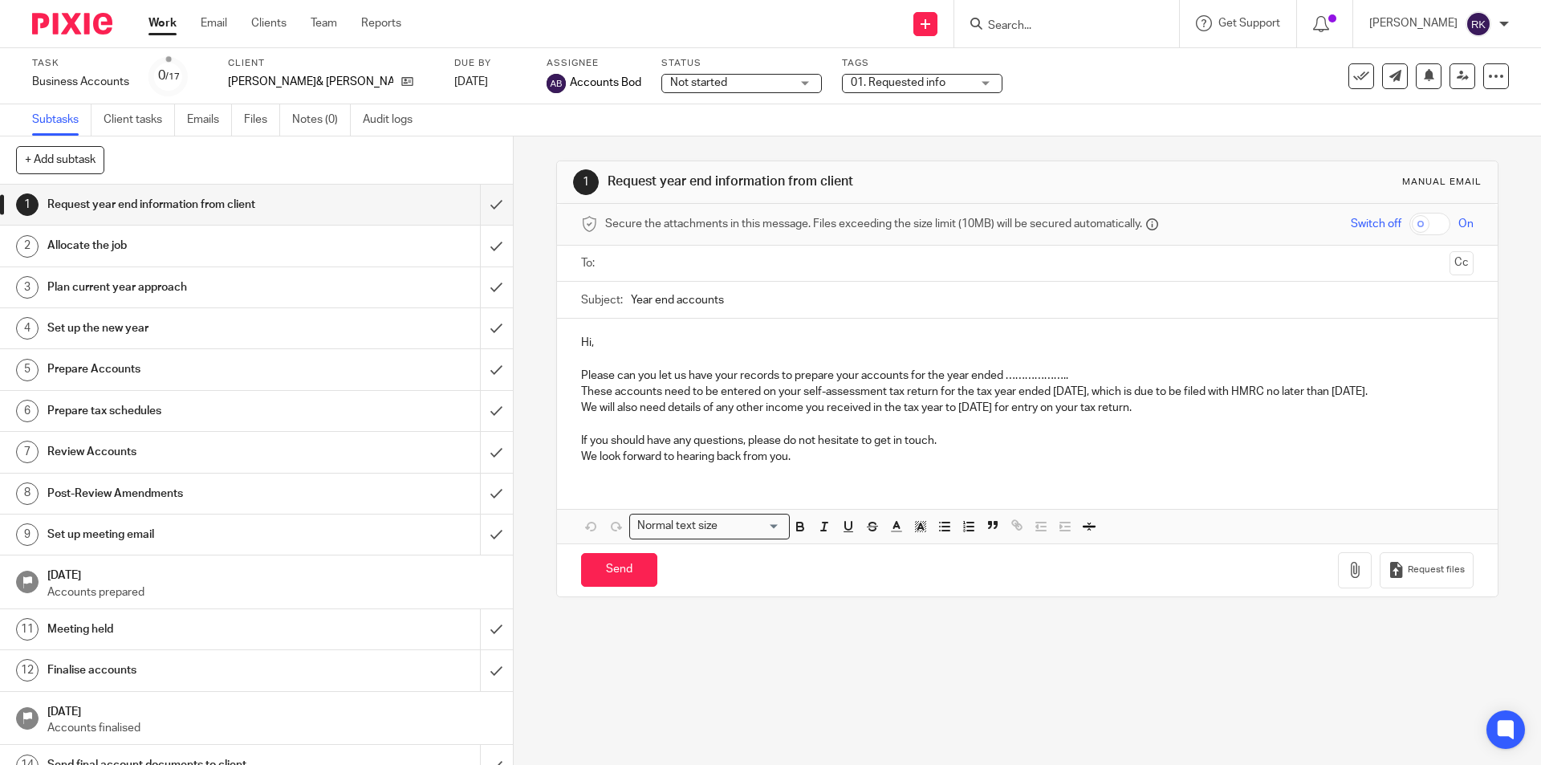
click at [1004, 21] on input "Search" at bounding box center [1059, 26] width 145 height 14
type input "e"
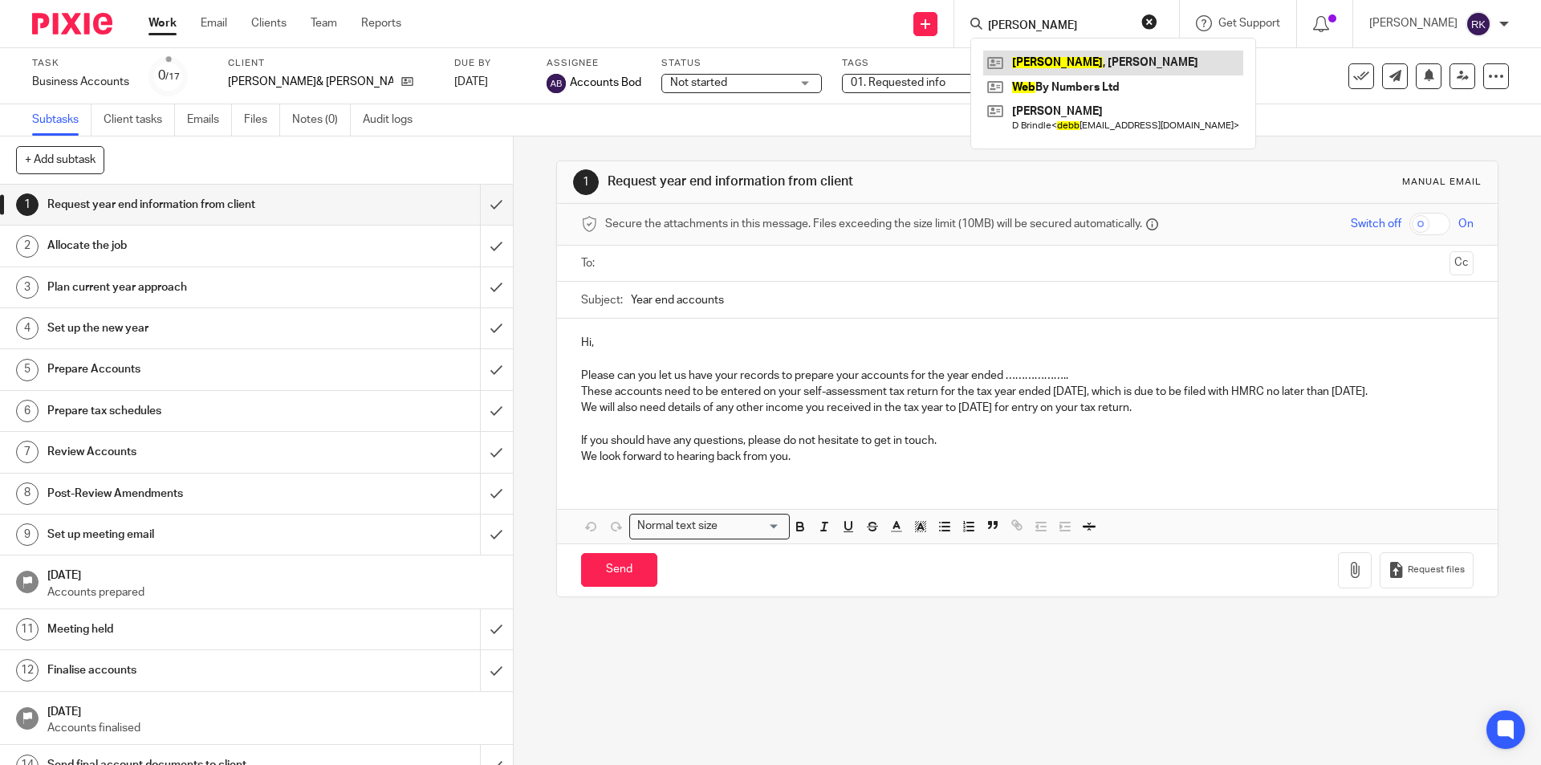
type input "webb"
click at [1076, 65] on link at bounding box center [1113, 63] width 260 height 24
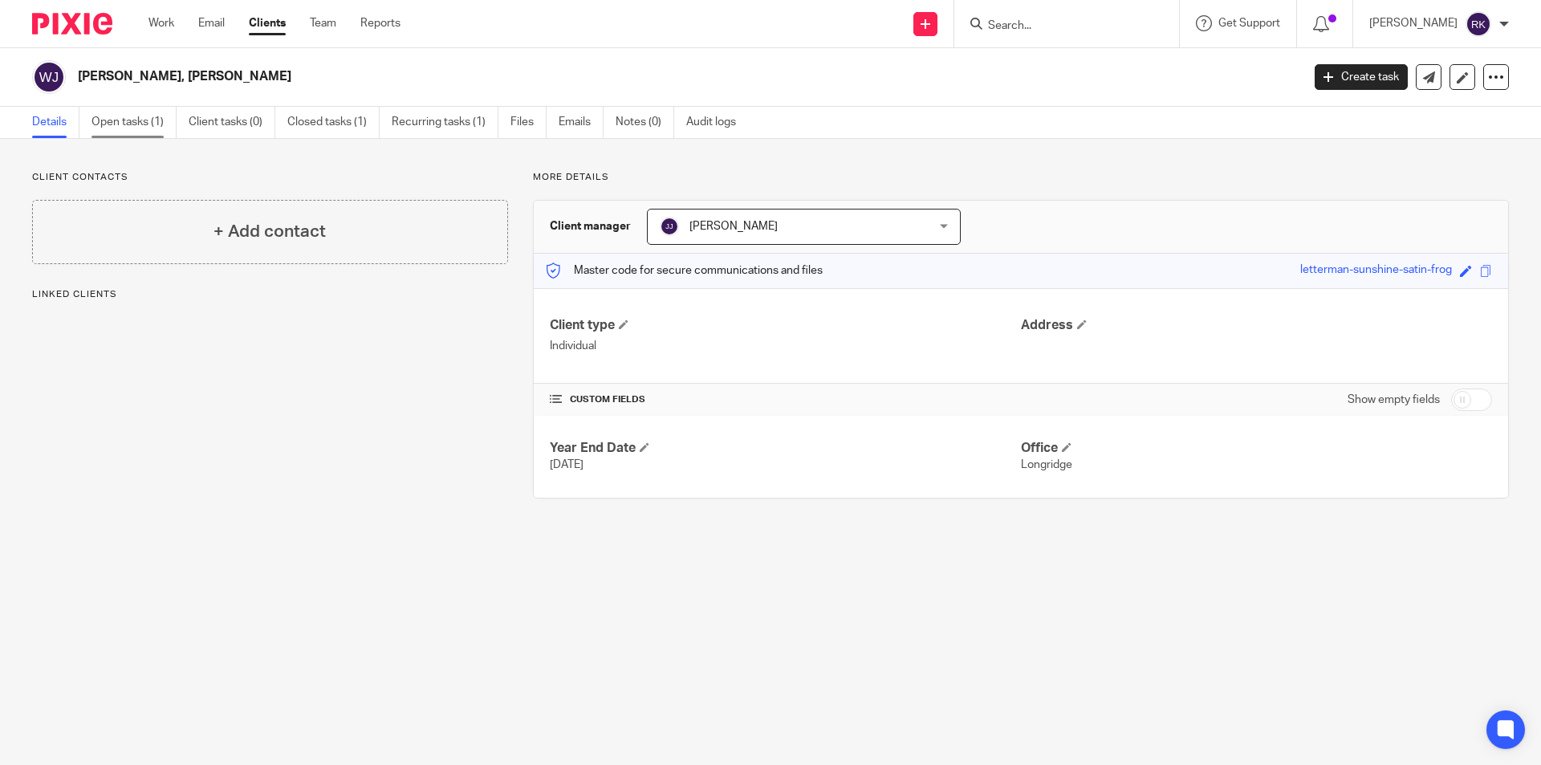
click at [153, 127] on link "Open tasks (1)" at bounding box center [134, 122] width 85 height 31
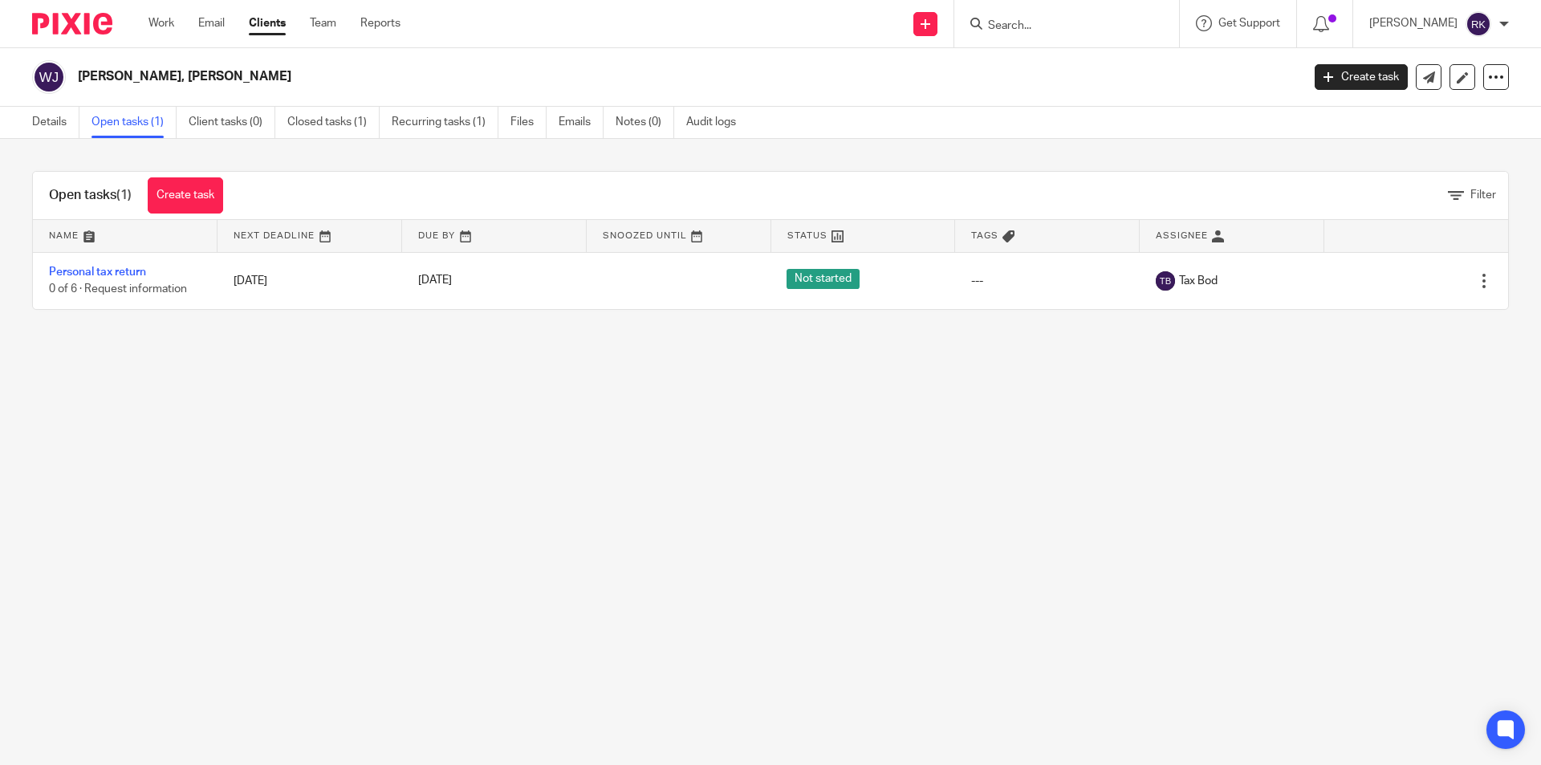
click at [1039, 8] on div at bounding box center [1067, 23] width 225 height 47
click at [1029, 22] on input "Search" at bounding box center [1059, 26] width 145 height 14
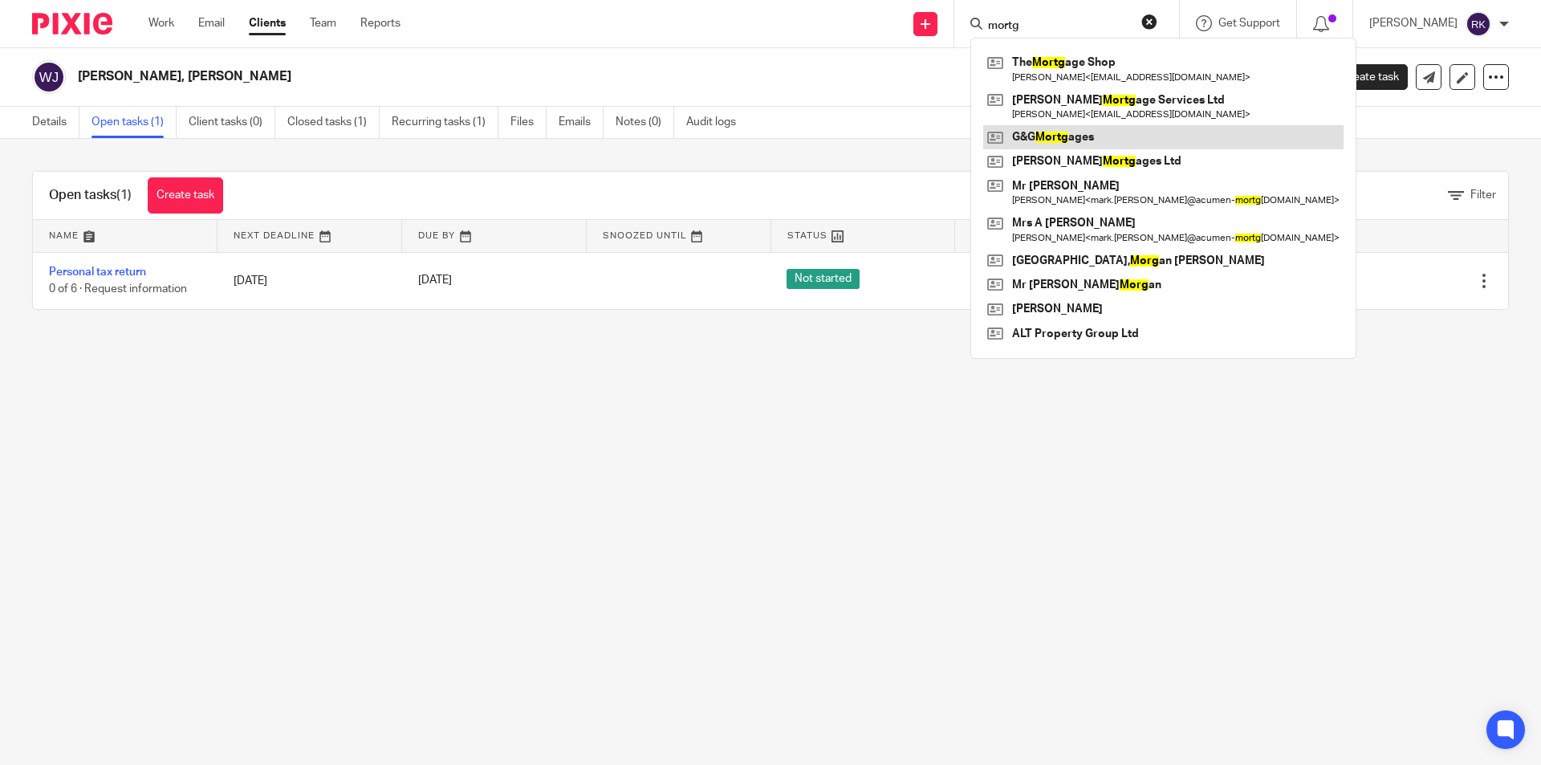
type input "mortg"
click at [1041, 136] on link at bounding box center [1163, 137] width 360 height 24
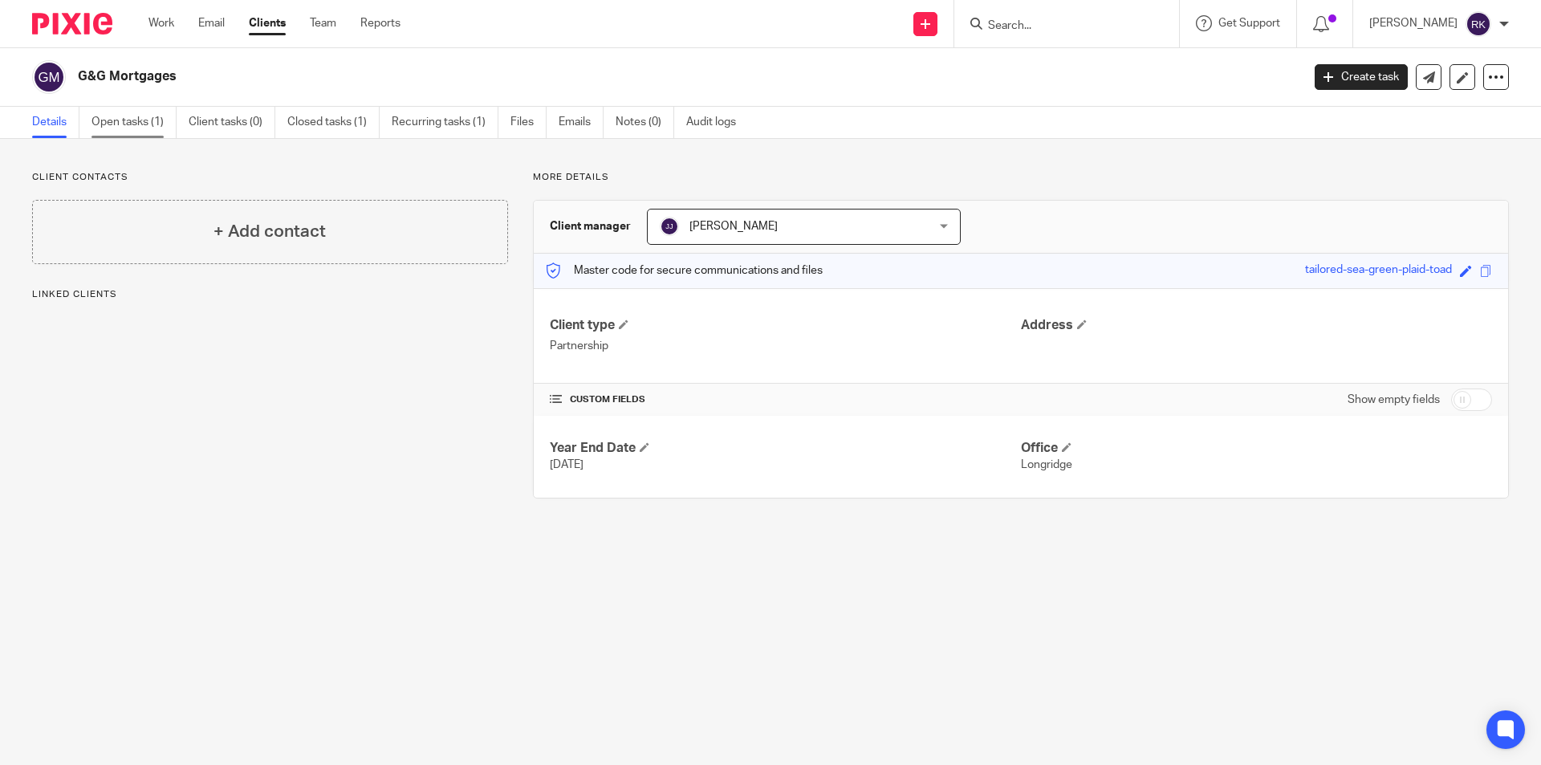
click at [146, 116] on link "Open tasks (1)" at bounding box center [134, 122] width 85 height 31
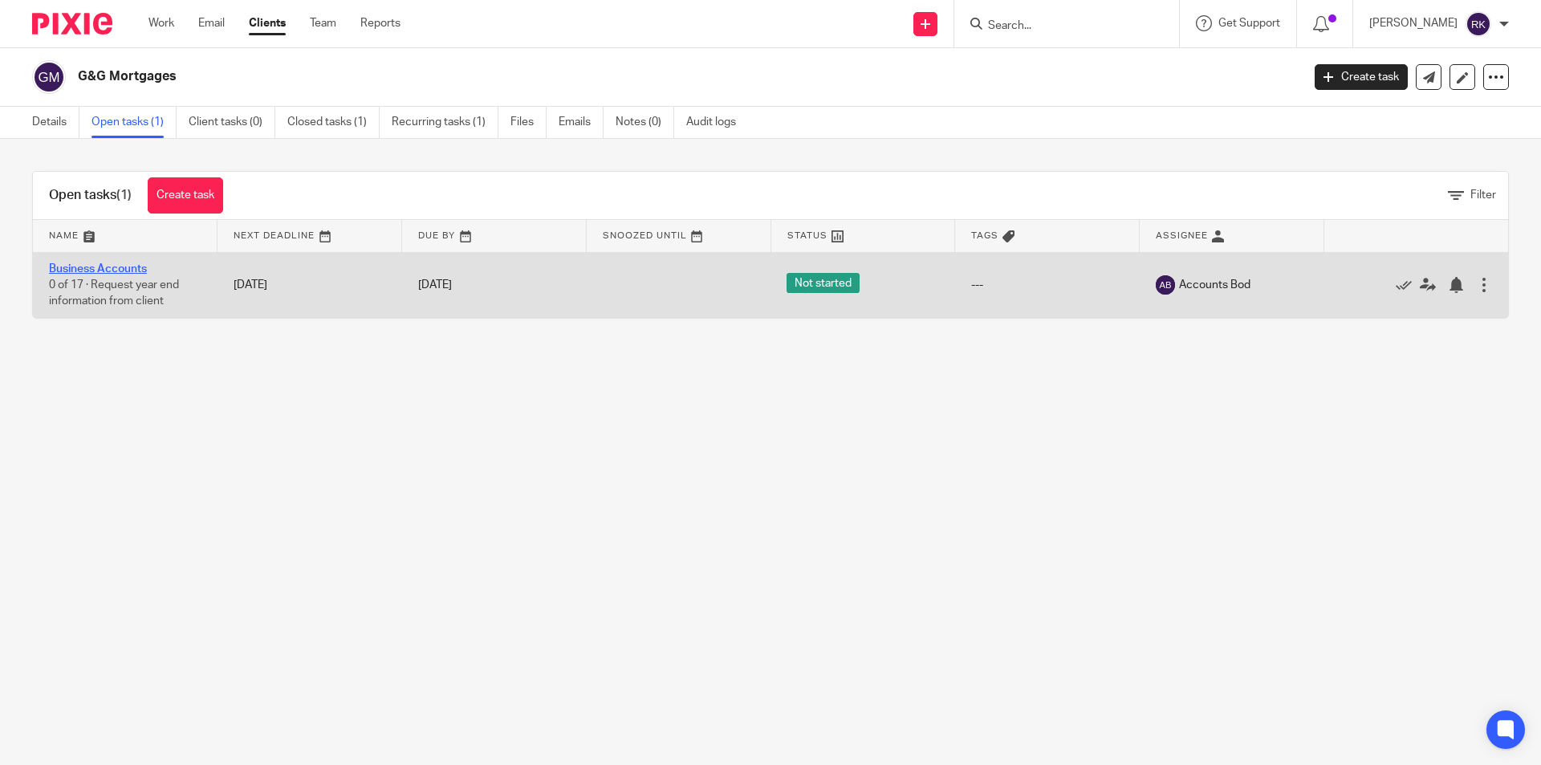
click at [111, 267] on link "Business Accounts" at bounding box center [98, 268] width 98 height 11
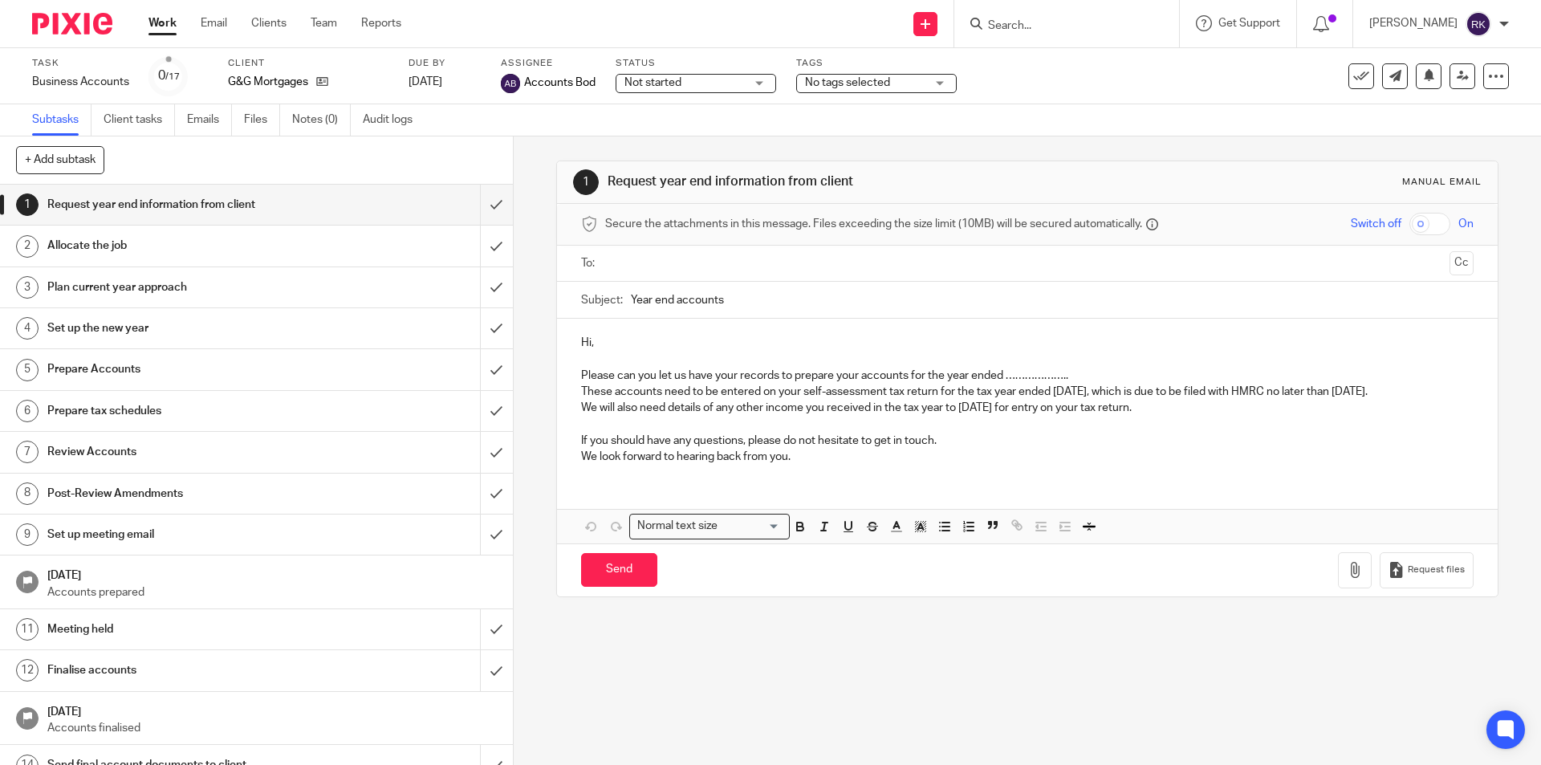
click at [880, 84] on span "No tags selected" at bounding box center [847, 82] width 85 height 11
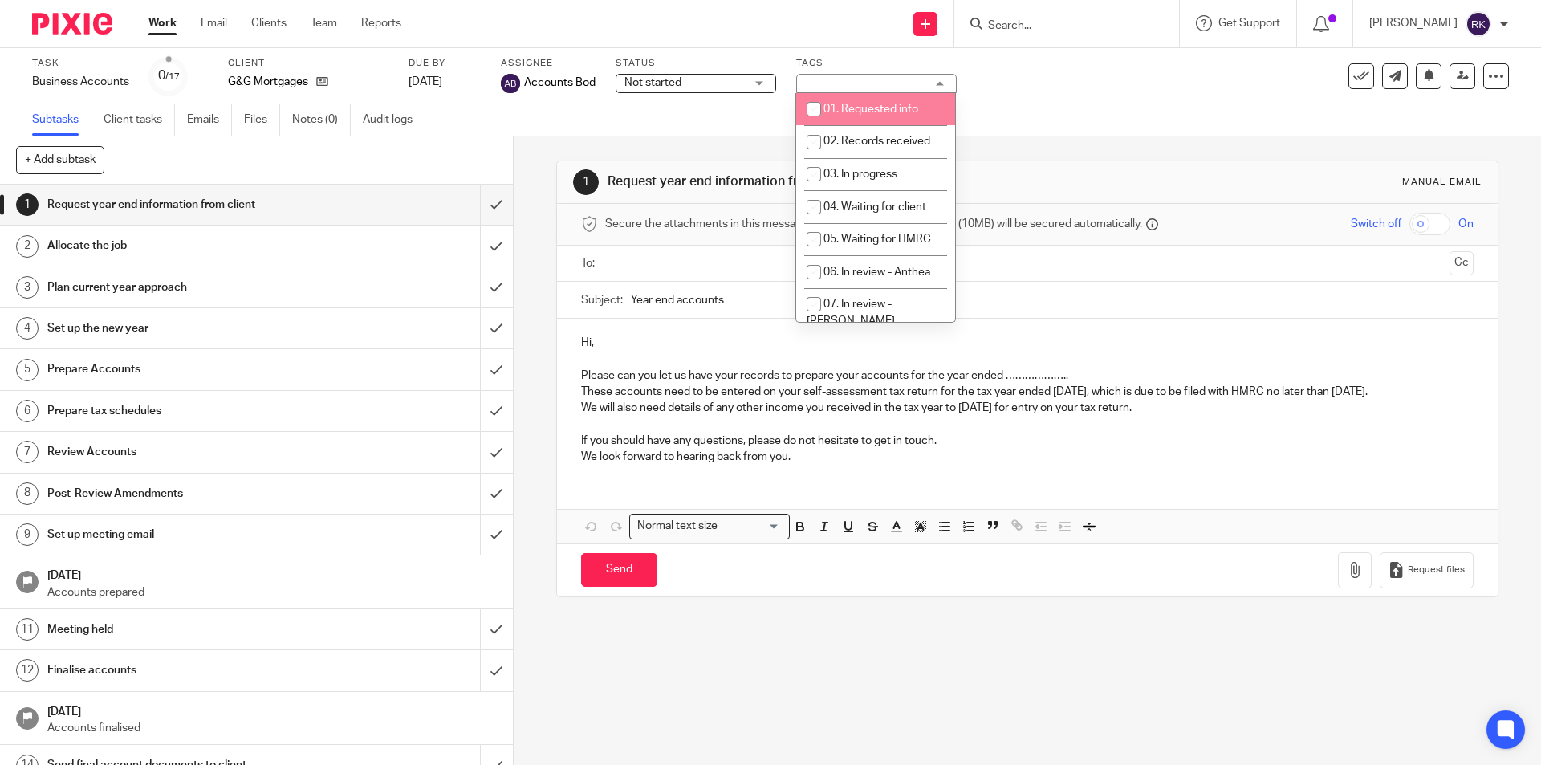
click at [875, 115] on li "01. Requested info" at bounding box center [875, 109] width 159 height 33
checkbox input "true"
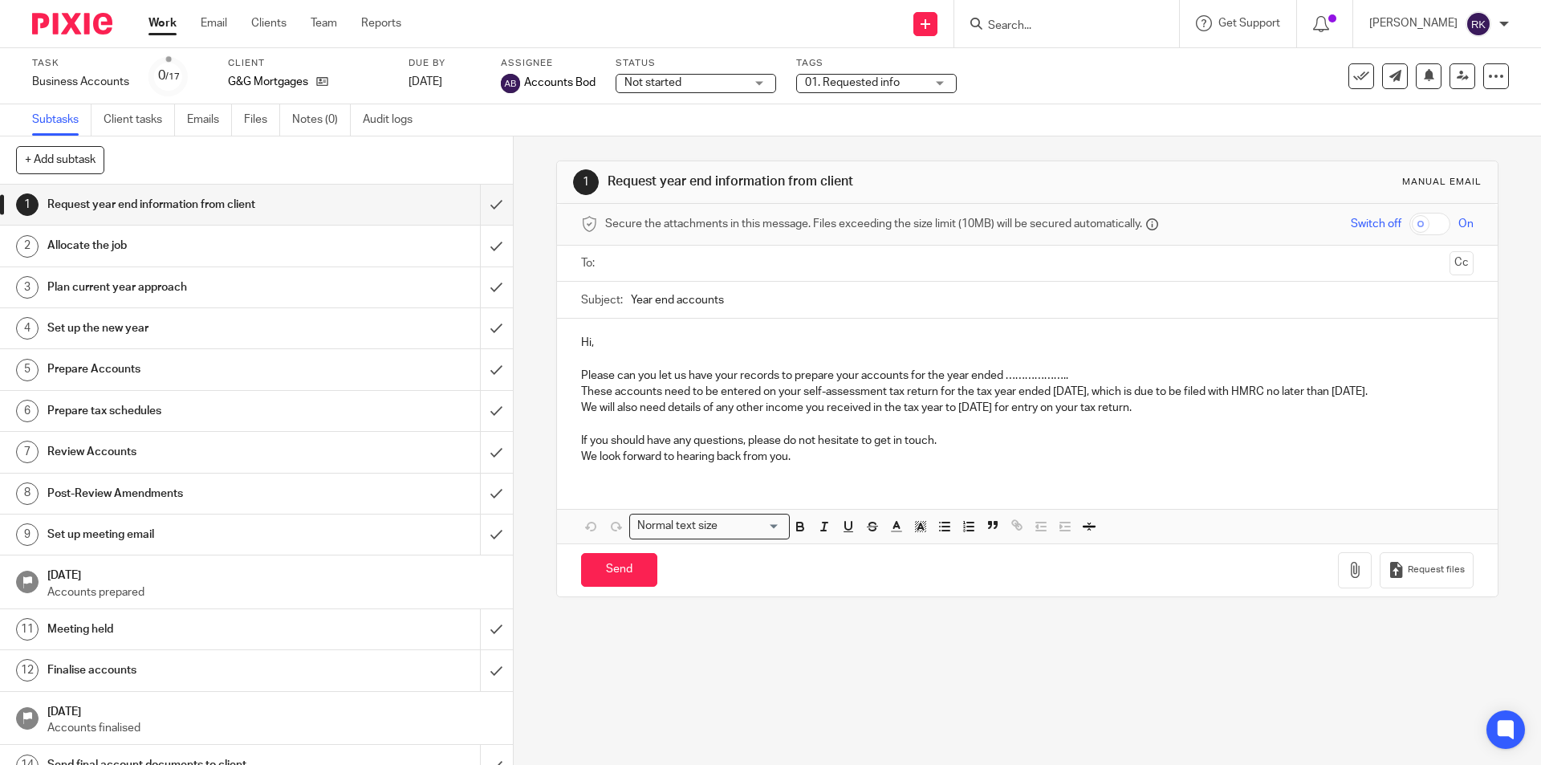
click at [1048, 12] on div at bounding box center [1067, 23] width 225 height 47
click at [1044, 22] on input "Search" at bounding box center [1059, 26] width 145 height 14
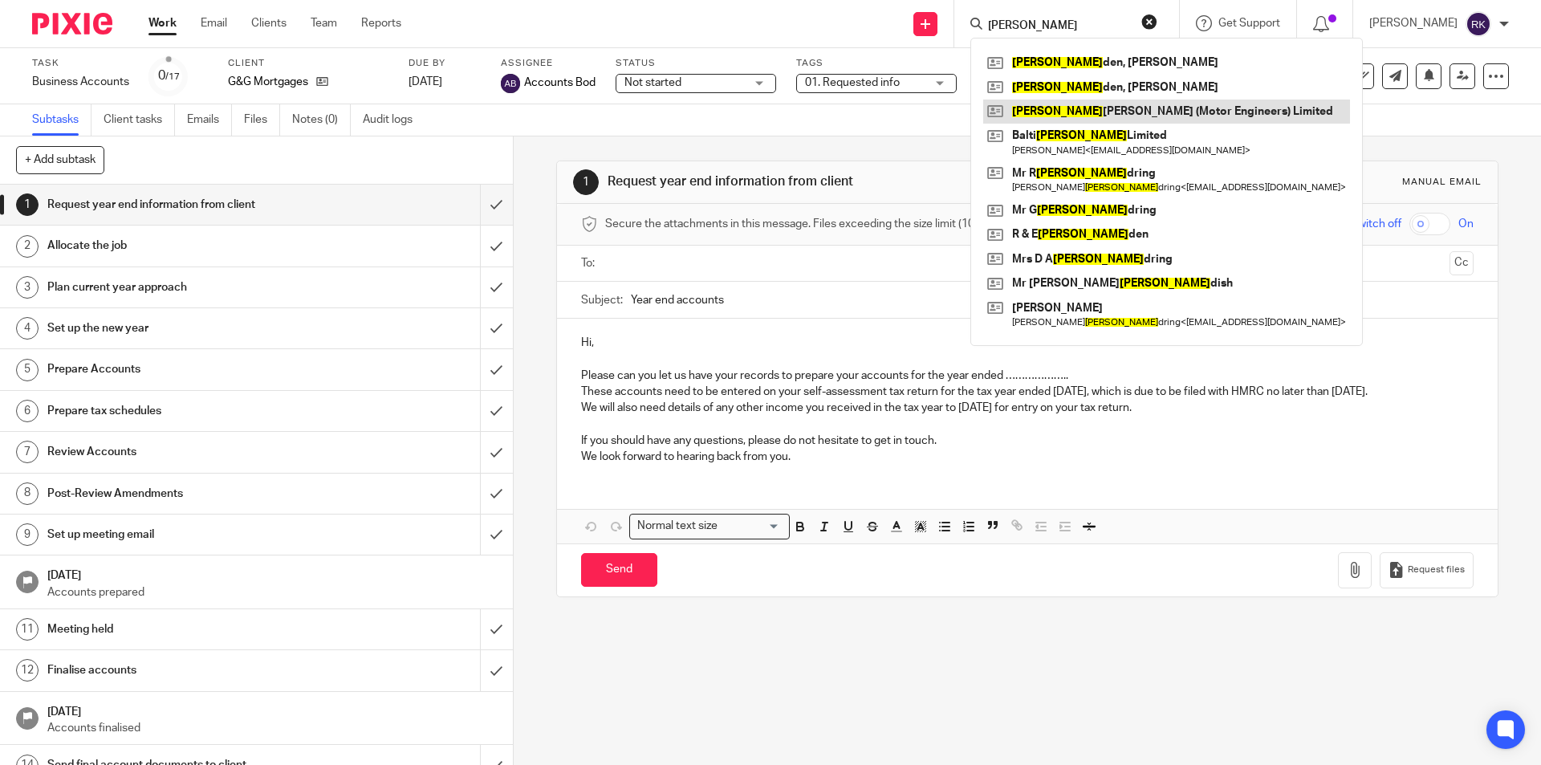
type input "stan"
click at [1048, 109] on link at bounding box center [1166, 112] width 367 height 24
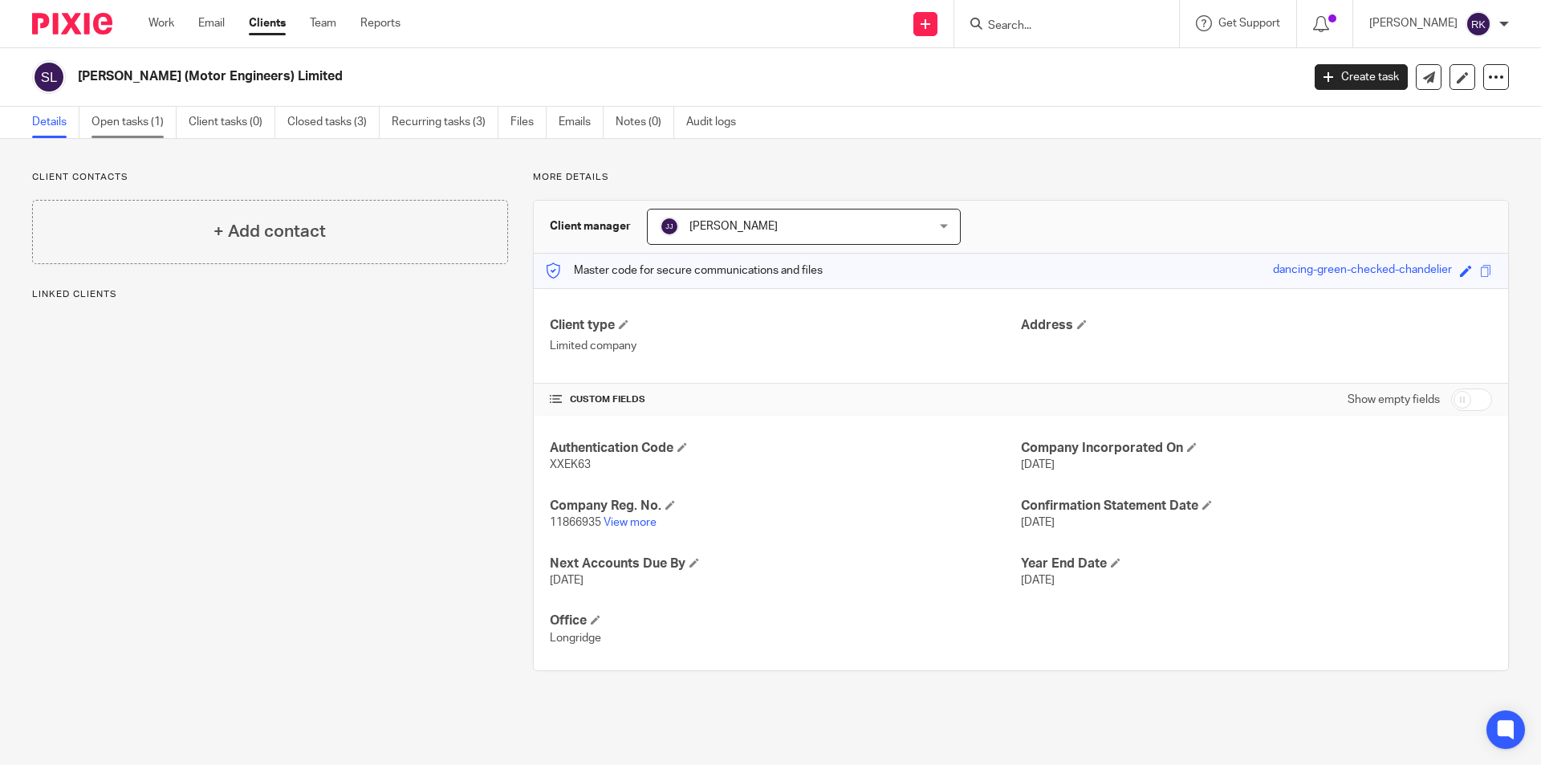
click at [155, 132] on link "Open tasks (1)" at bounding box center [134, 122] width 85 height 31
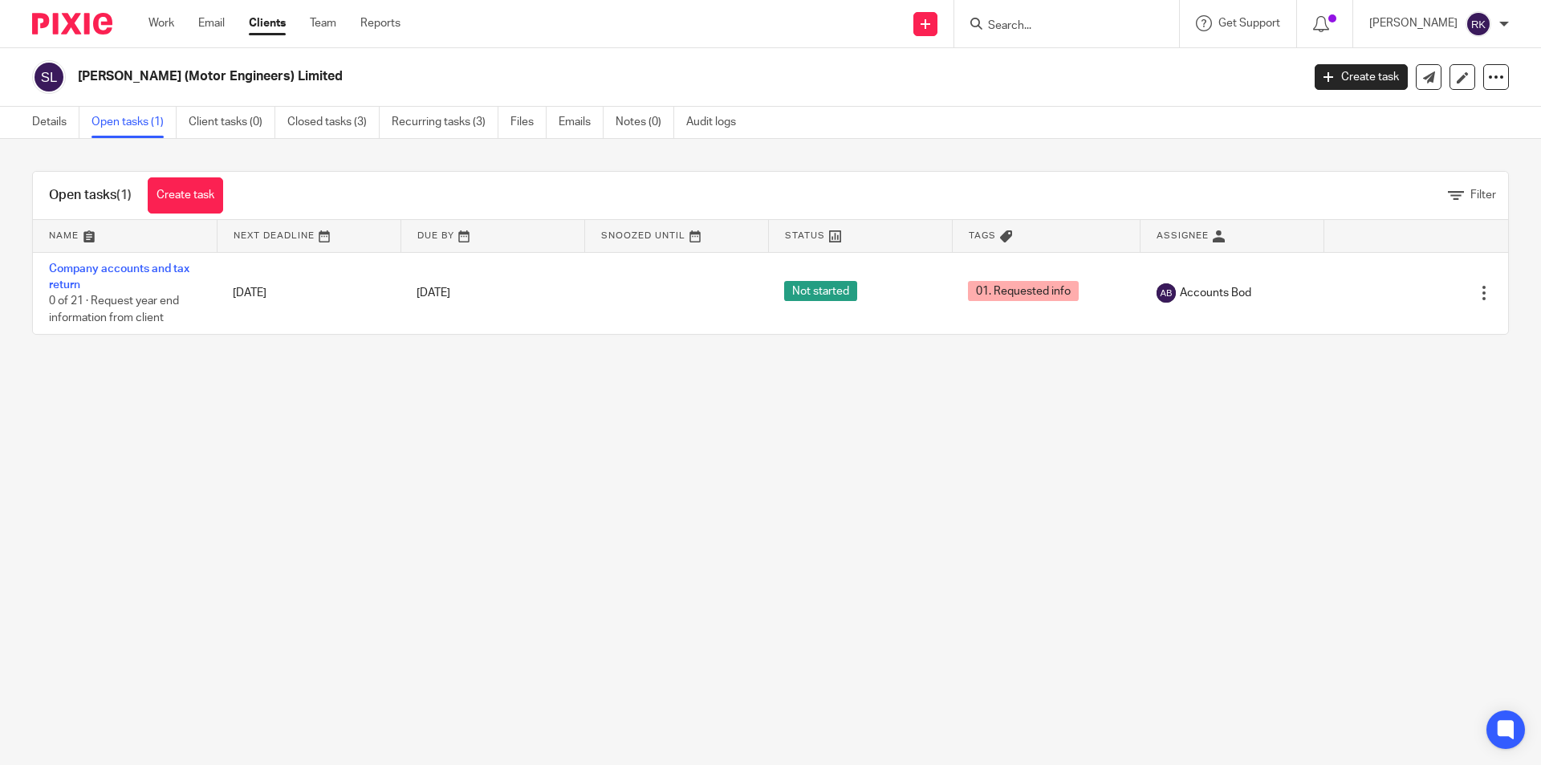
click at [1009, 24] on input "Search" at bounding box center [1059, 26] width 145 height 14
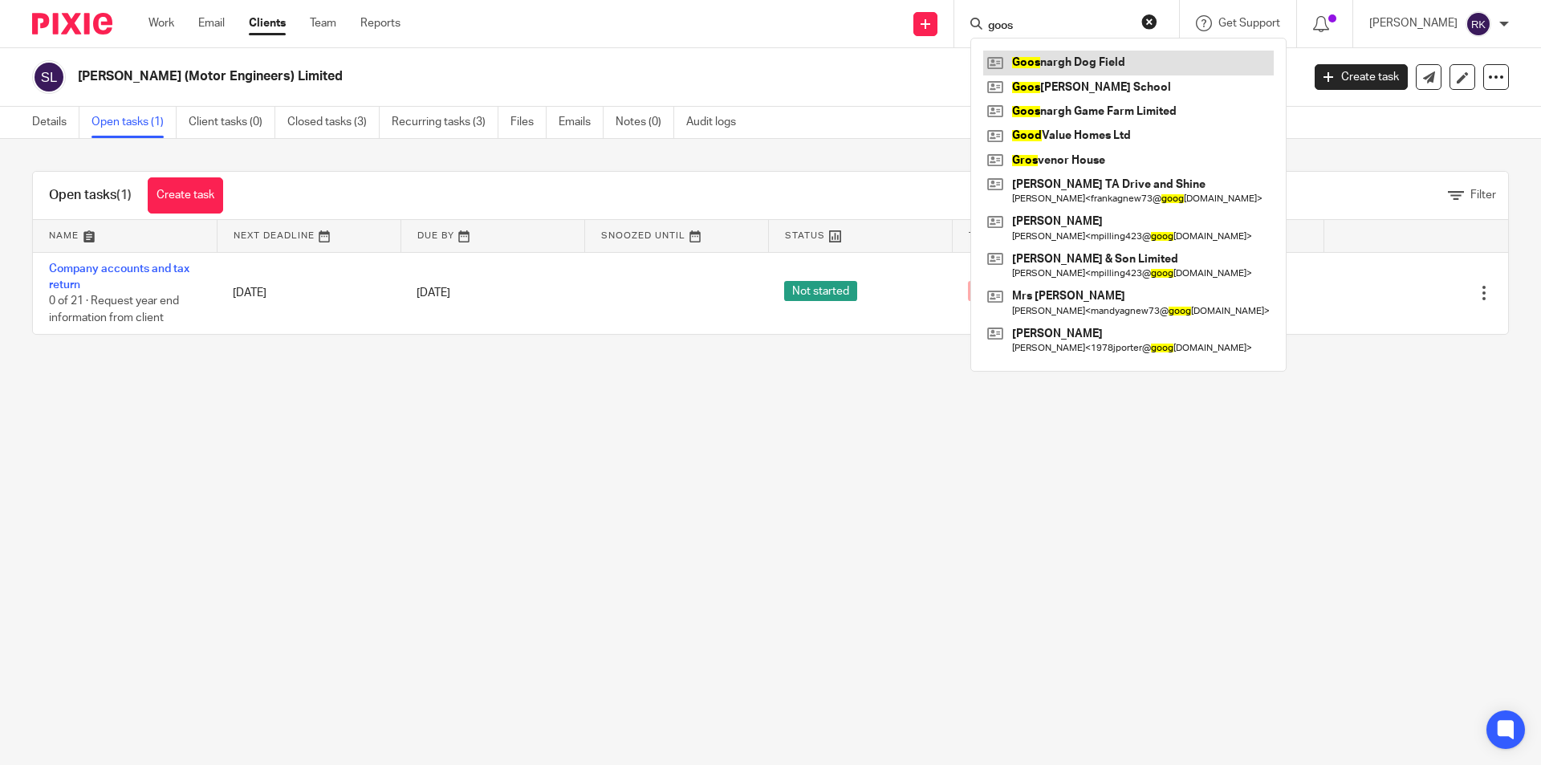
type input "goos"
click at [1023, 68] on link at bounding box center [1128, 63] width 291 height 24
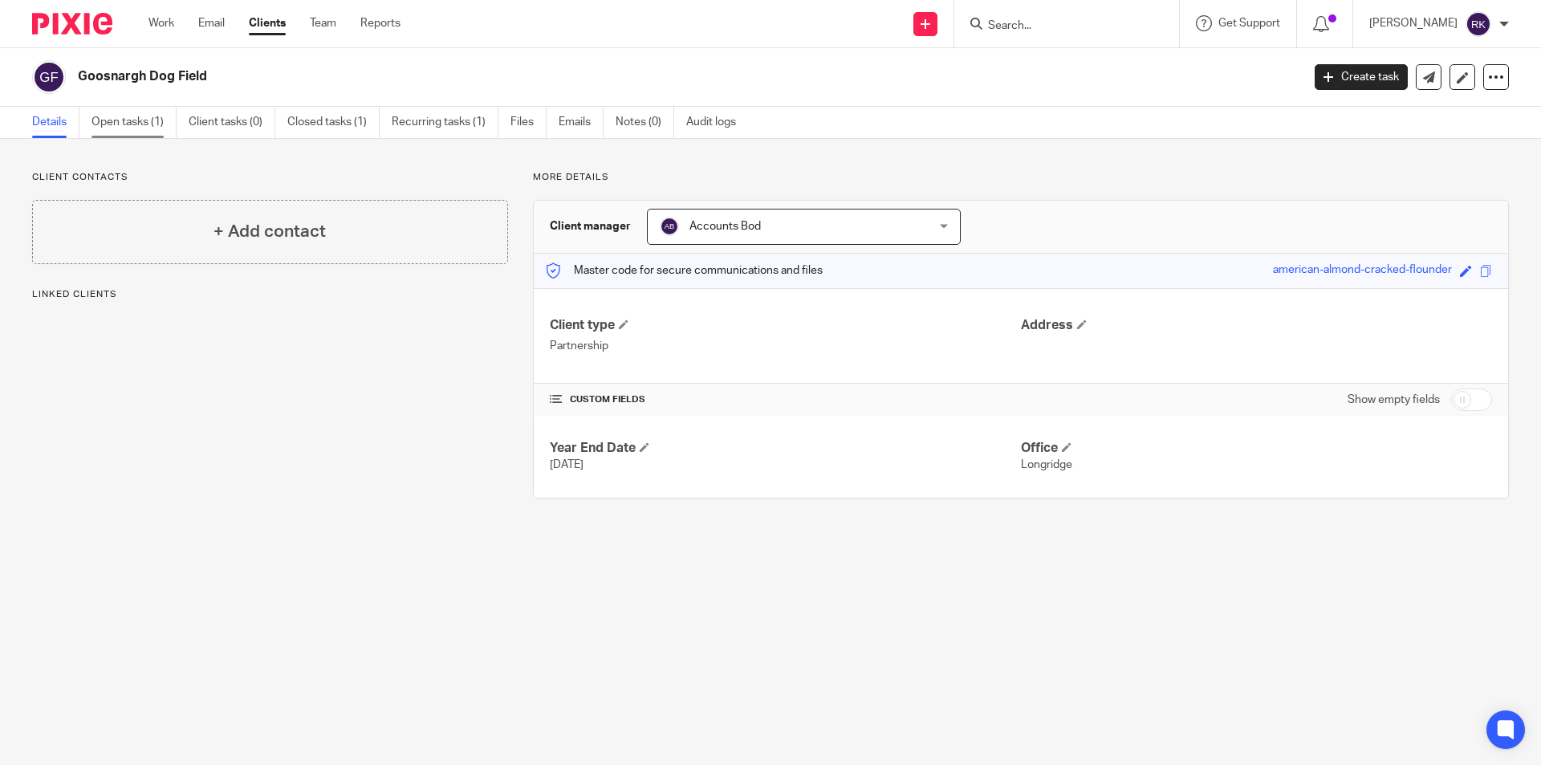
click at [111, 124] on link "Open tasks (1)" at bounding box center [134, 122] width 85 height 31
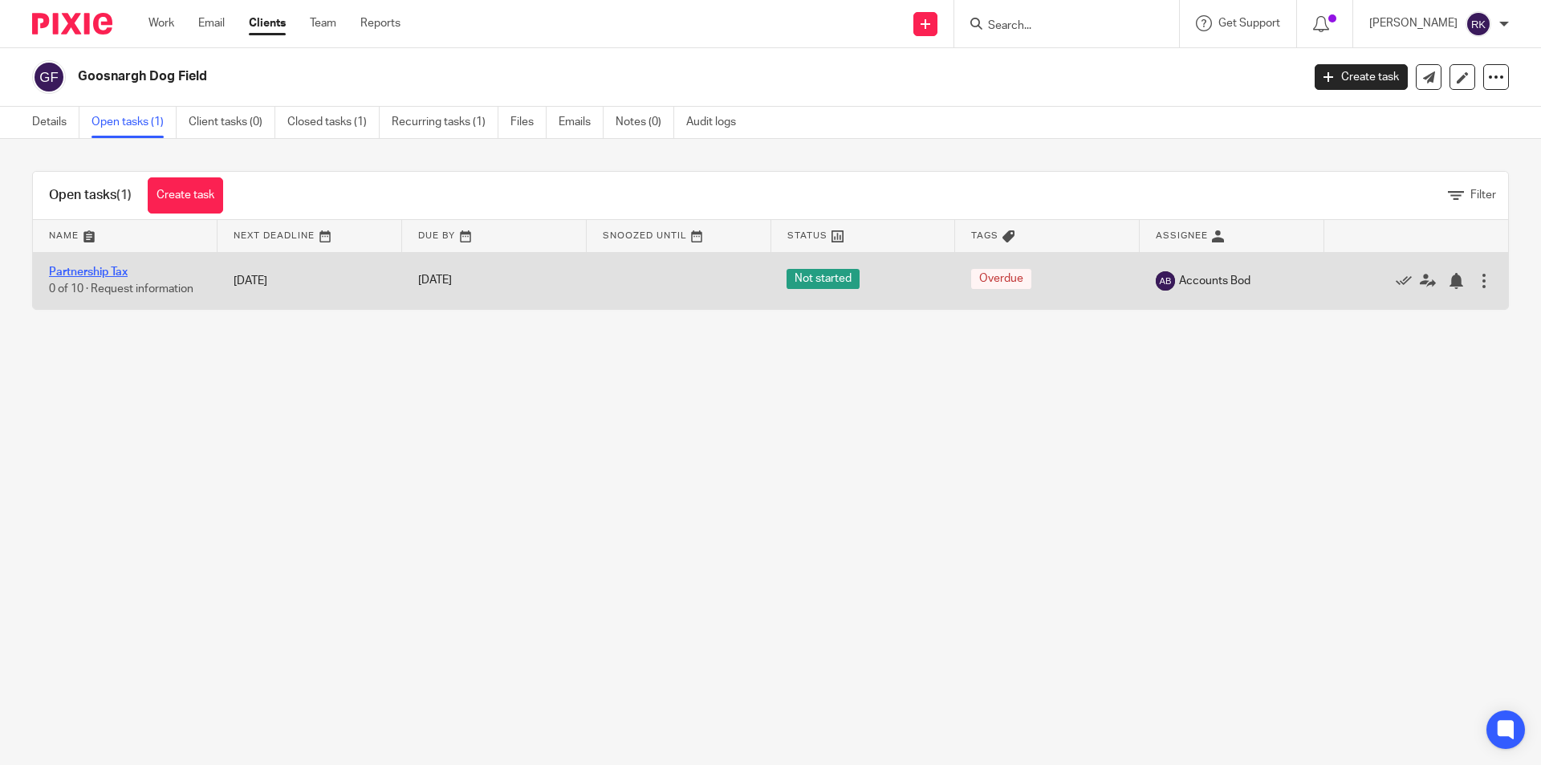
click at [75, 275] on link "Partnership Tax" at bounding box center [88, 272] width 79 height 11
